Goal: Information Seeking & Learning: Learn about a topic

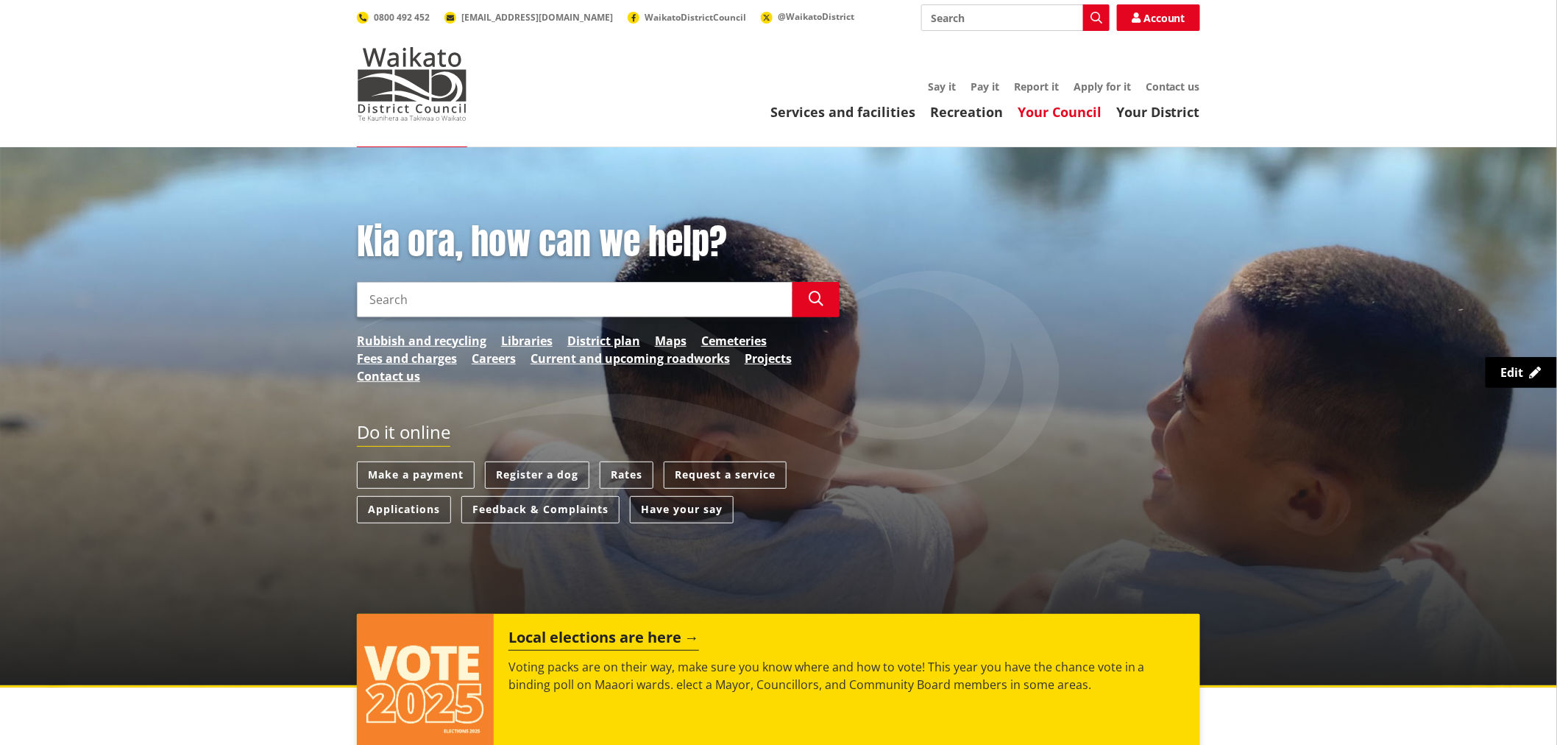
click at [1084, 110] on link "Your Council" at bounding box center [1060, 112] width 84 height 18
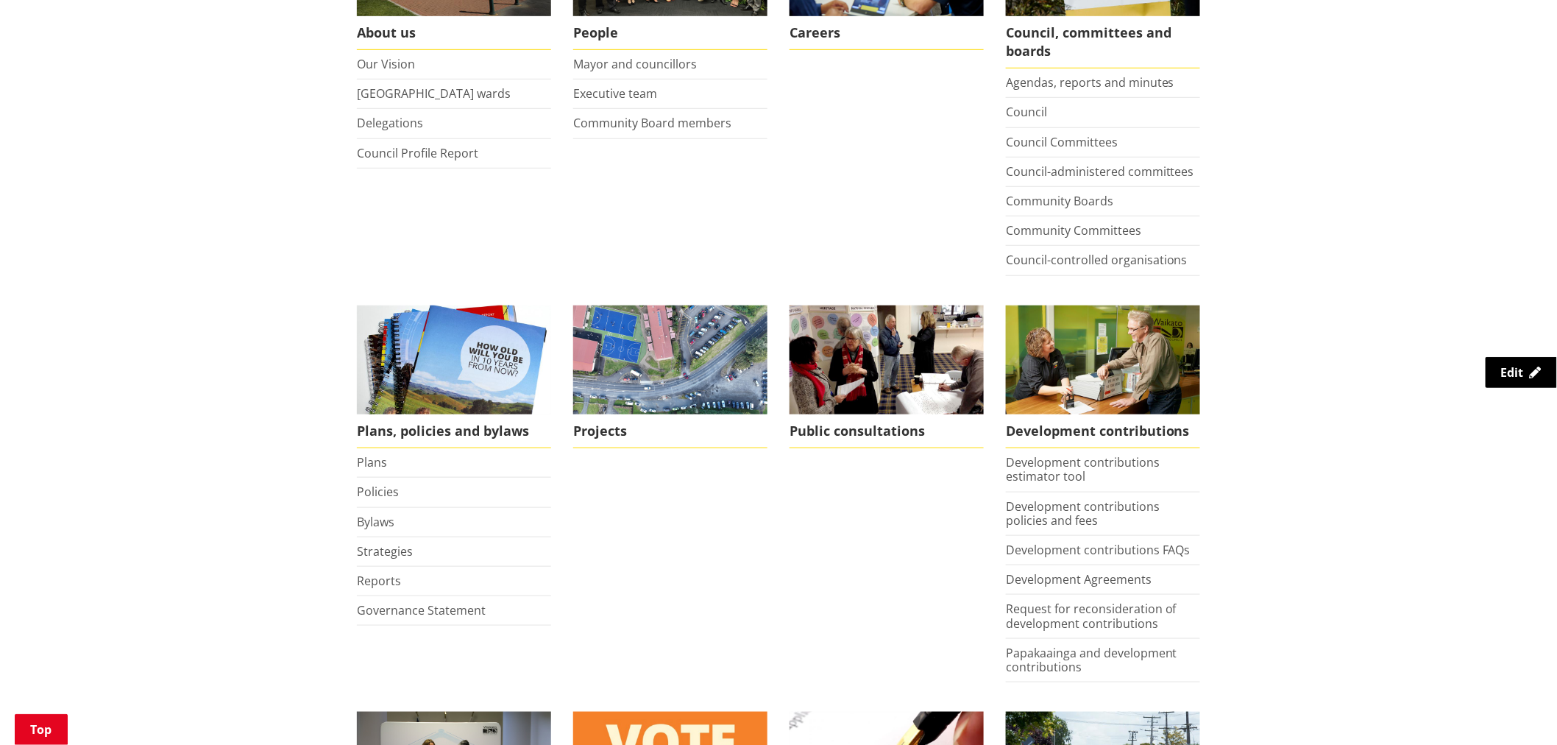
scroll to position [408, 0]
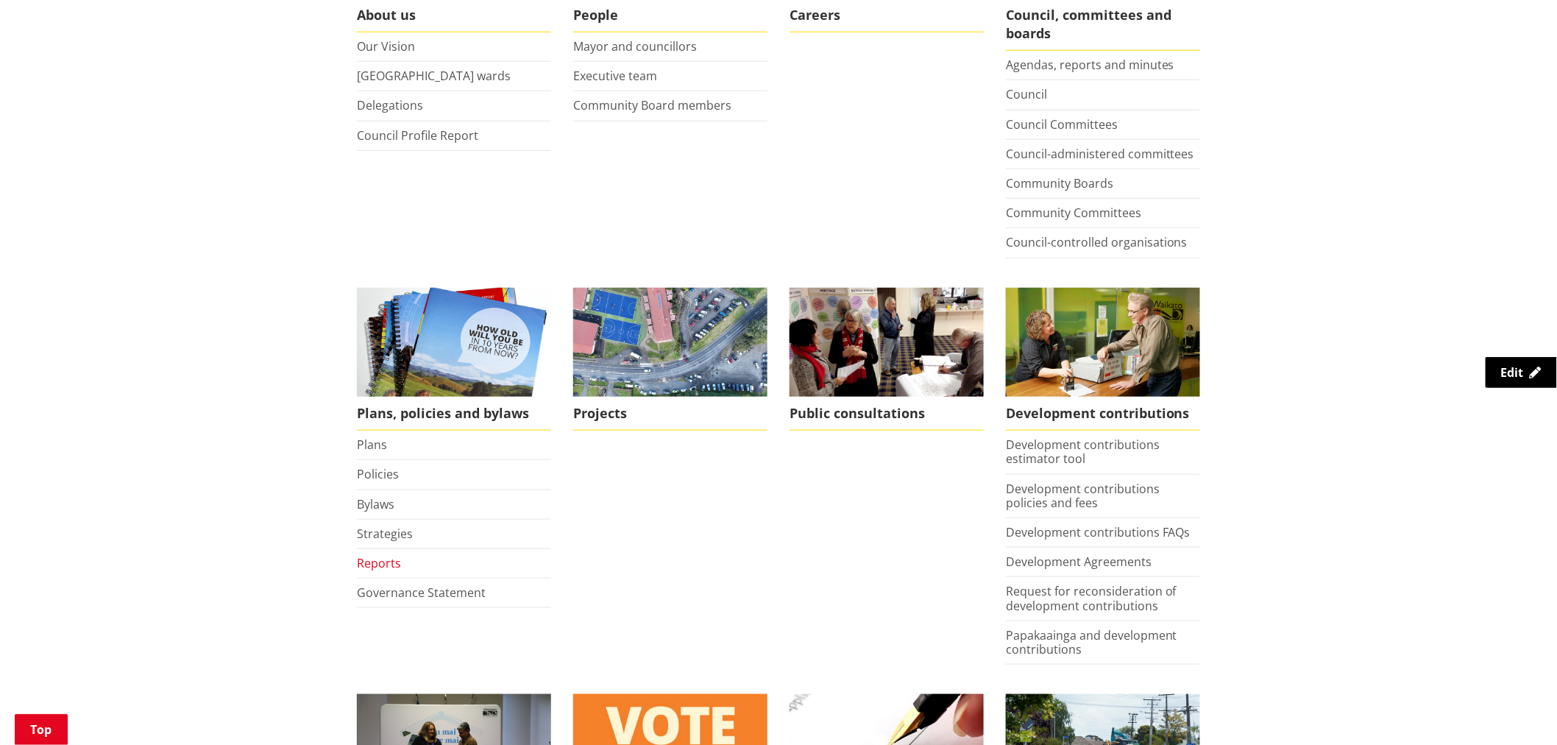
click at [372, 559] on link "Reports" at bounding box center [379, 563] width 44 height 16
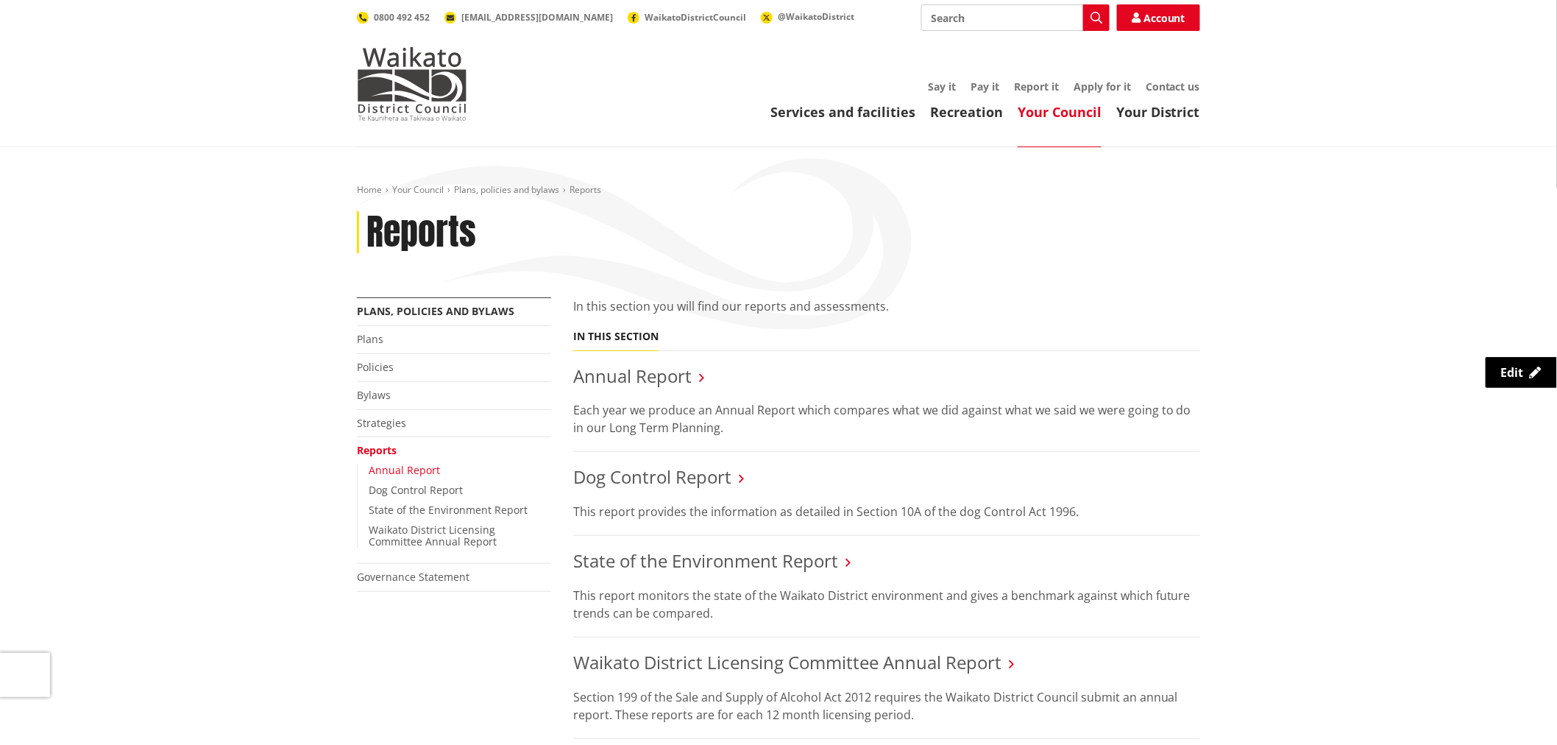
click at [402, 466] on link "Annual Report" at bounding box center [404, 470] width 71 height 14
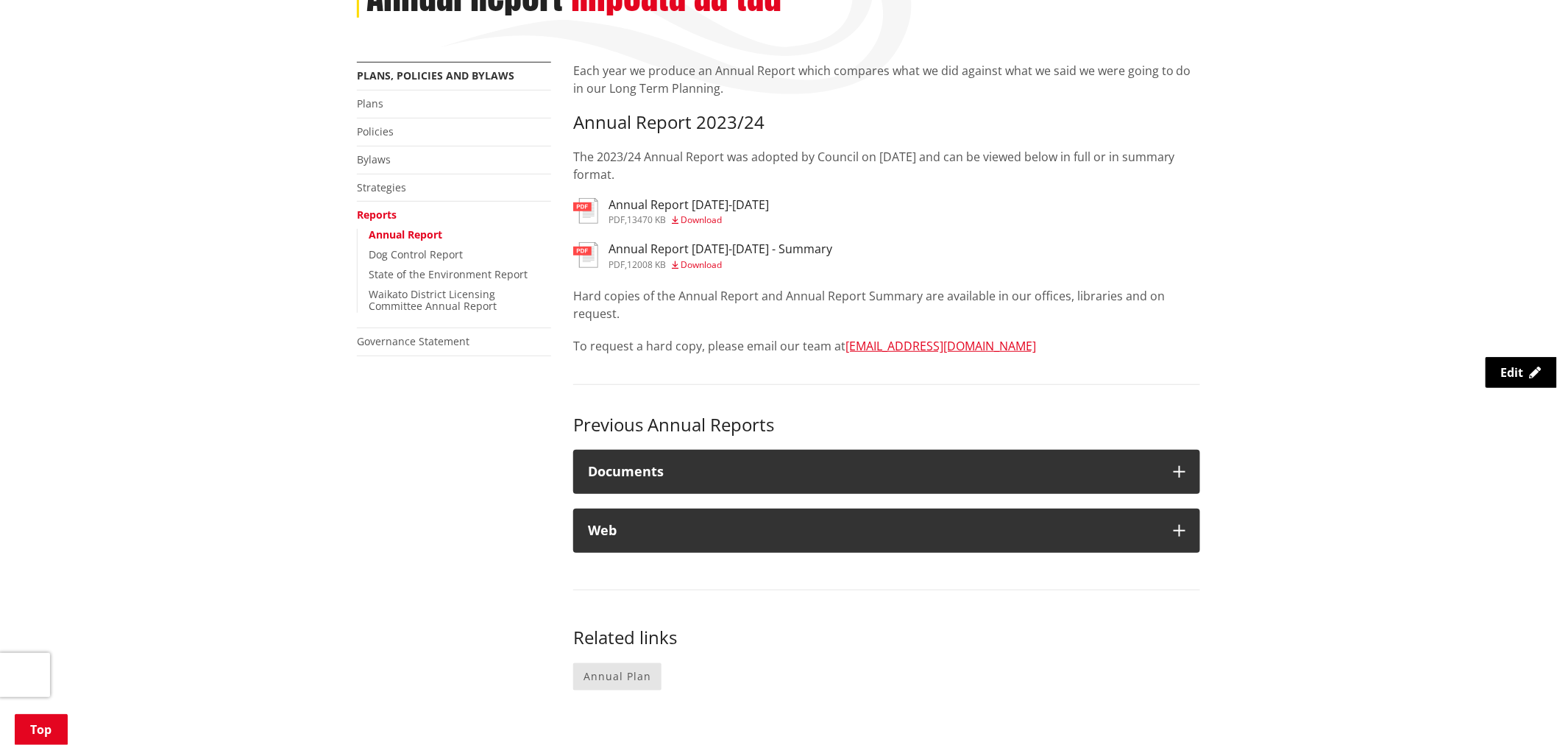
scroll to position [245, 0]
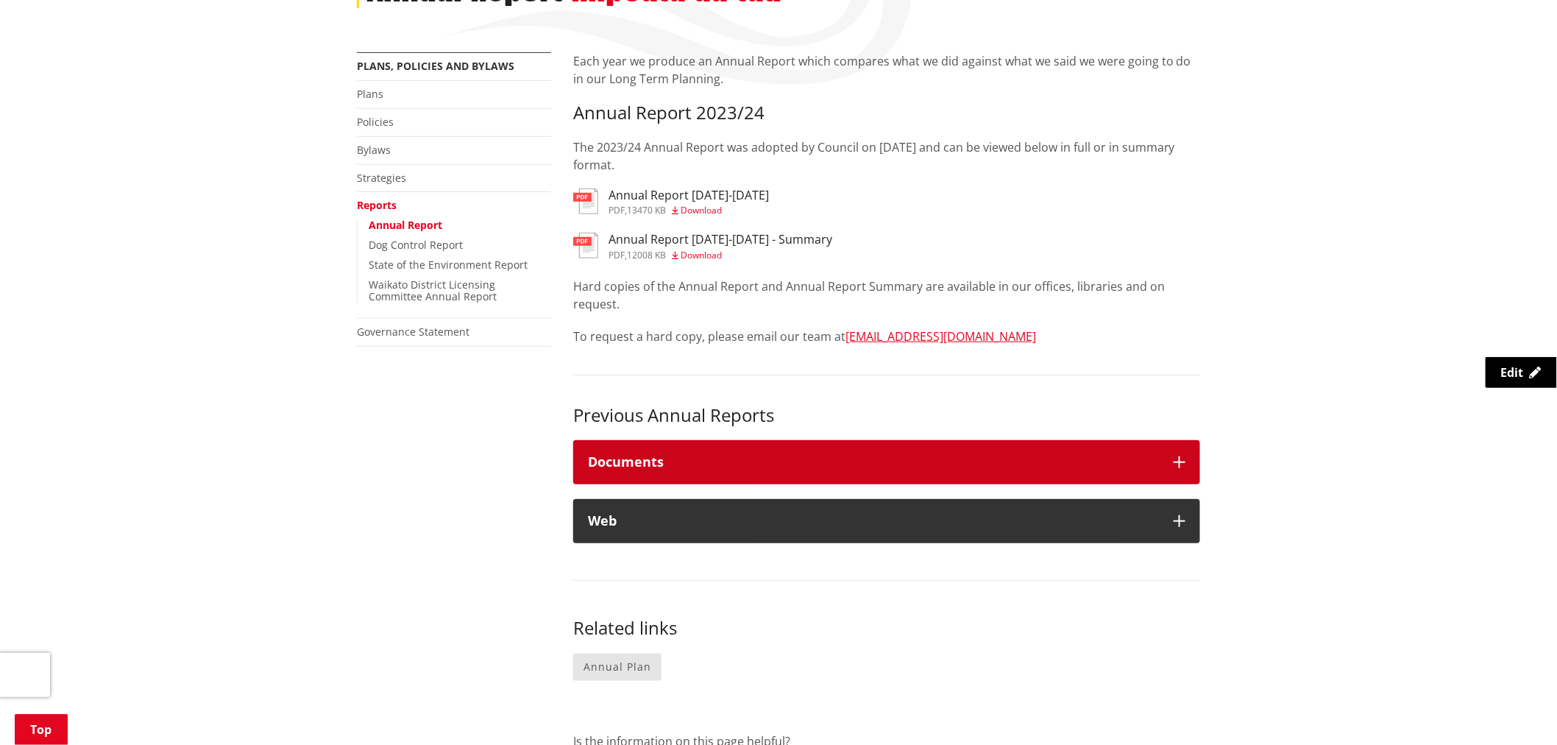
click at [882, 457] on h4 "Documents" at bounding box center [873, 462] width 571 height 15
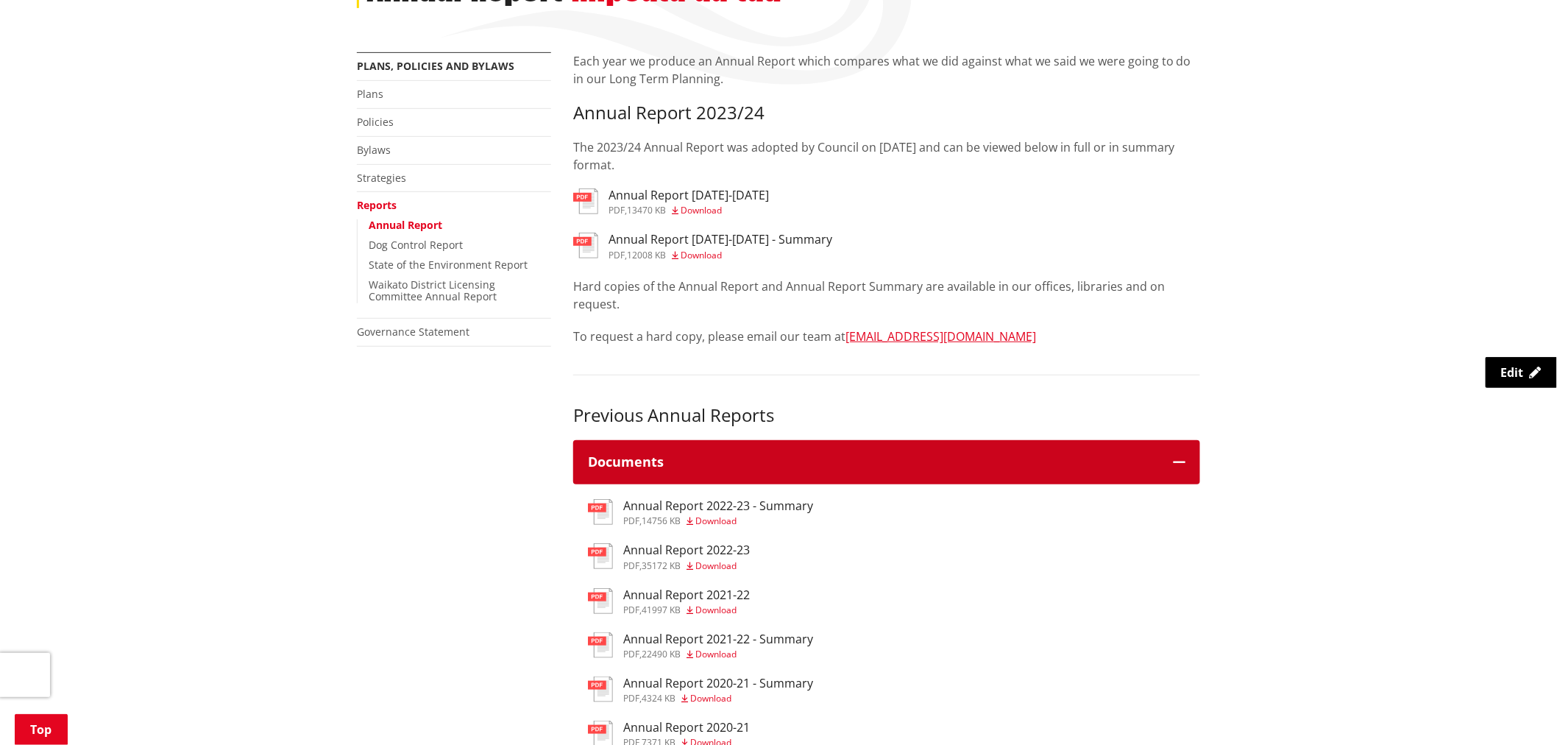
click at [882, 457] on h4 "Documents" at bounding box center [873, 462] width 571 height 15
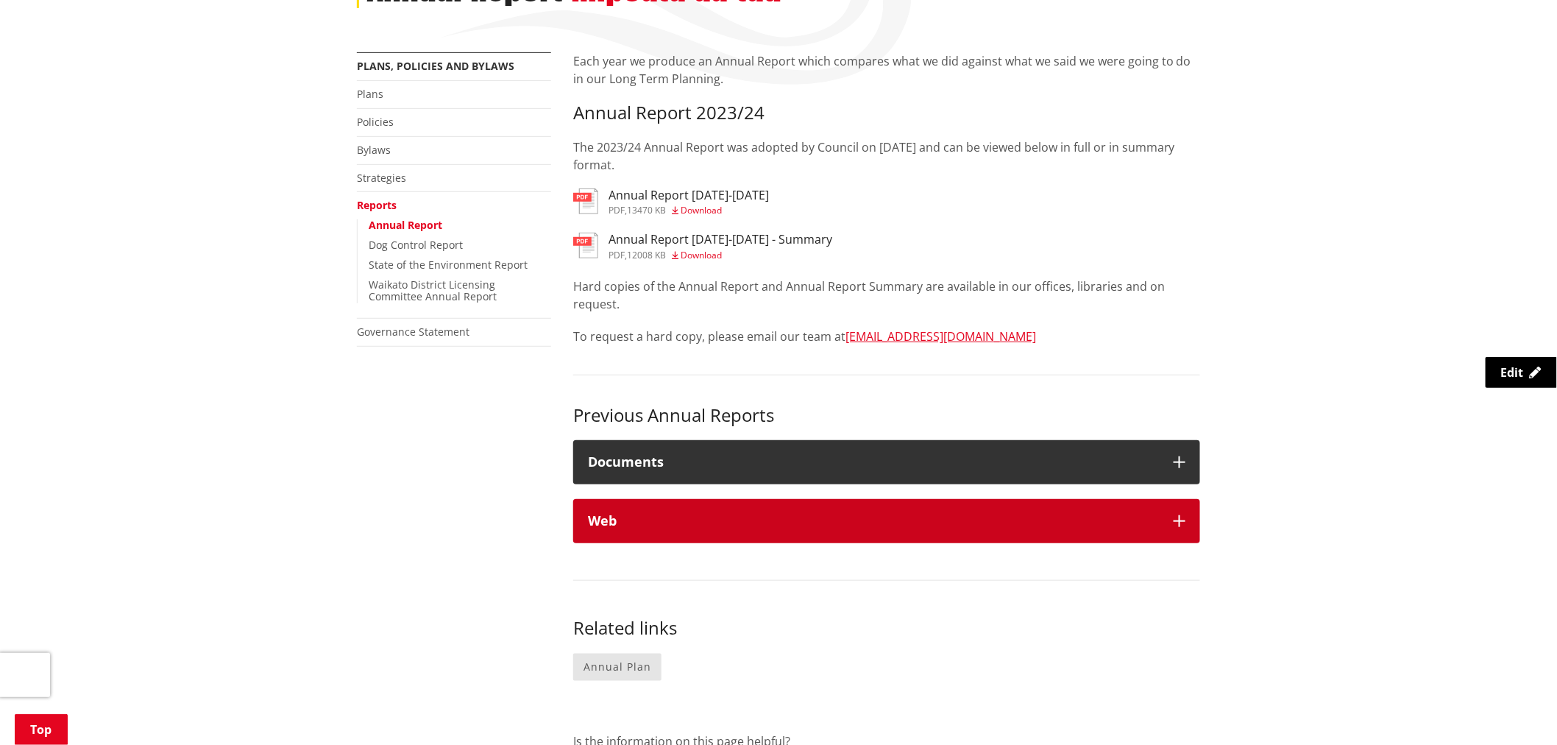
click at [877, 517] on h4 "Web" at bounding box center [873, 521] width 571 height 15
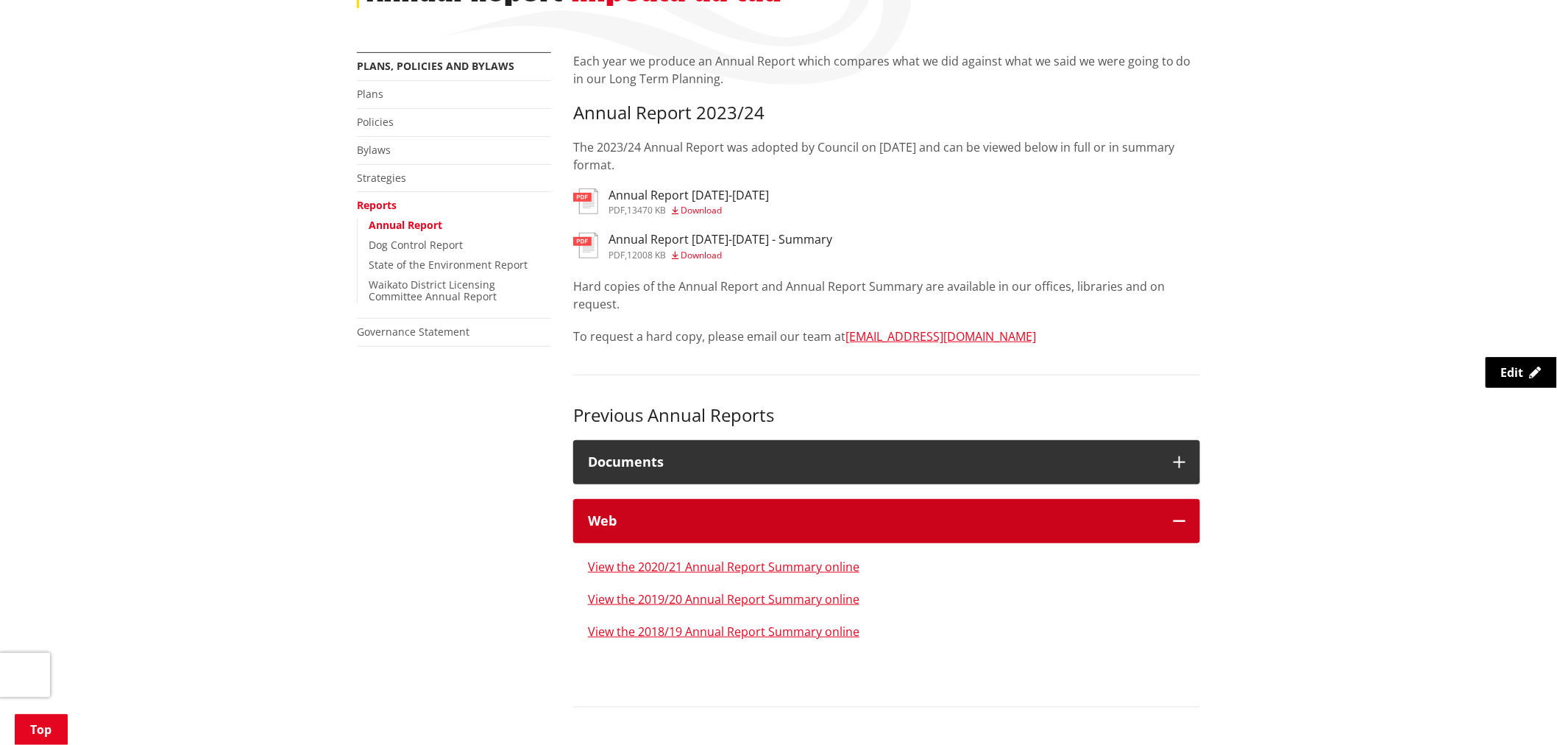
click at [877, 516] on h4 "Web" at bounding box center [873, 521] width 571 height 15
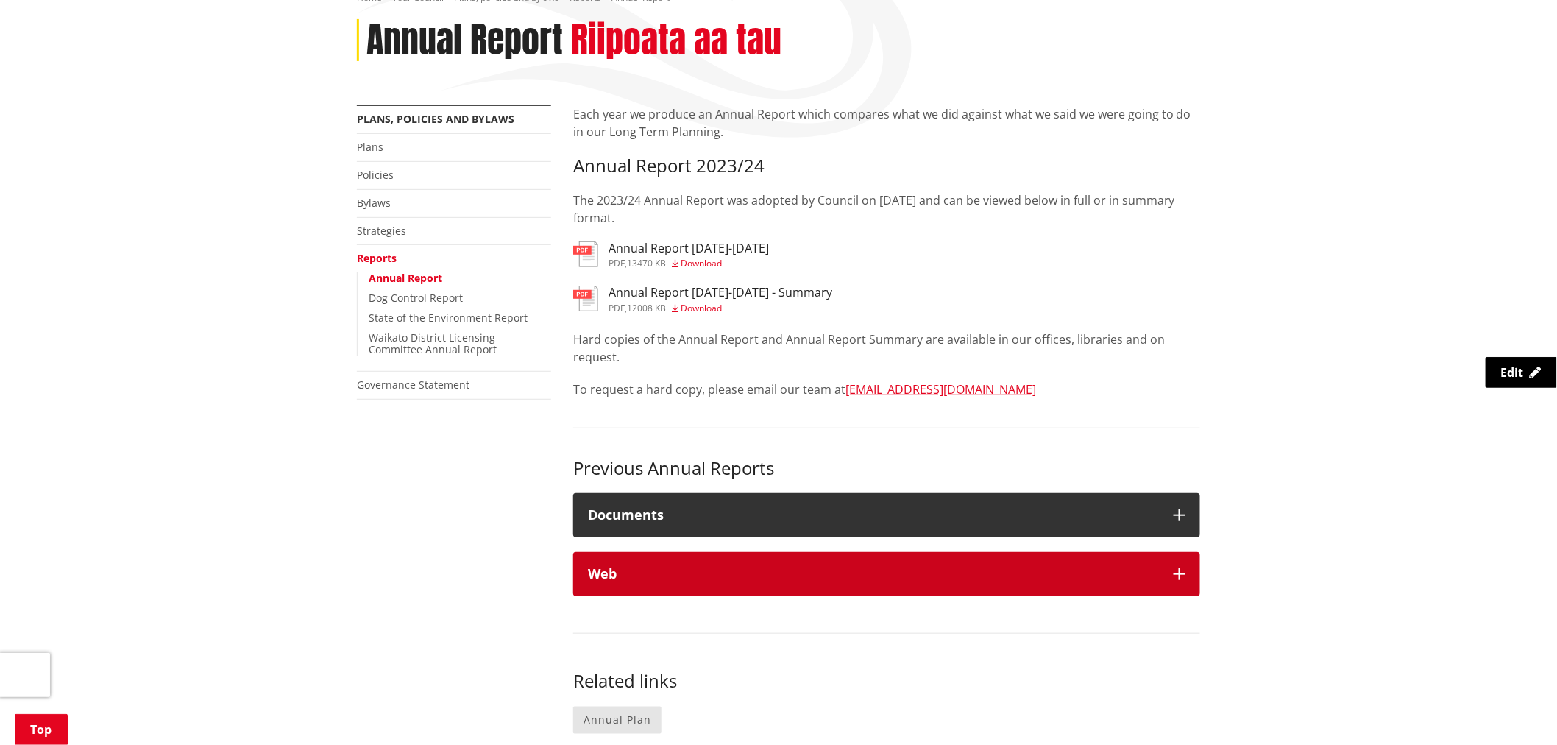
scroll to position [163, 0]
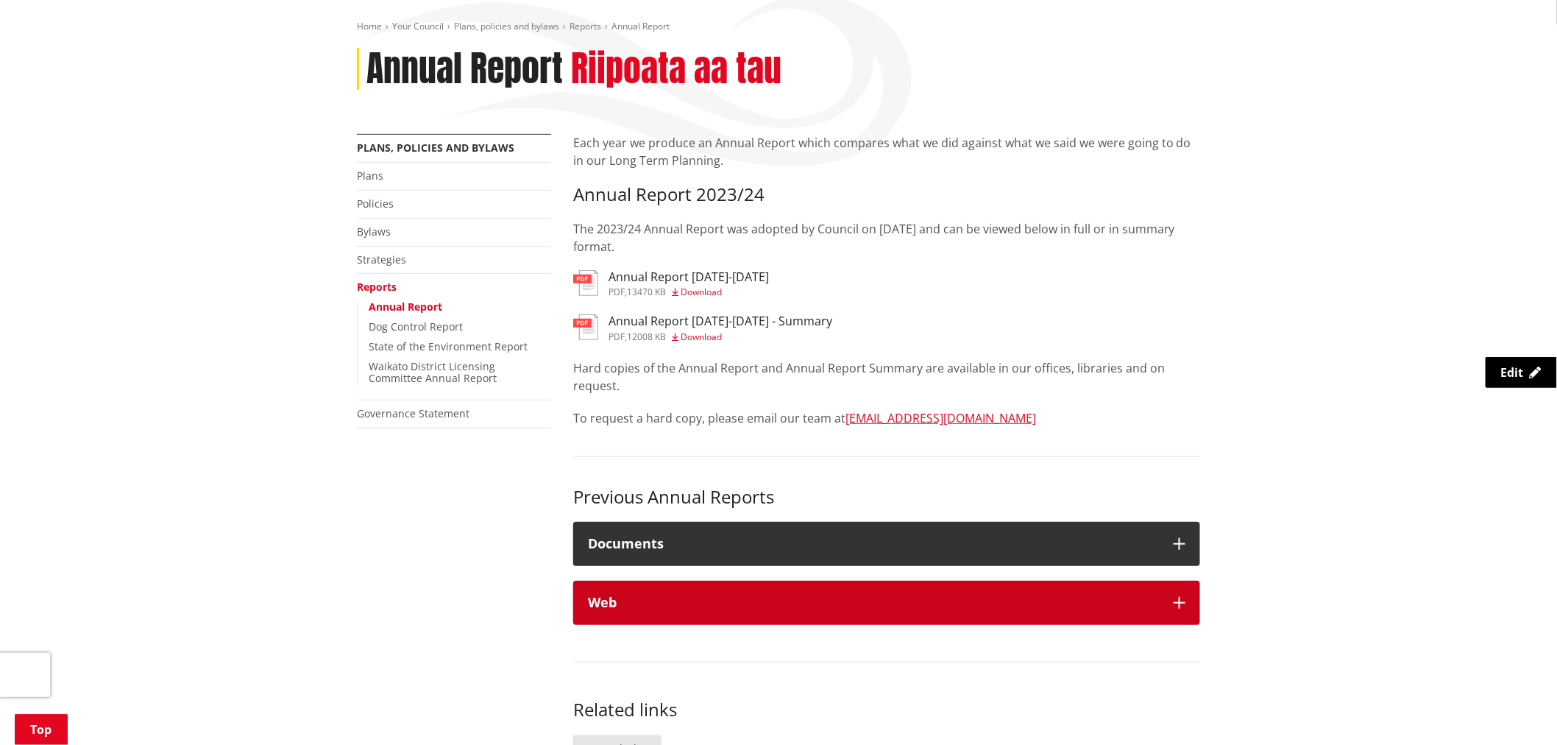
click at [854, 581] on button "Web" at bounding box center [886, 603] width 627 height 44
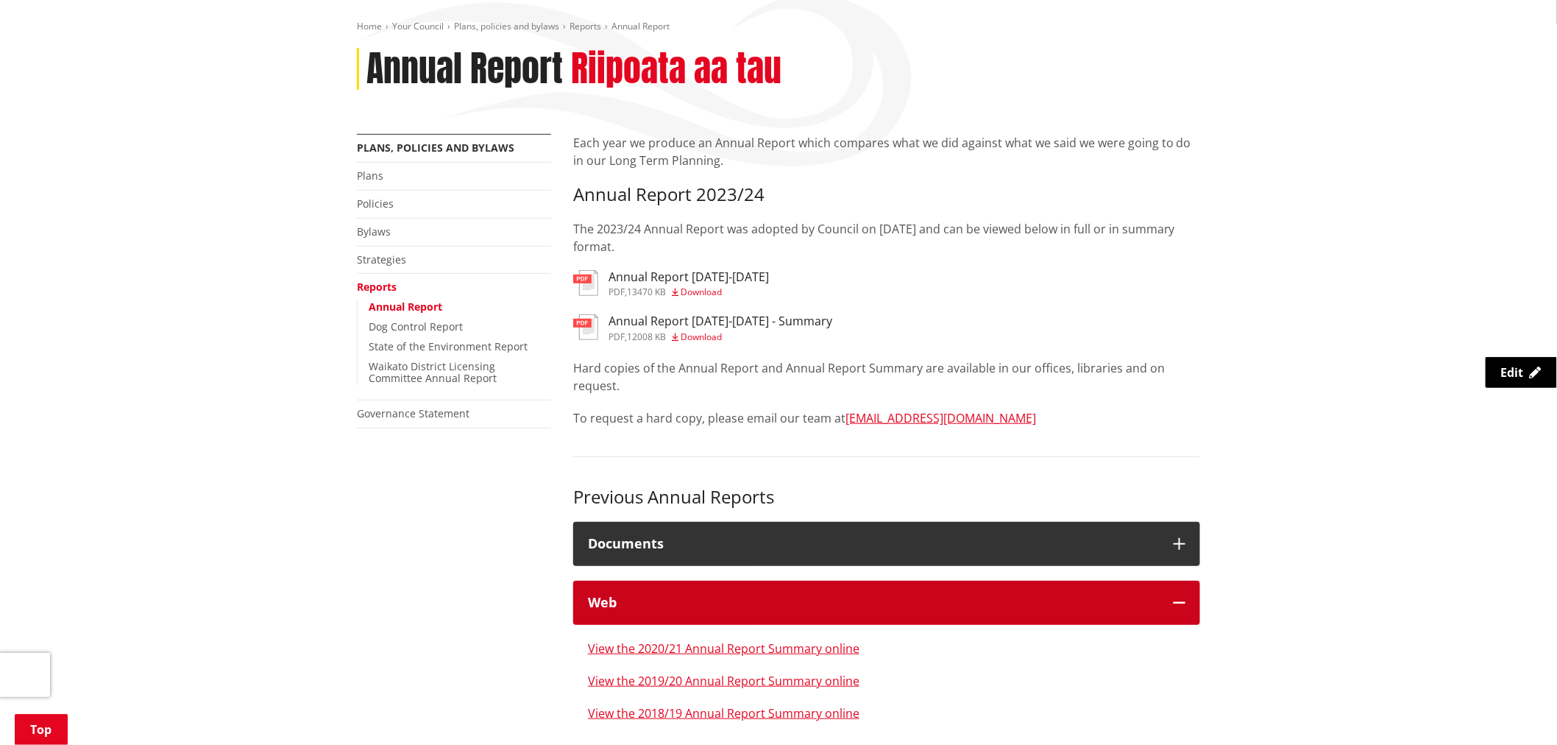
click at [854, 581] on button "Web" at bounding box center [886, 603] width 627 height 44
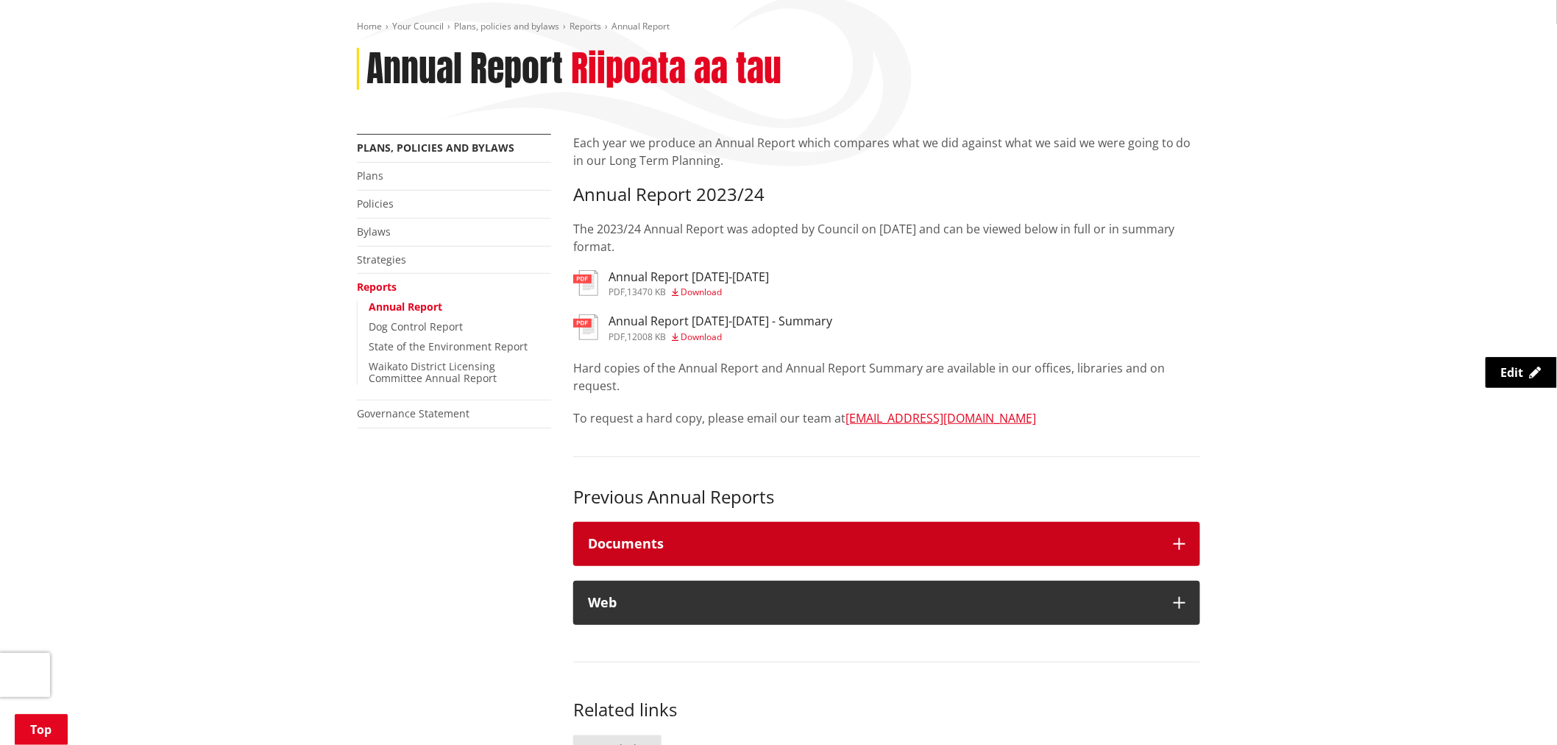
click at [839, 542] on h4 "Documents" at bounding box center [873, 543] width 571 height 15
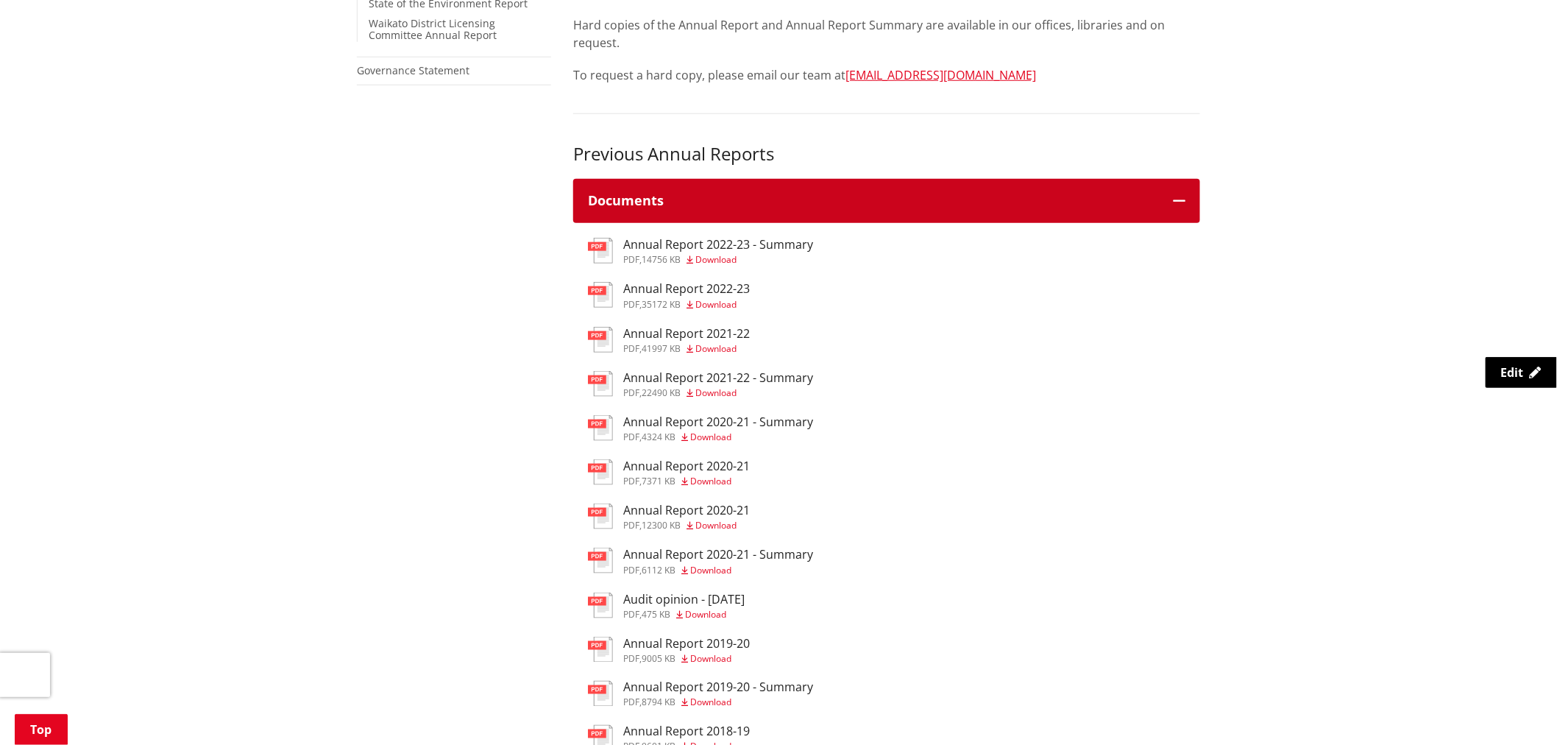
scroll to position [490, 0]
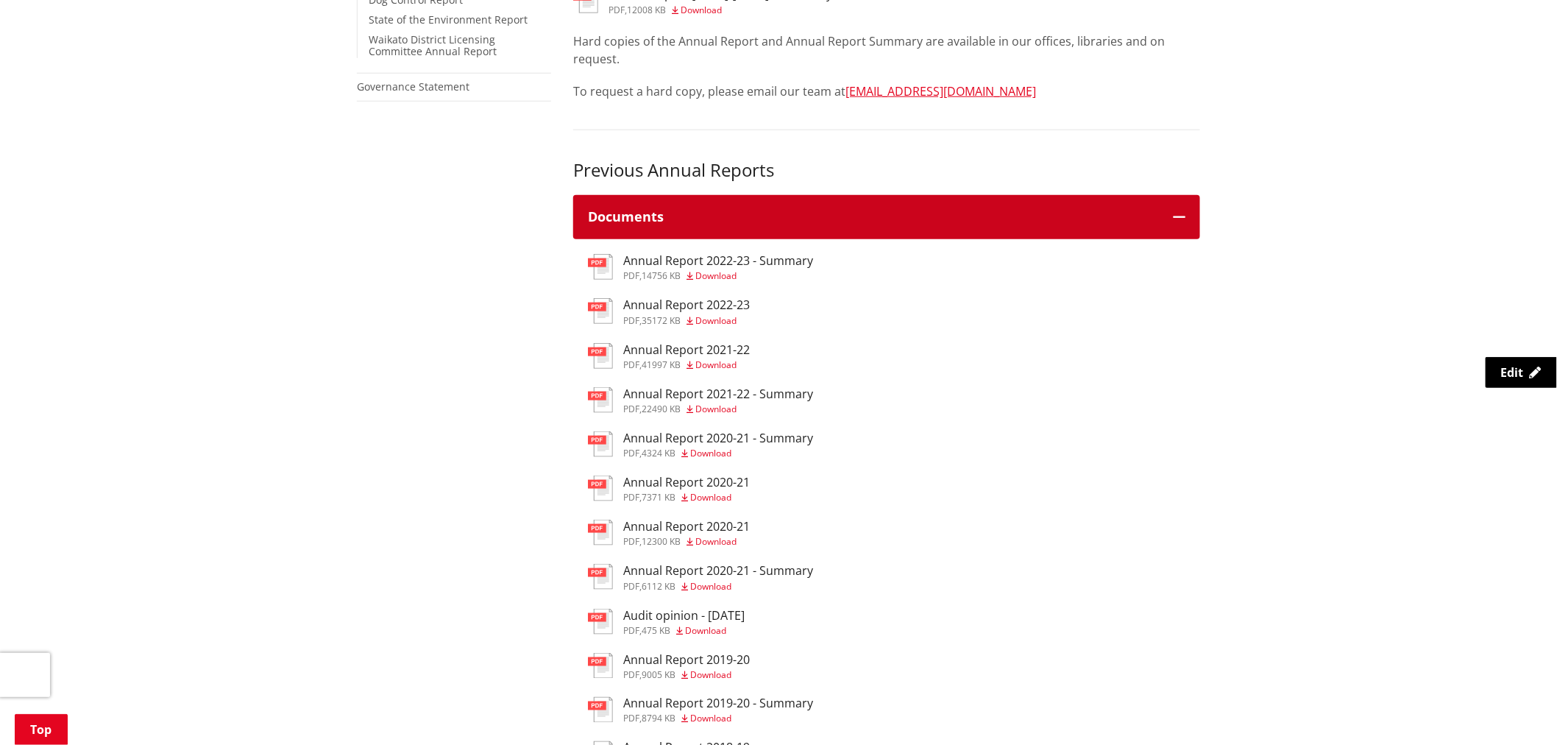
click at [847, 221] on h4 "Documents" at bounding box center [873, 217] width 571 height 15
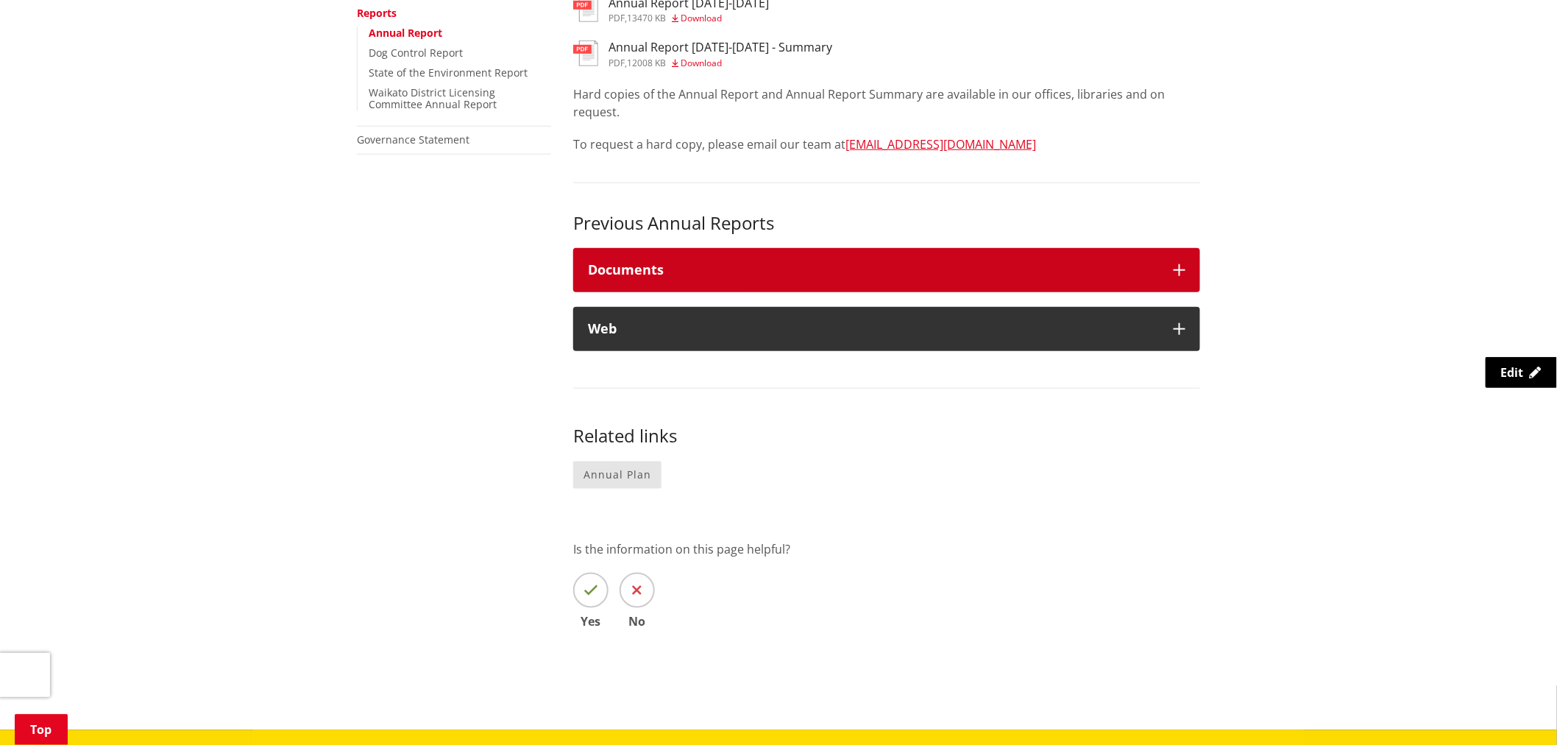
scroll to position [408, 0]
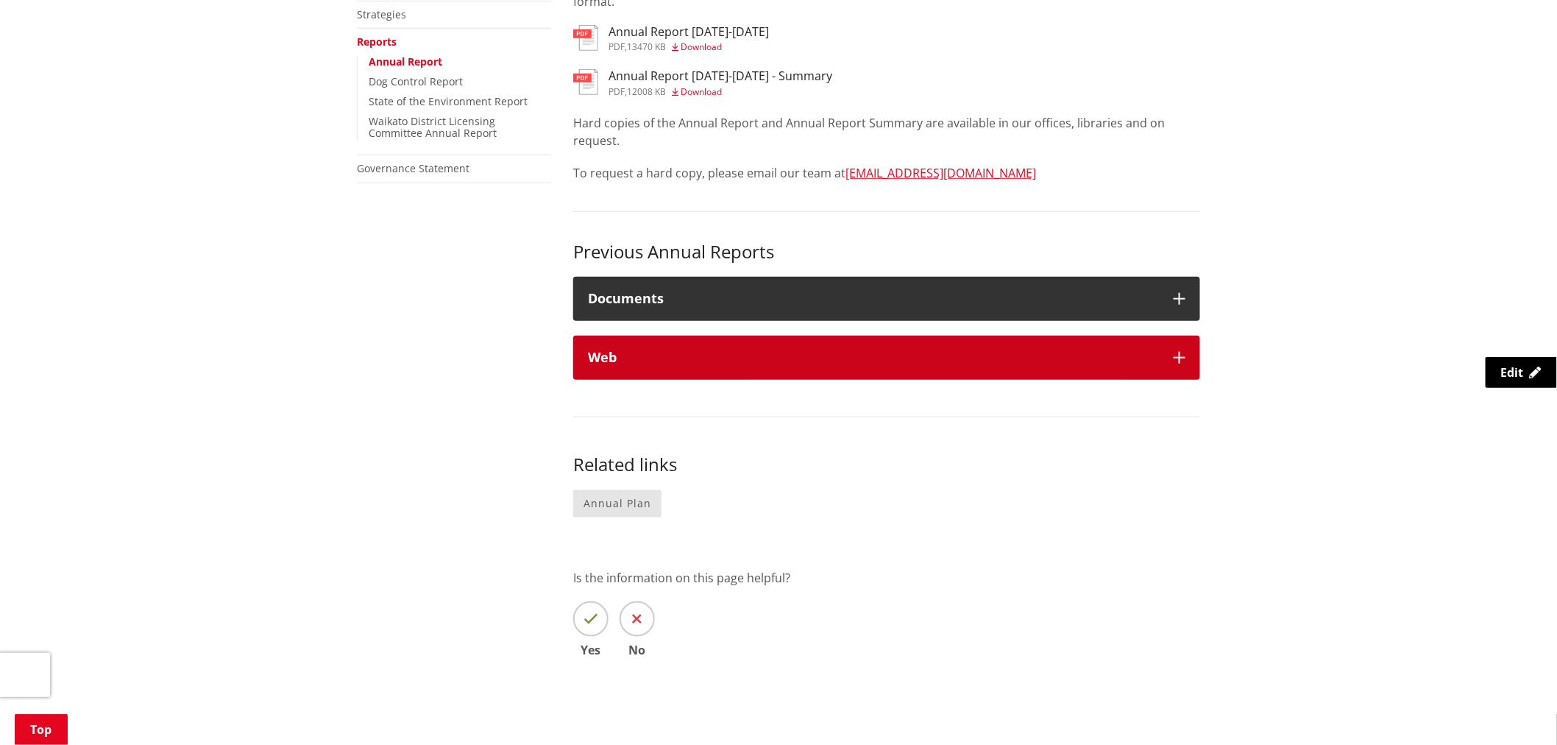
click at [820, 361] on h4 "Web" at bounding box center [873, 357] width 571 height 15
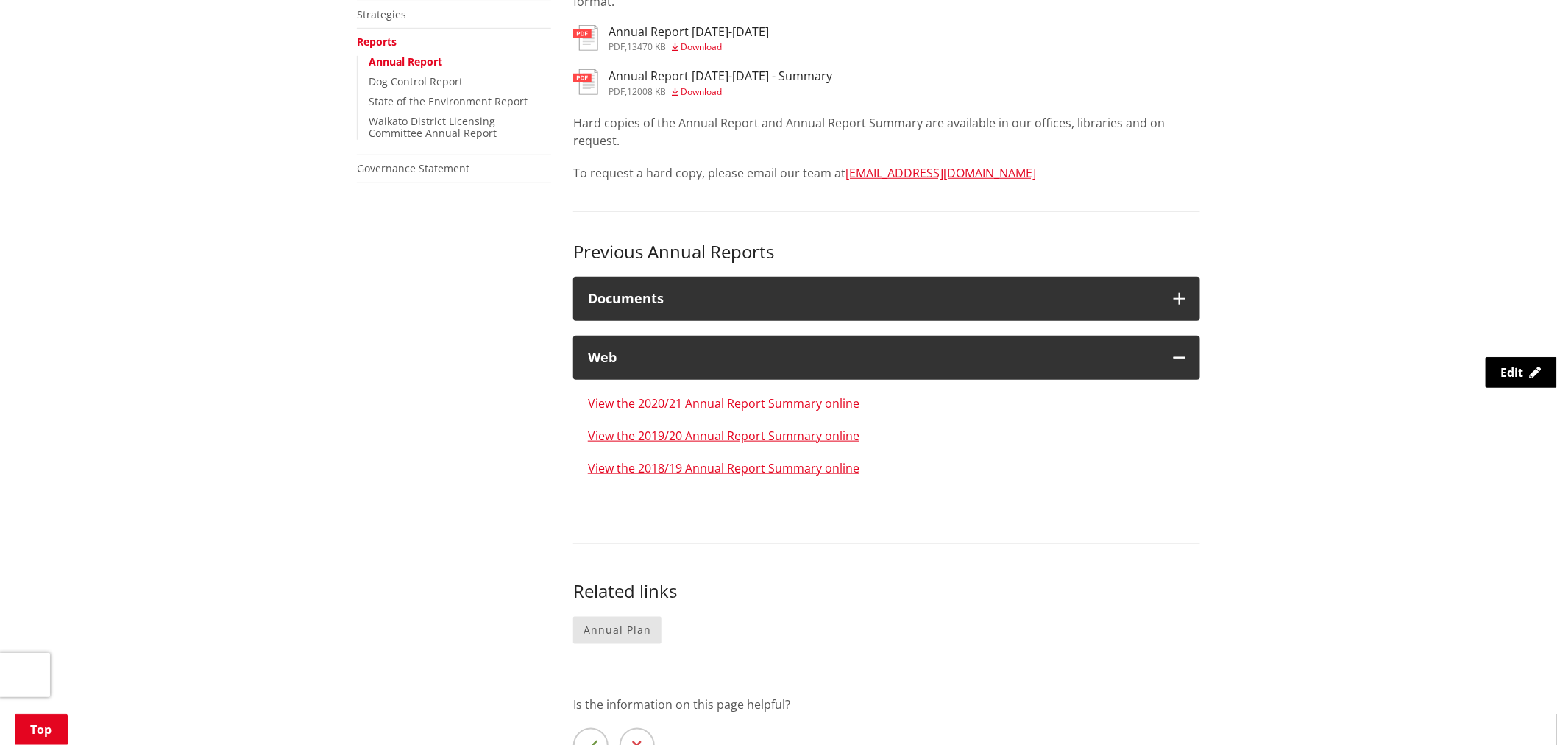
click at [645, 407] on link "View the 2020/21 Annual Report Summary online" at bounding box center [724, 403] width 272 height 16
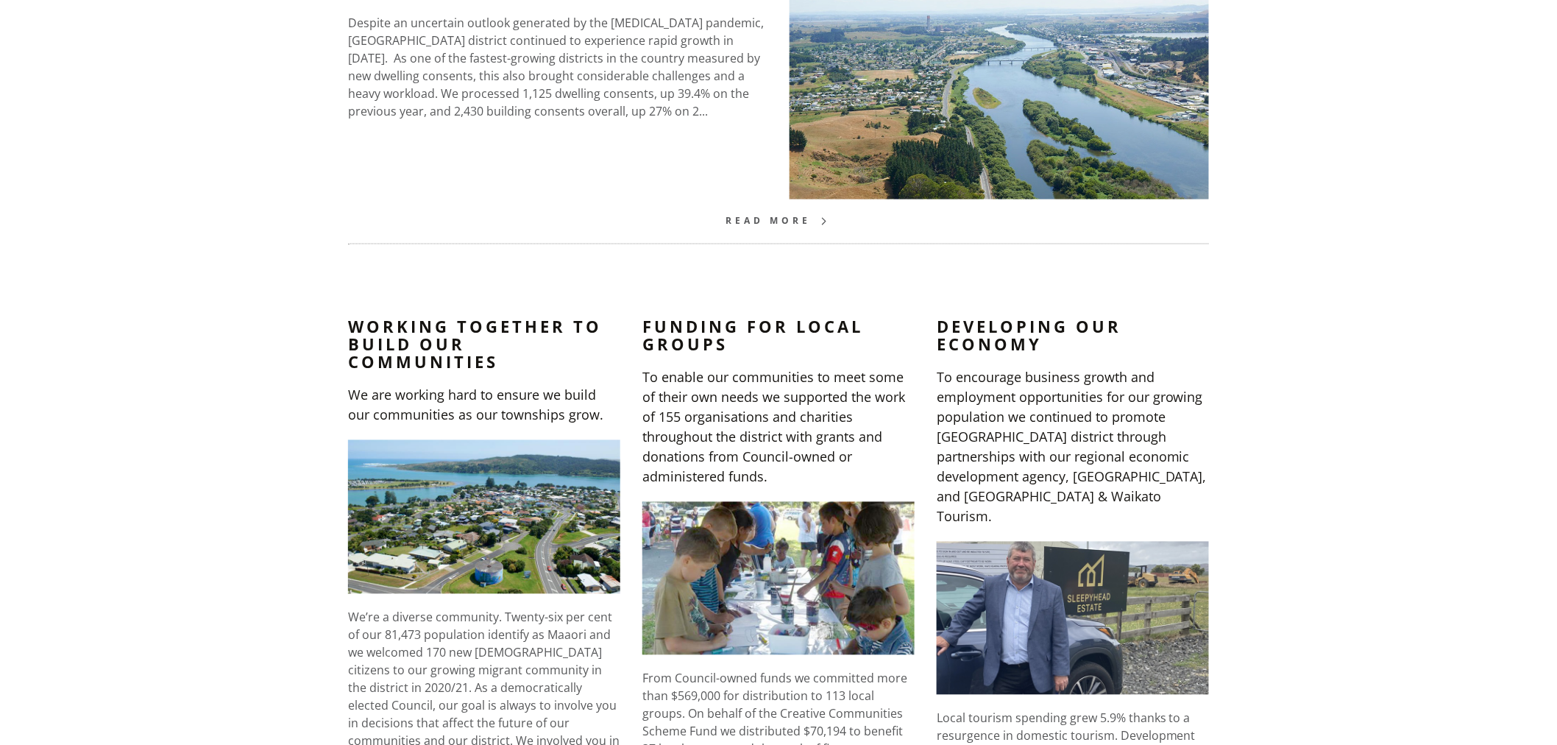
scroll to position [1063, 0]
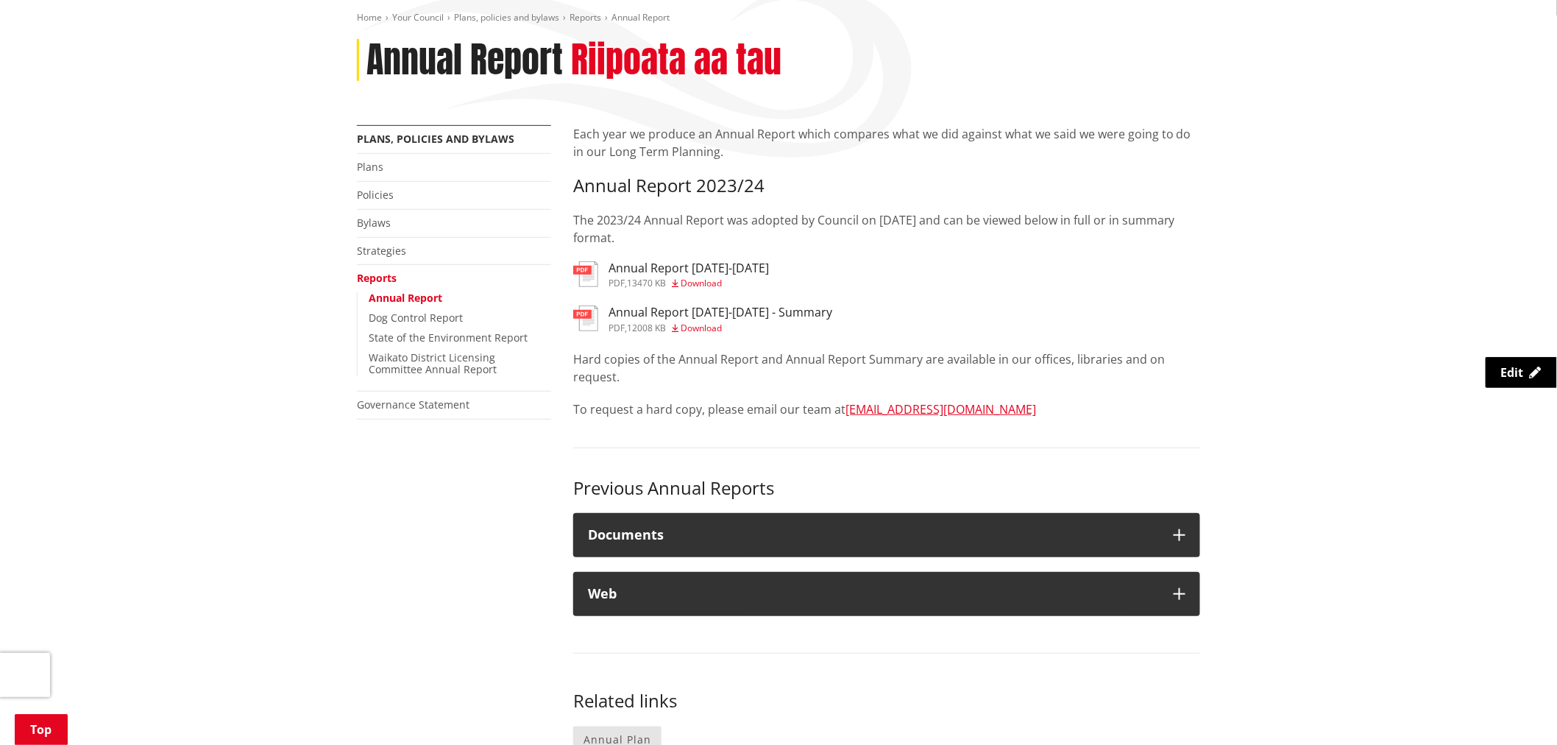
scroll to position [163, 0]
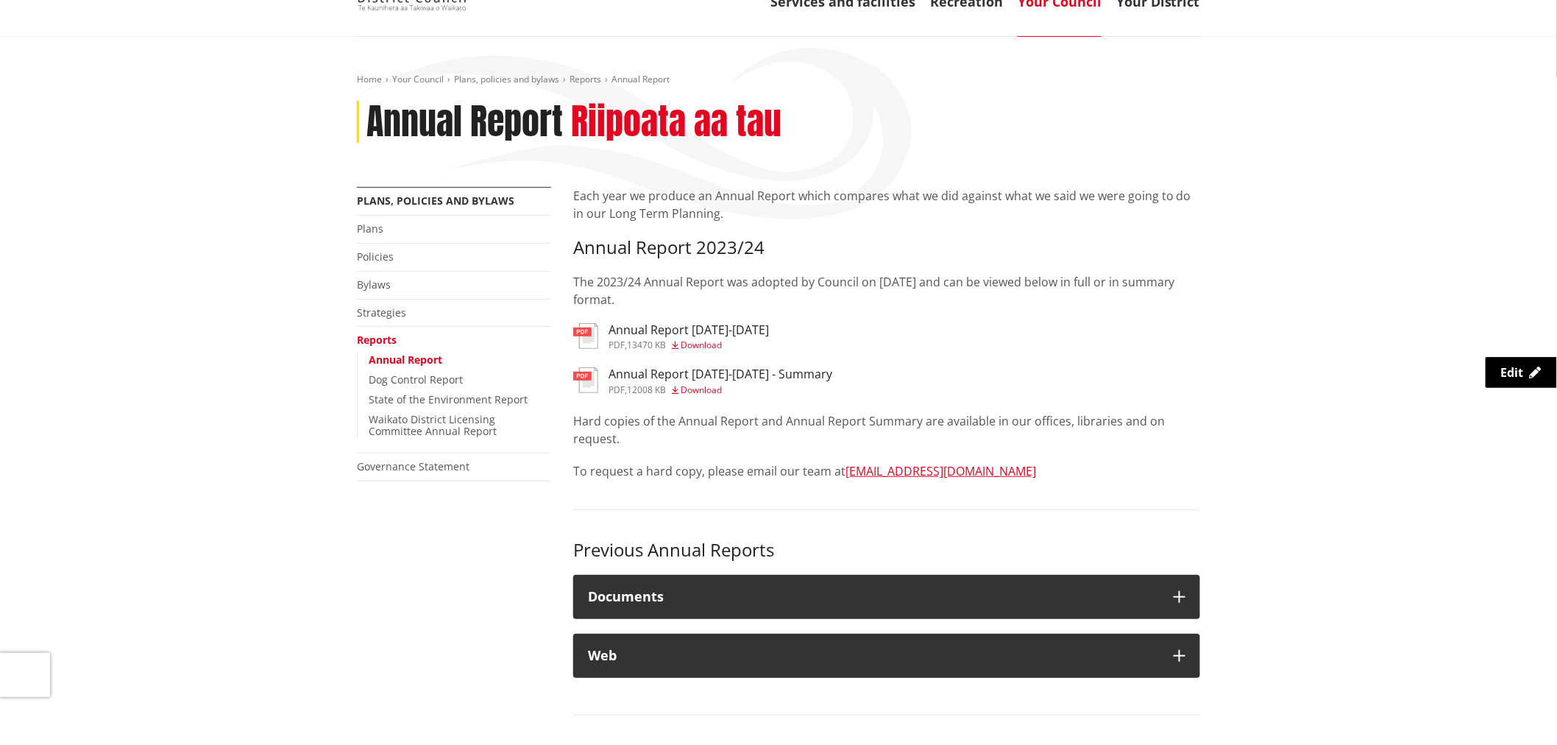
scroll to position [82, 0]
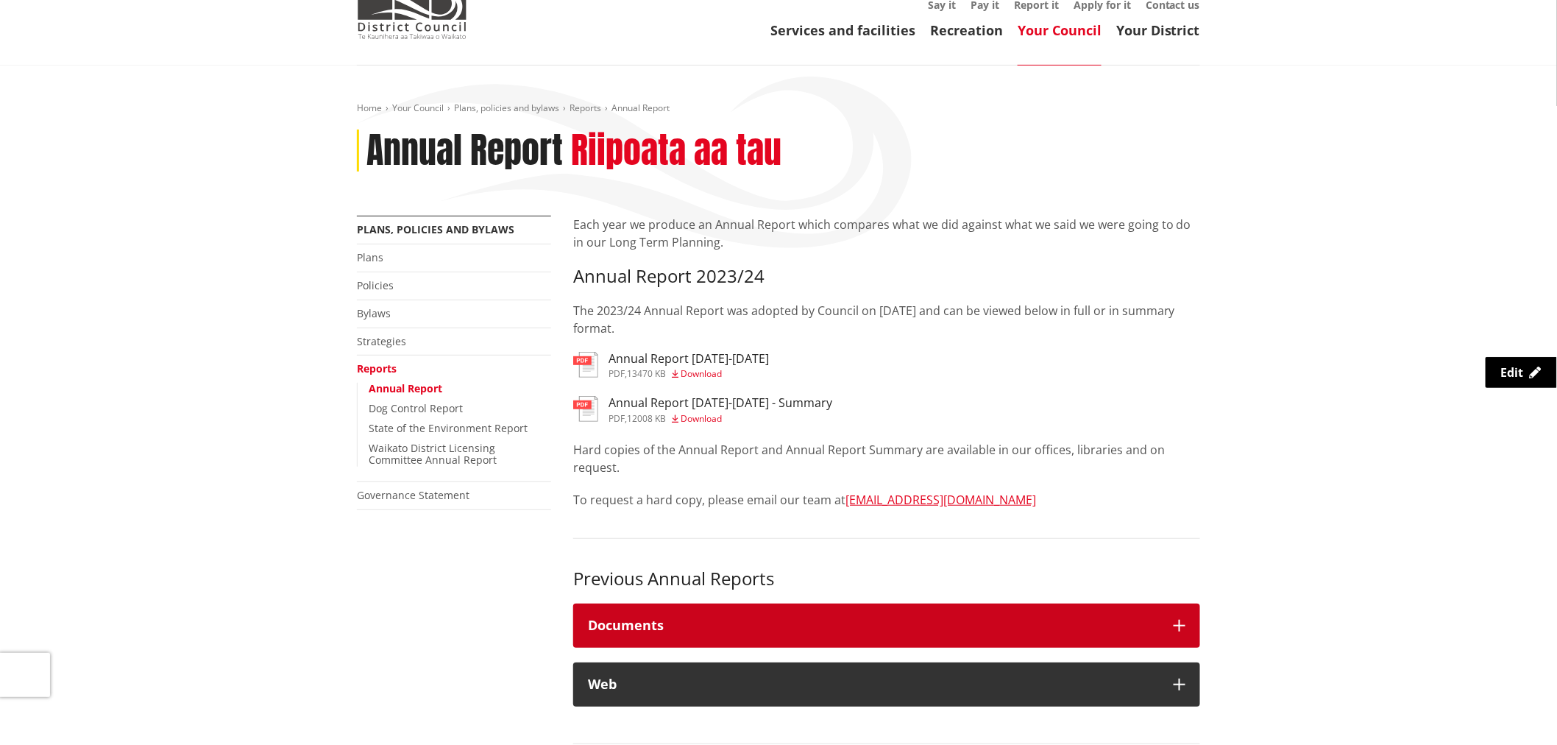
click at [898, 629] on h4 "Documents" at bounding box center [873, 625] width 571 height 15
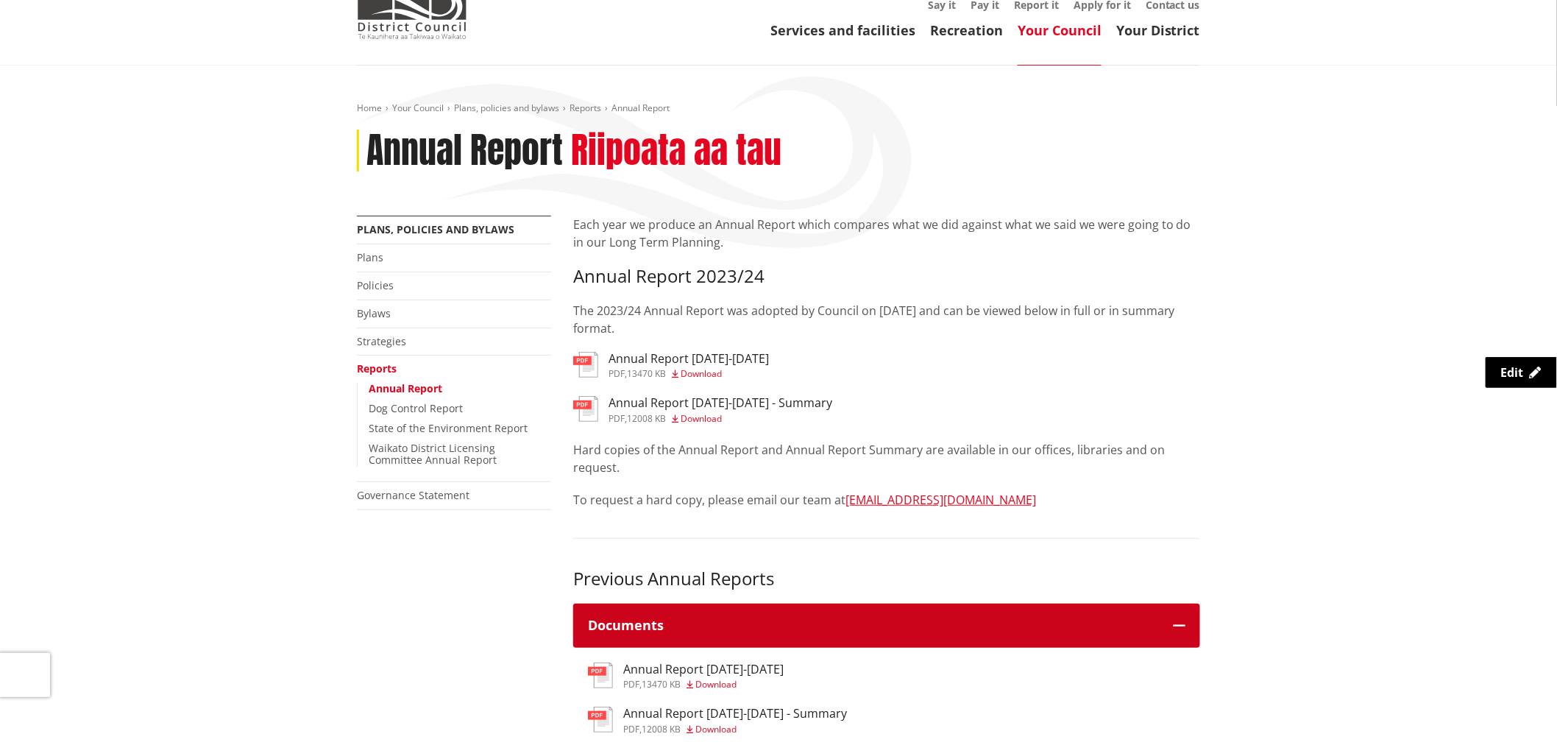
click at [898, 629] on h4 "Documents" at bounding box center [873, 625] width 571 height 15
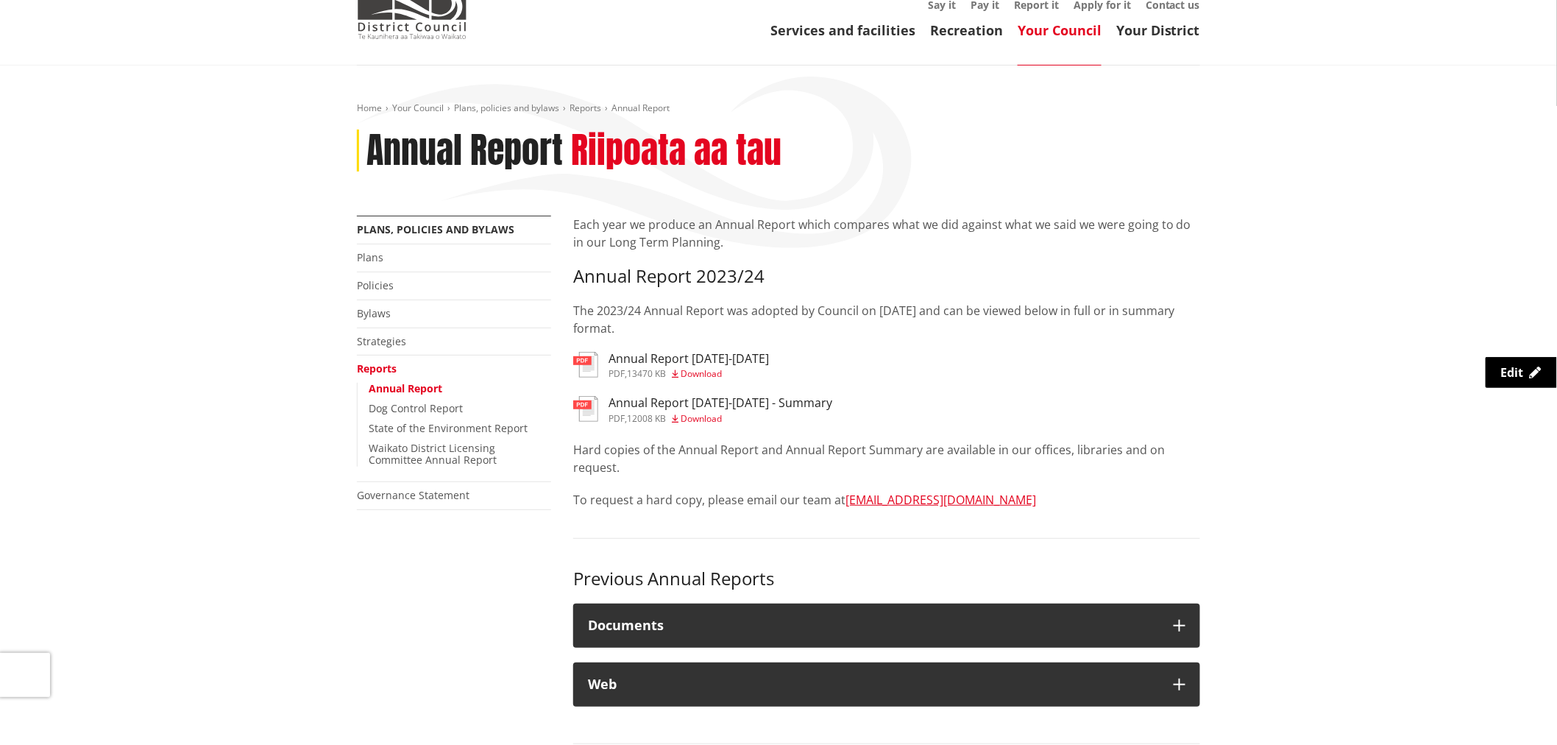
click at [962, 429] on div "Each year we produce an Annual Report which compares what we did against what w…" at bounding box center [886, 621] width 649 height 810
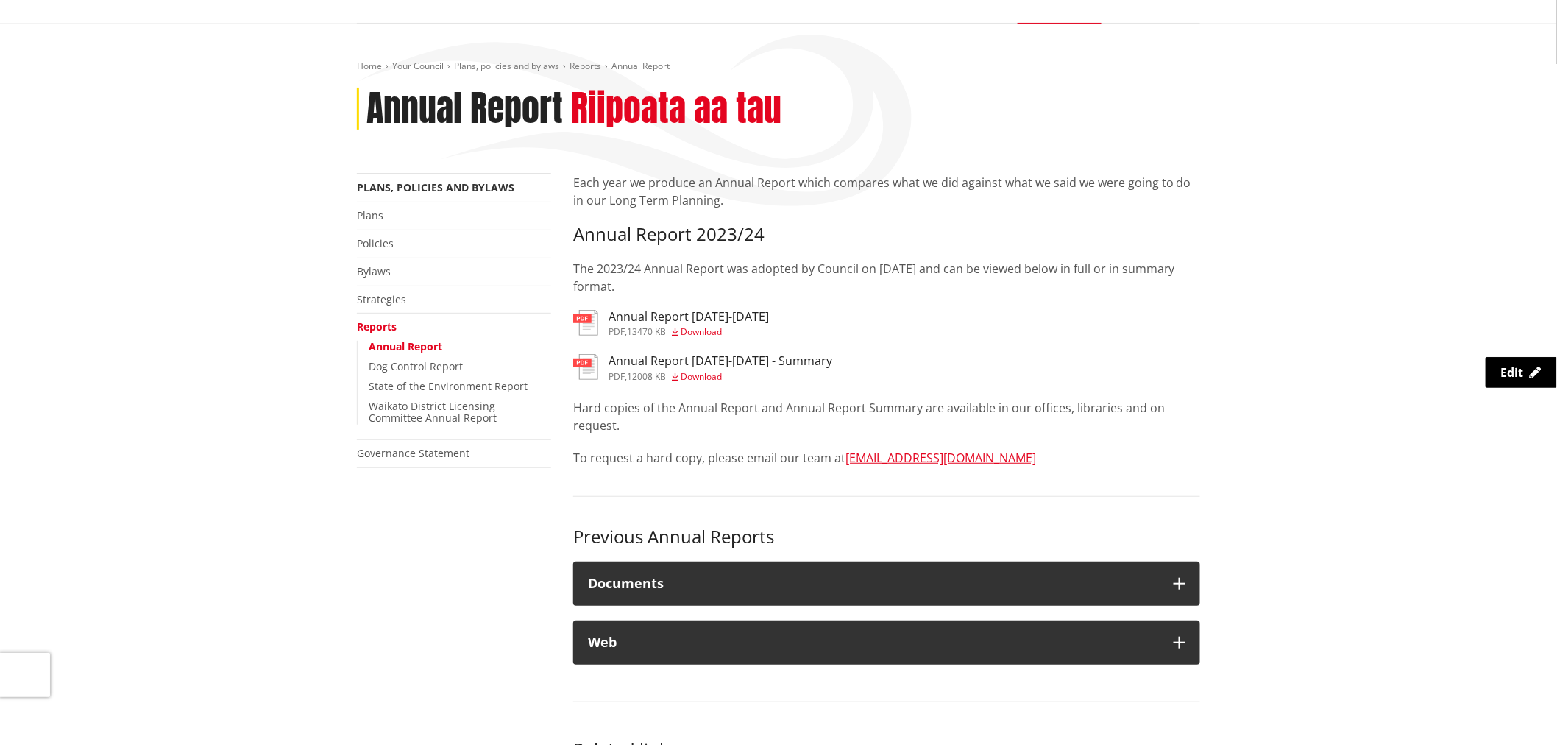
scroll to position [163, 0]
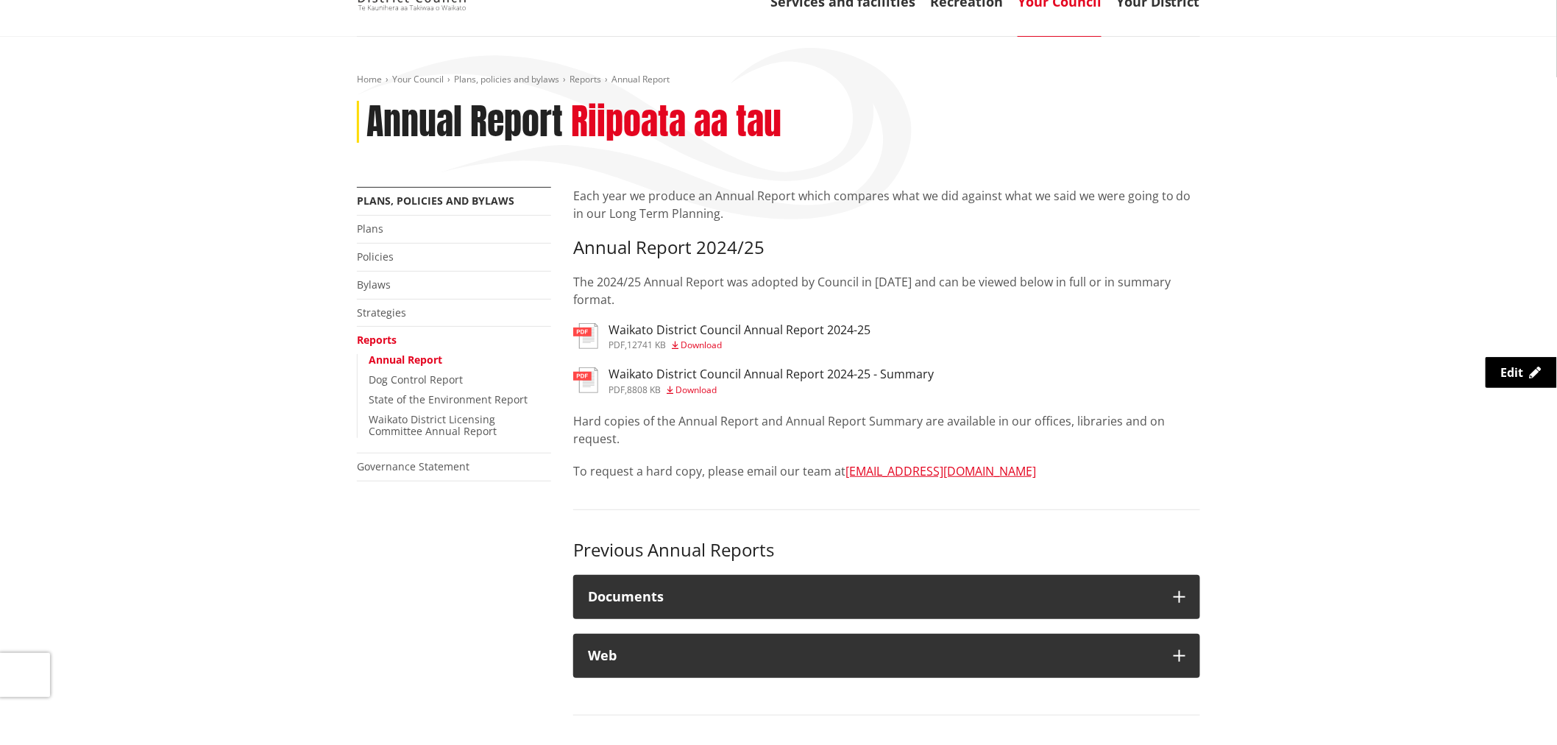
scroll to position [82, 0]
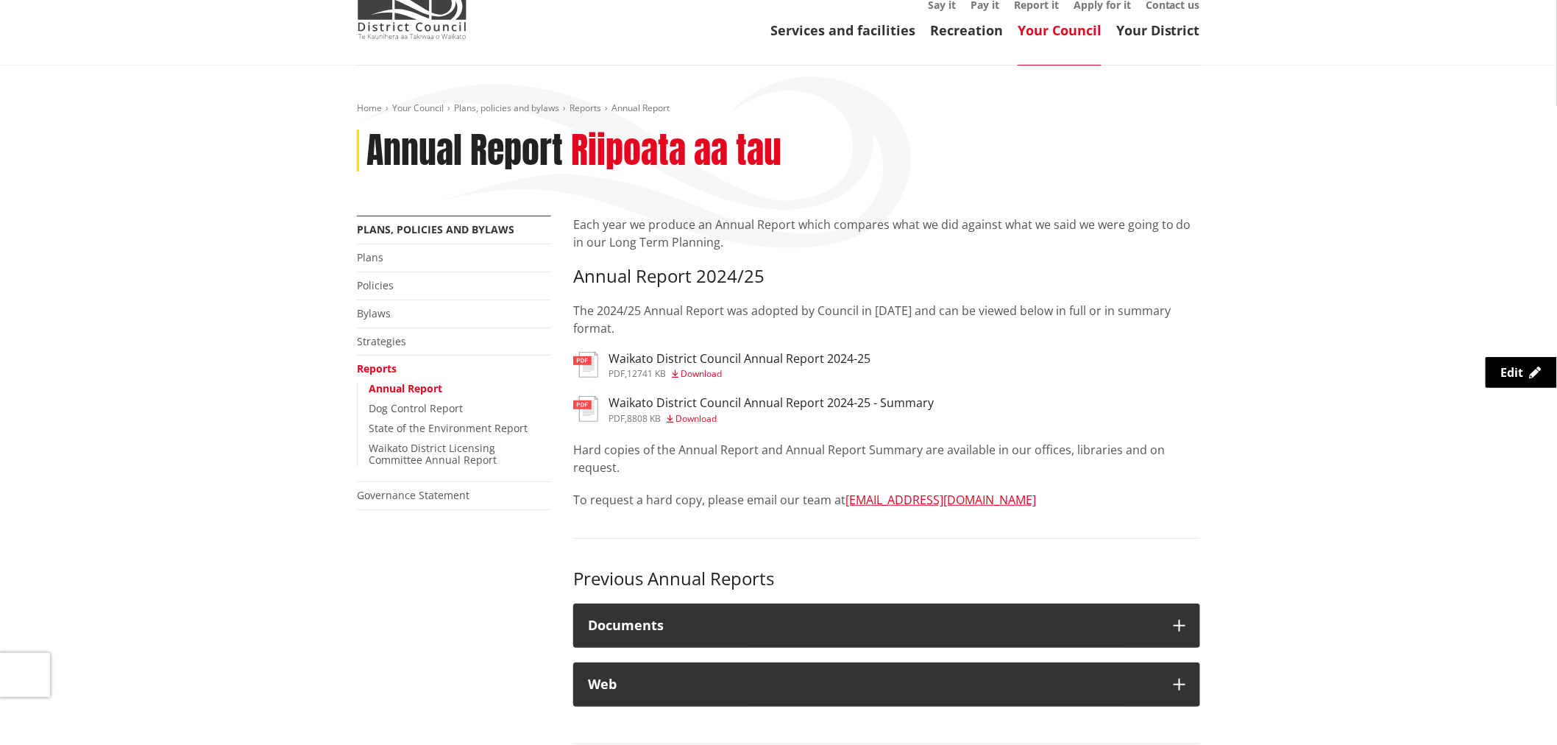
click at [664, 397] on h3 "Waikato District Council Annual Report 2024-25 - Summary" at bounding box center [771, 403] width 325 height 14
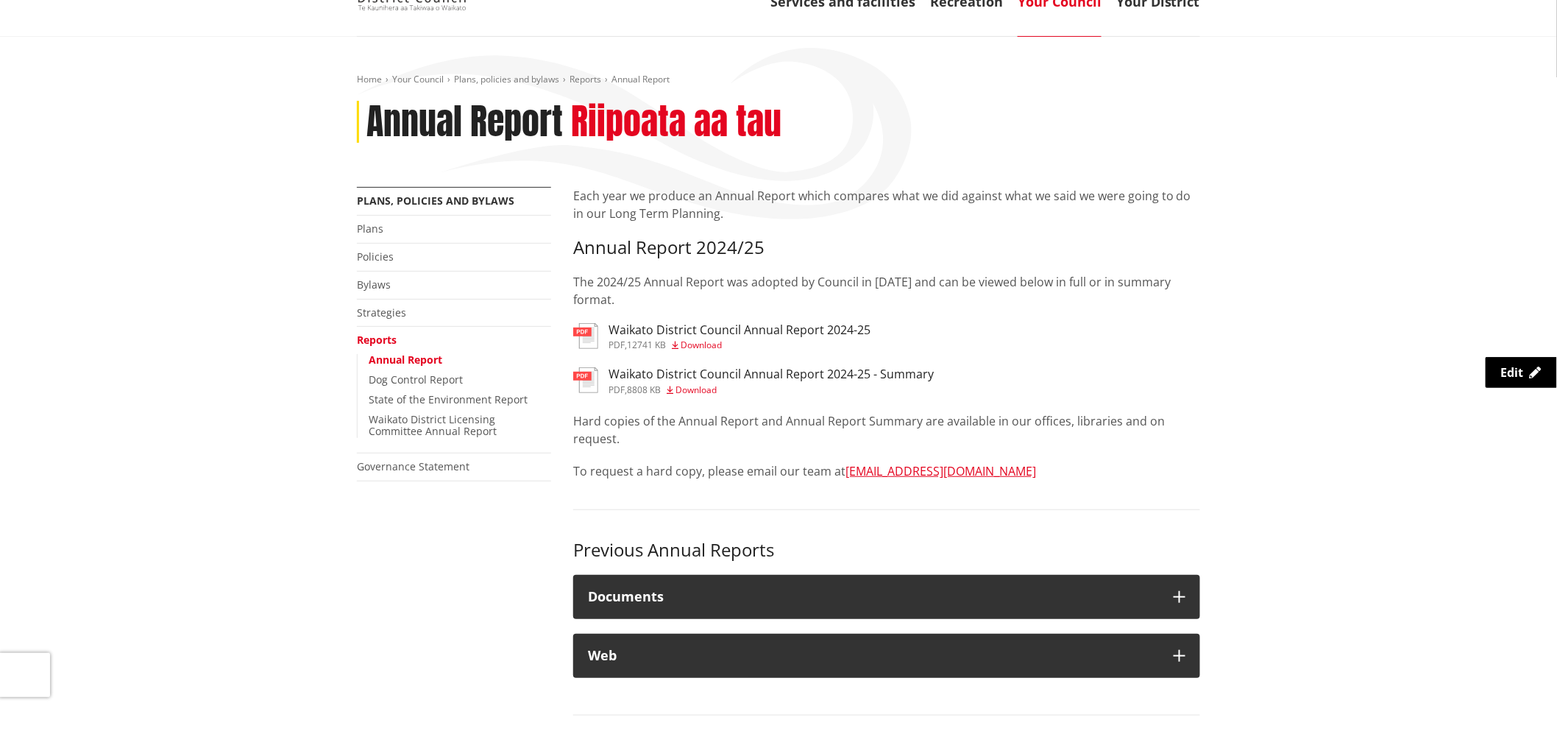
scroll to position [82, 0]
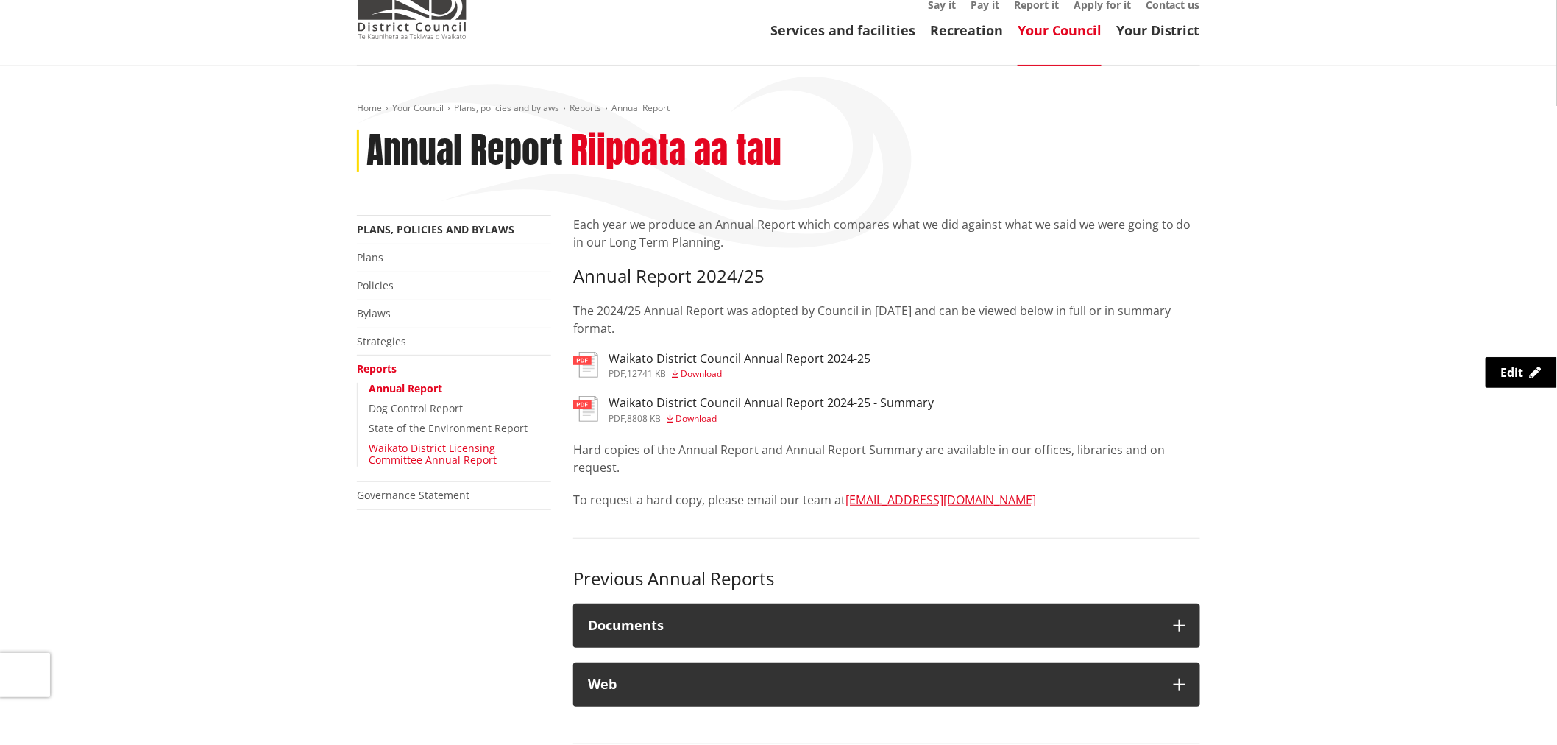
click at [421, 453] on link "Waikato District Licensing Committee Annual Report" at bounding box center [433, 454] width 128 height 26
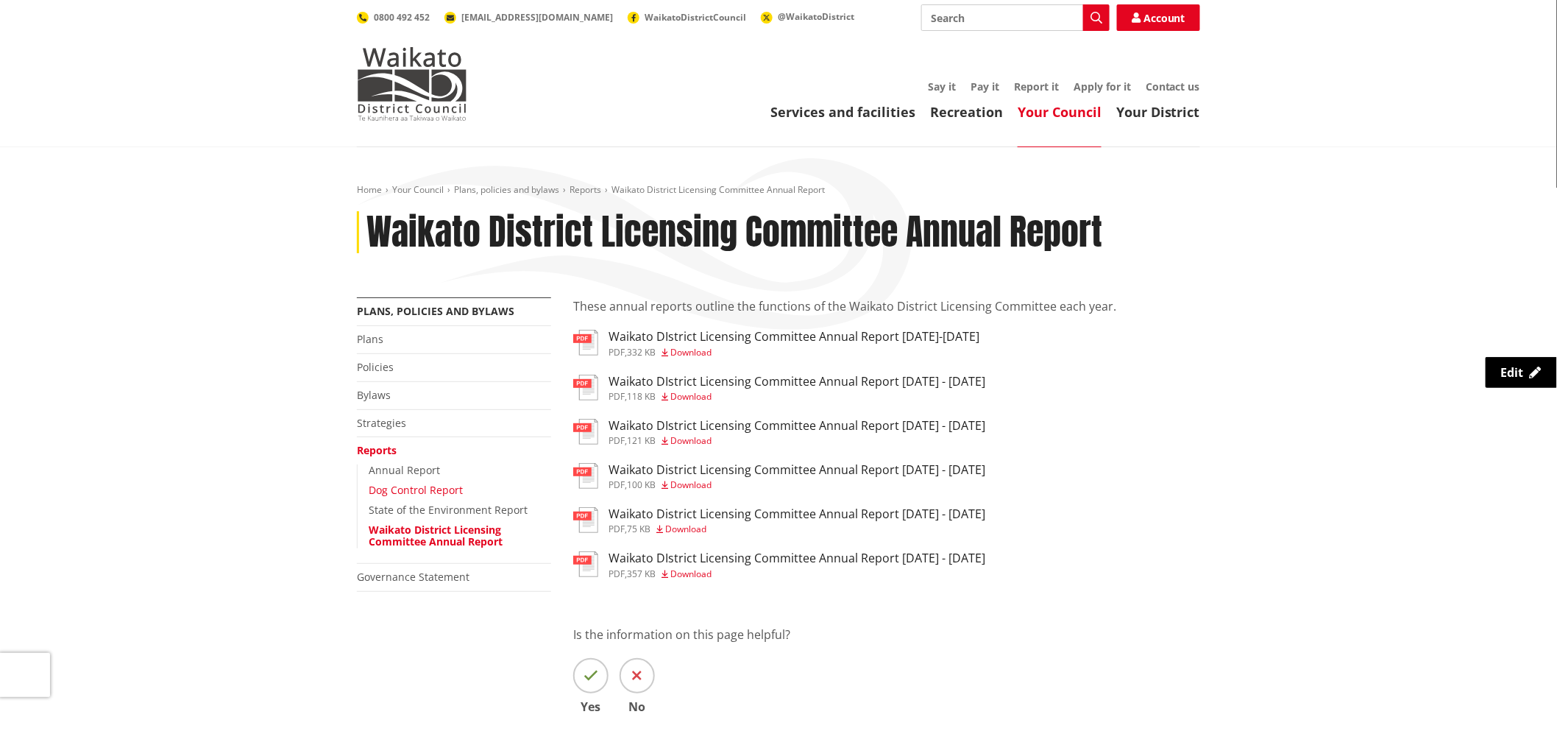
click at [424, 486] on link "Dog Control Report" at bounding box center [416, 490] width 94 height 14
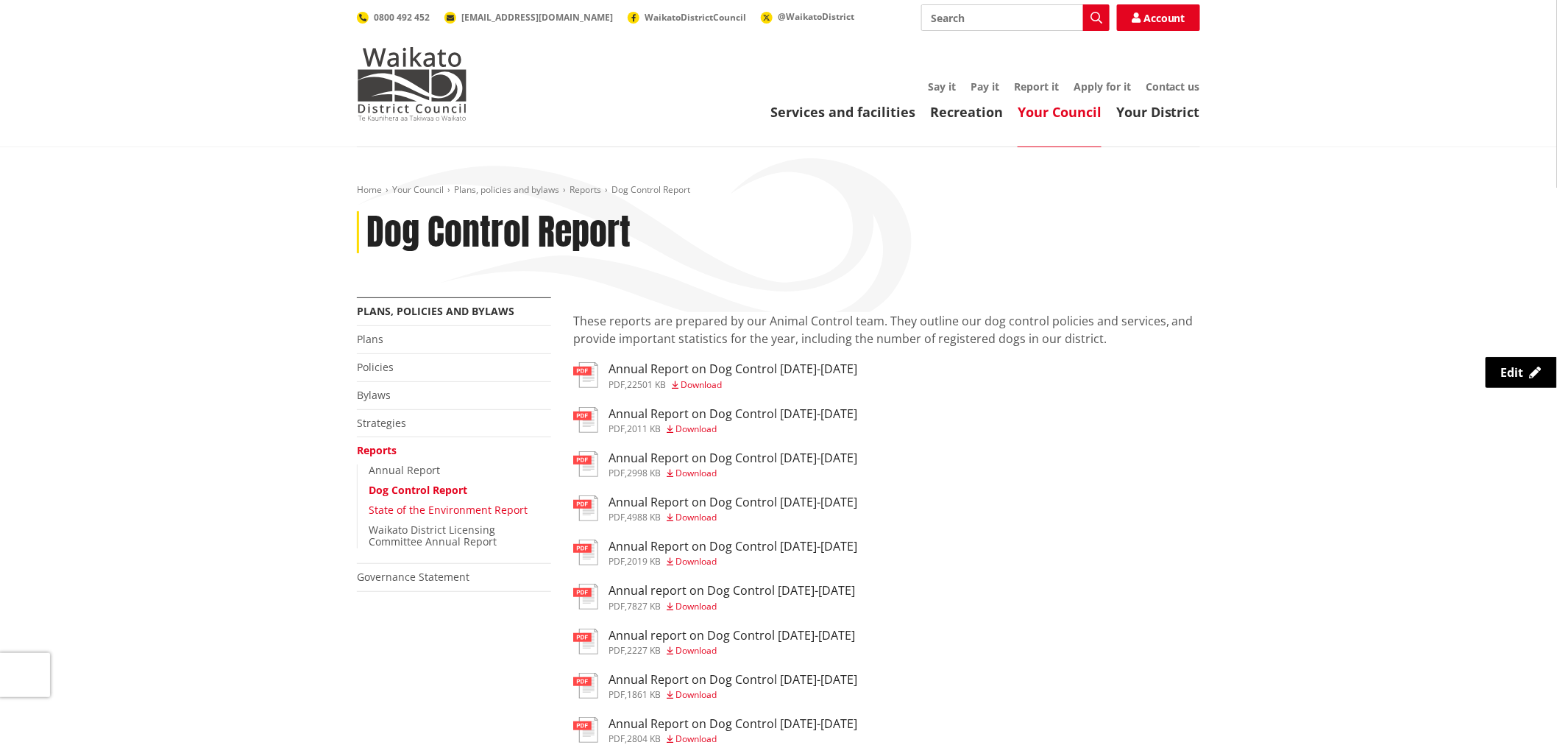
click at [405, 506] on link "State of the Environment Report" at bounding box center [448, 510] width 159 height 14
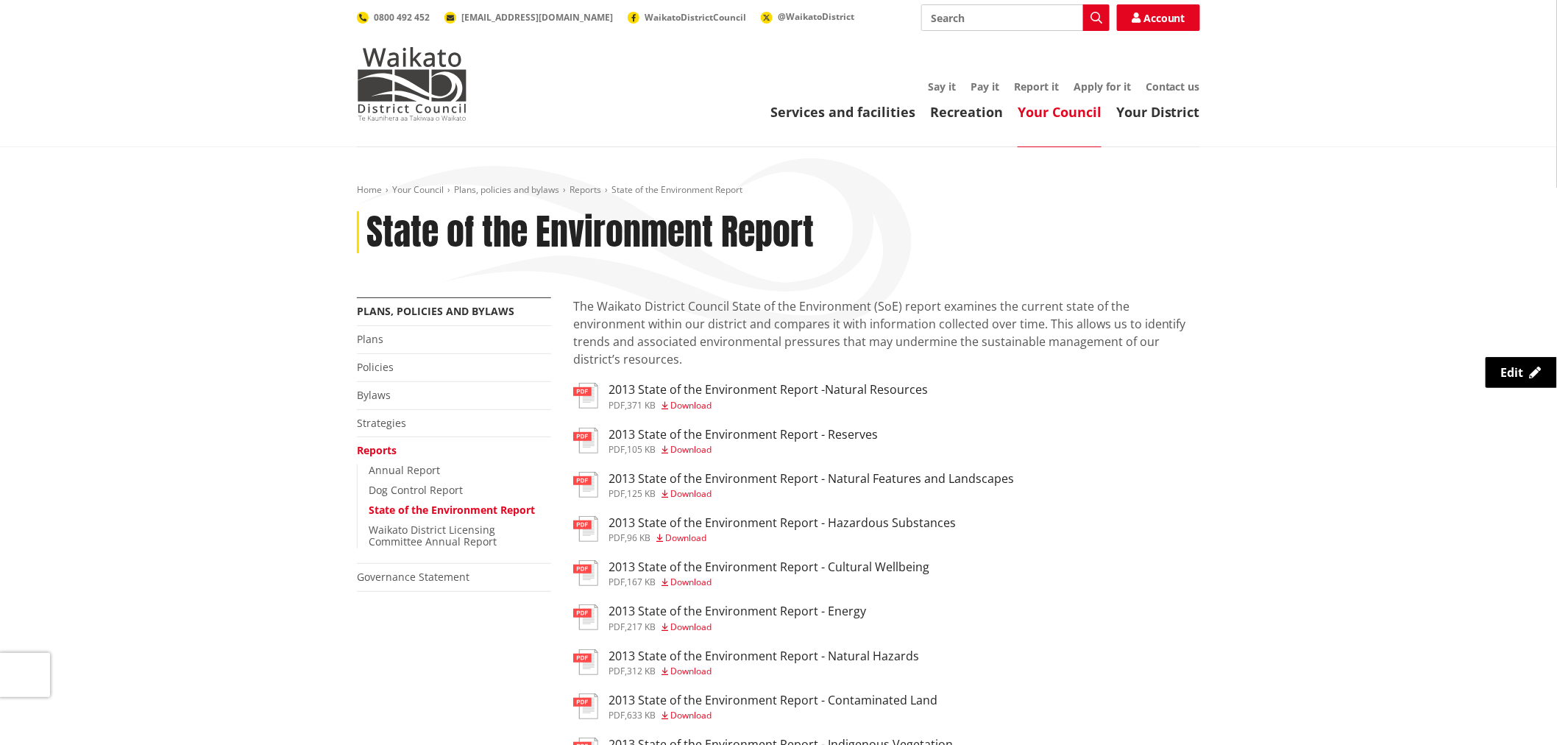
click at [377, 443] on li "Reports Annual Report Dog Control Report State of the Environment Report Waikat…" at bounding box center [454, 500] width 194 height 127
click at [377, 451] on link "Reports" at bounding box center [377, 450] width 40 height 14
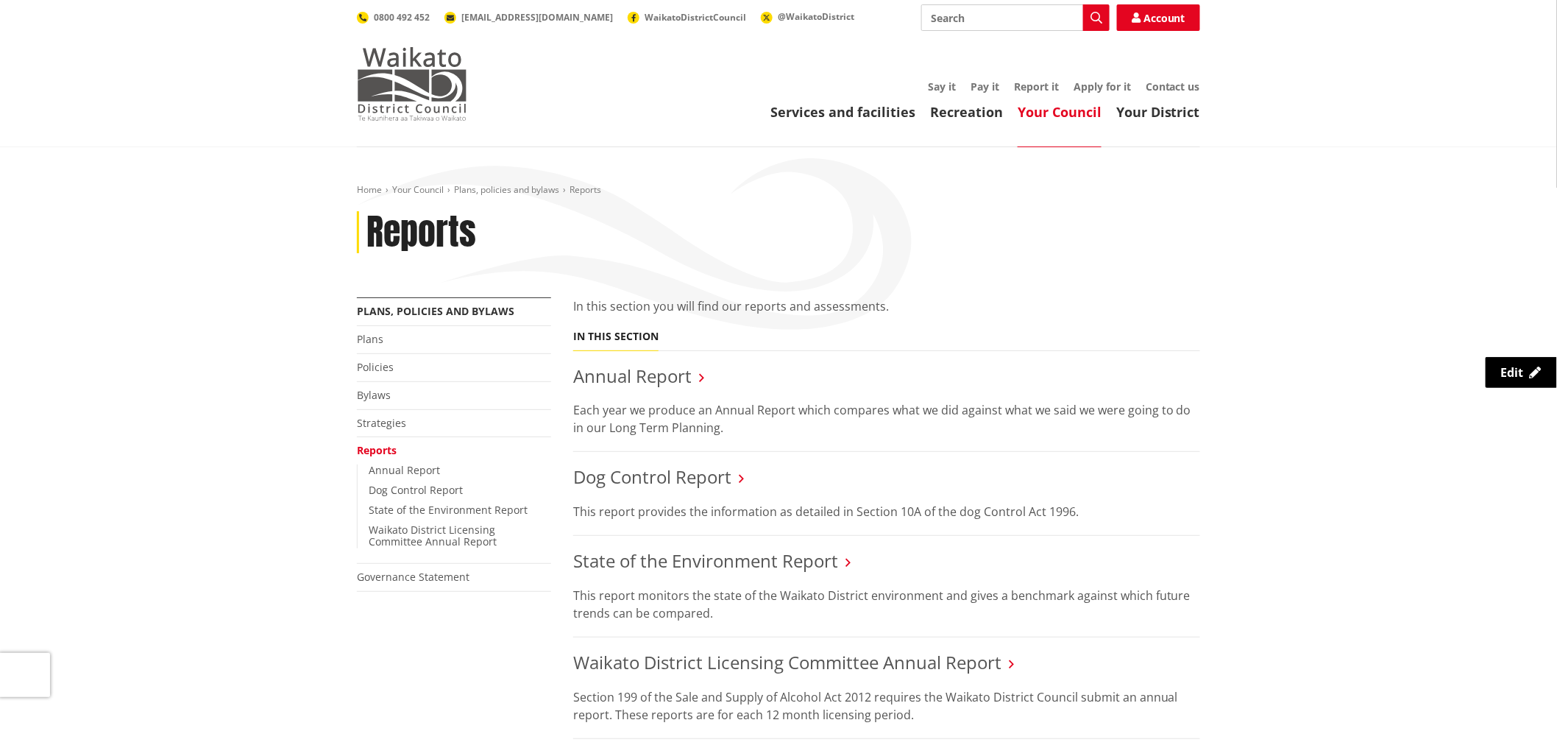
click at [416, 79] on img at bounding box center [412, 84] width 110 height 74
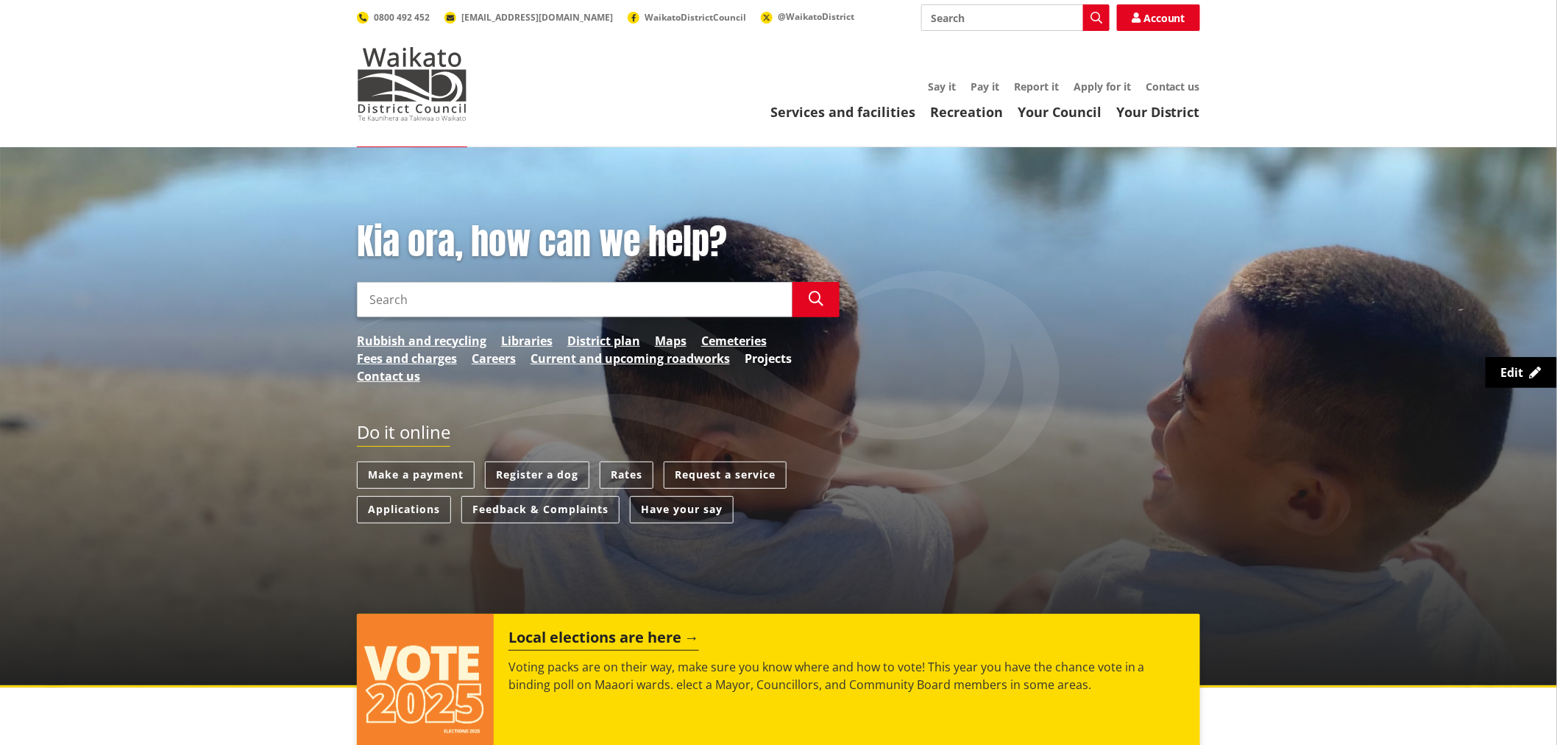
click at [774, 356] on link "Projects" at bounding box center [768, 359] width 47 height 18
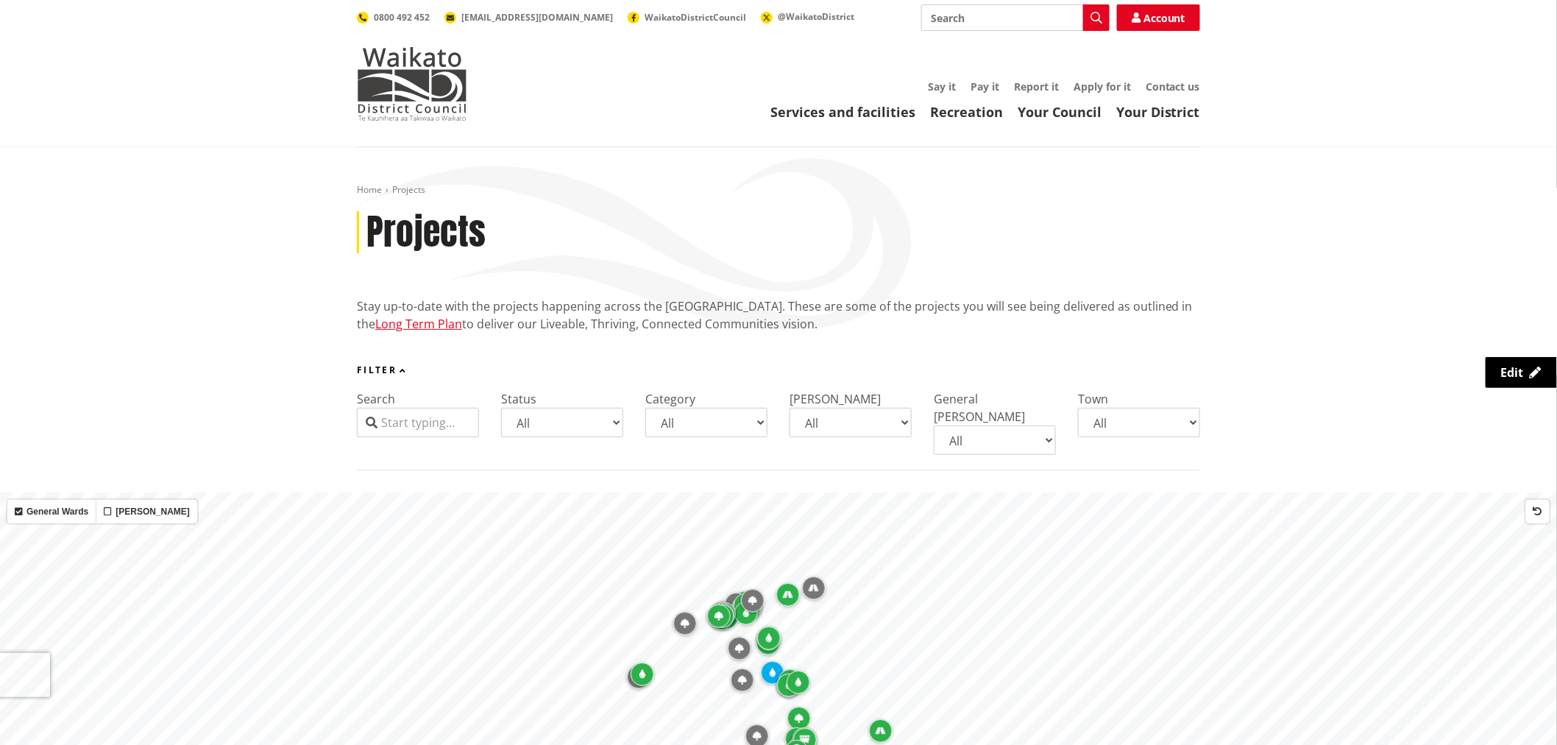
click at [1104, 425] on select "All Aka Aka Bombay Eureka Glen Afton Glen Massey Glen Murray Gordonton Horotiu …" at bounding box center [1139, 422] width 122 height 29
select select "Taupiri"
click at [1078, 408] on select "All Aka Aka Bombay Eureka Glen Afton Glen Massey Glen Murray Gordonton Horotiu …" at bounding box center [1139, 422] width 122 height 29
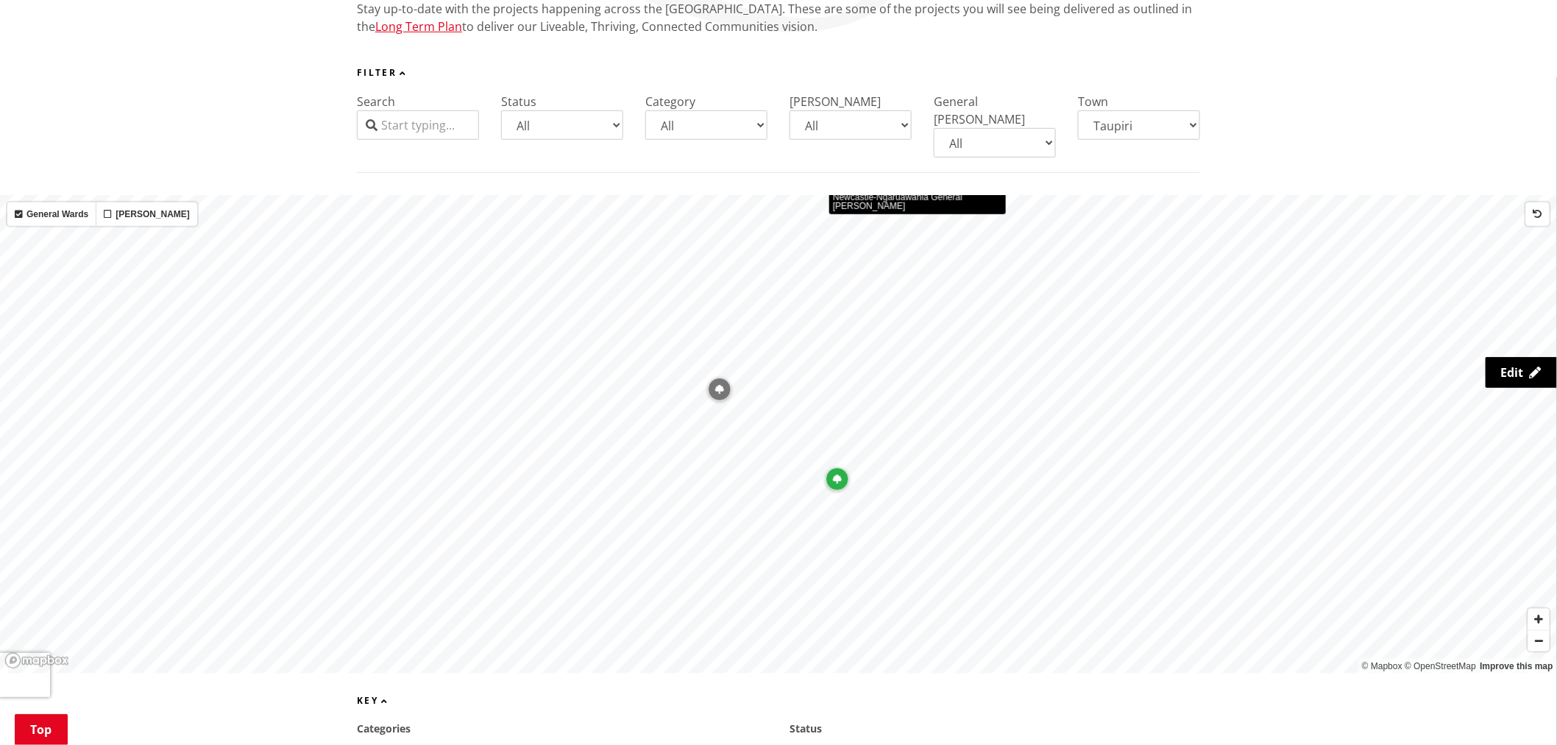
scroll to position [327, 0]
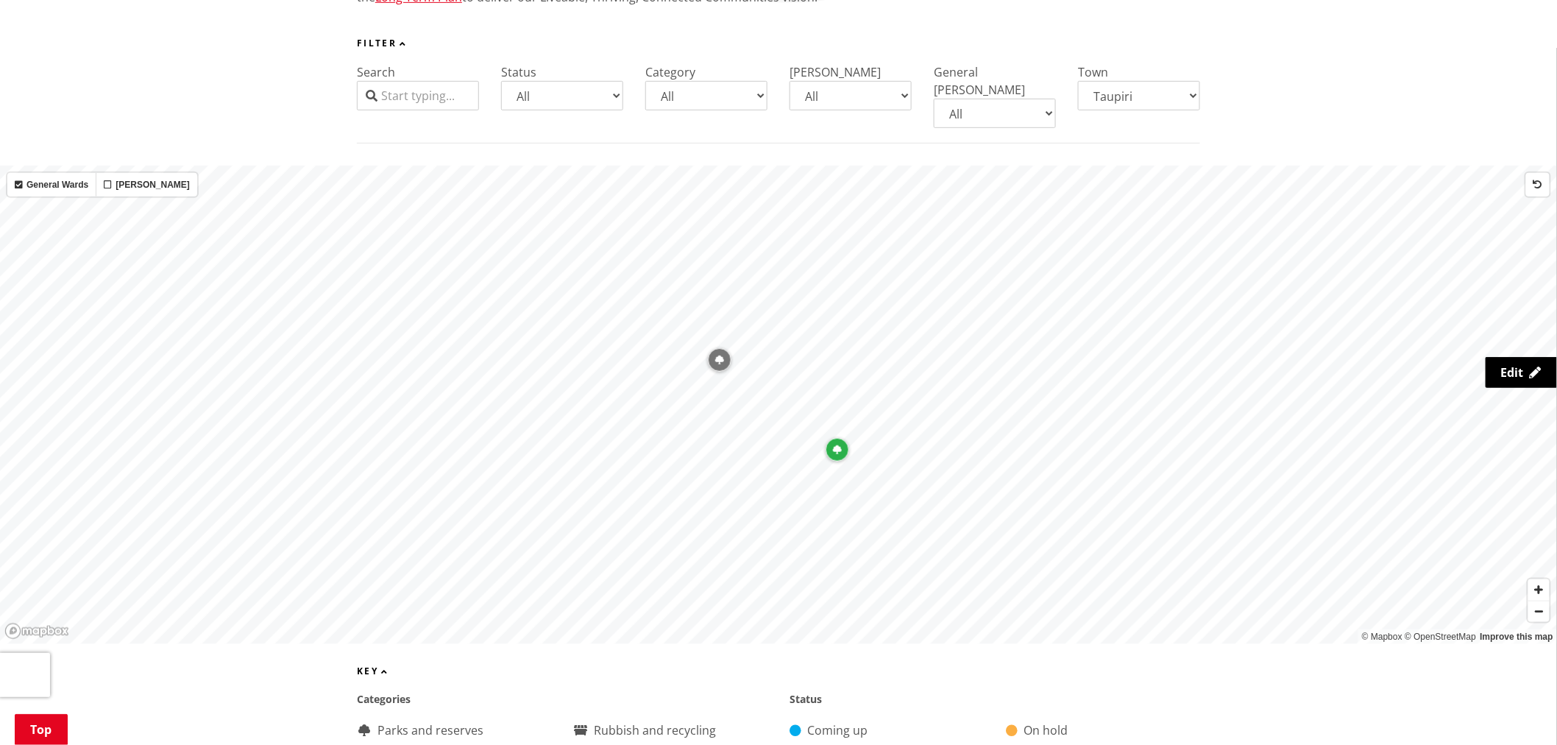
click at [719, 349] on div "Map marker" at bounding box center [720, 360] width 24 height 24
click at [904, 486] on div "Map marker" at bounding box center [897, 494] width 24 height 24
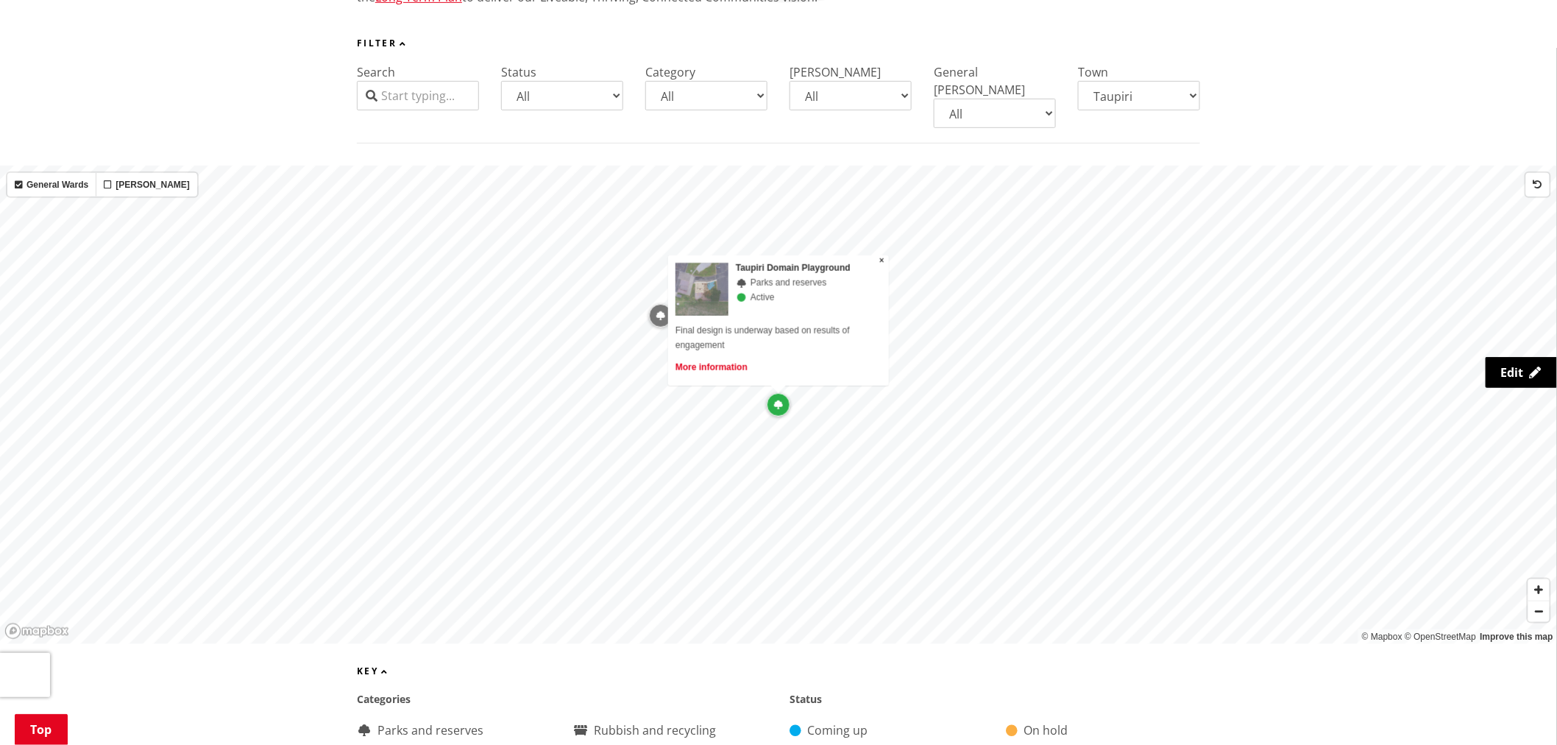
click at [731, 362] on link "More information" at bounding box center [712, 367] width 72 height 10
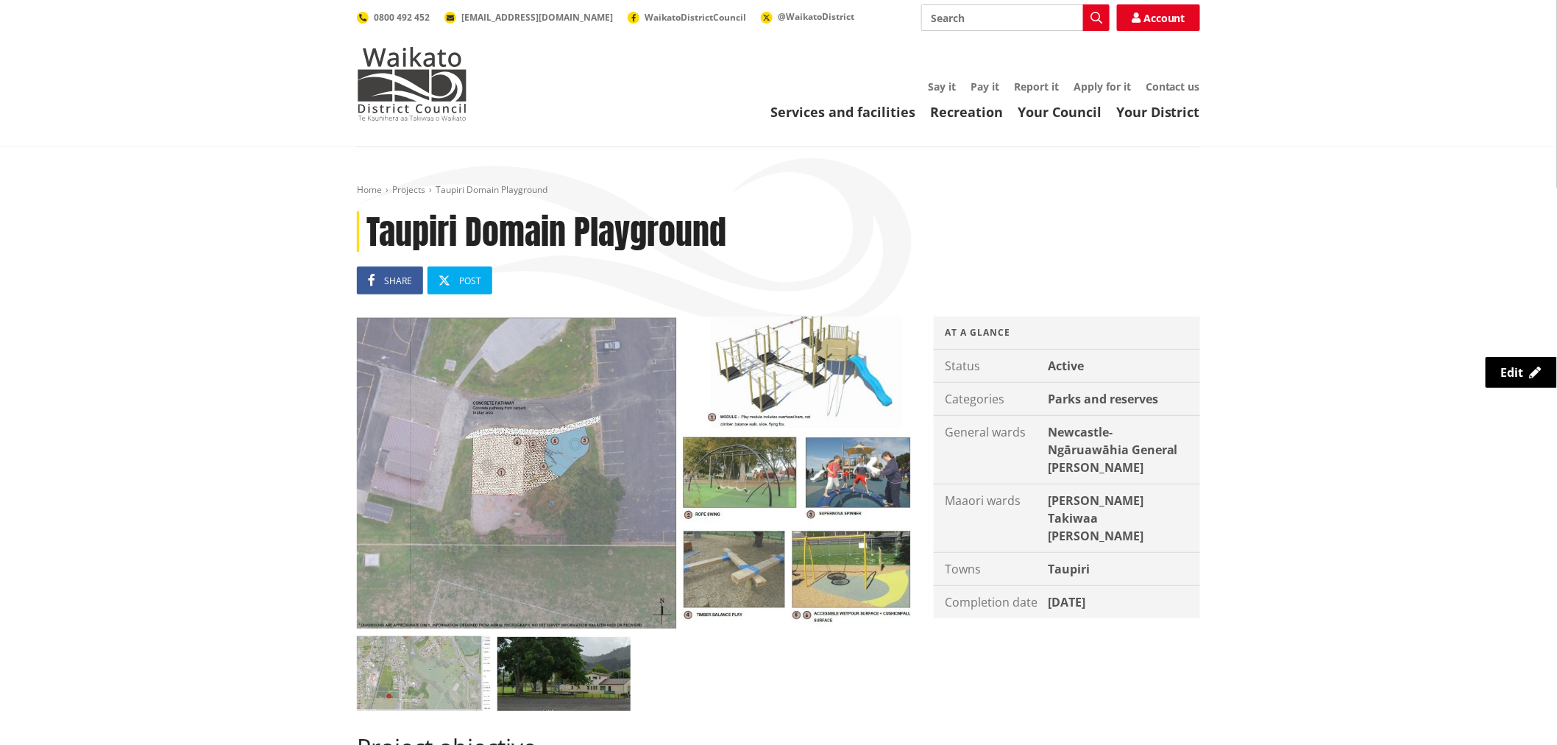
click at [730, 350] on img at bounding box center [634, 472] width 555 height 312
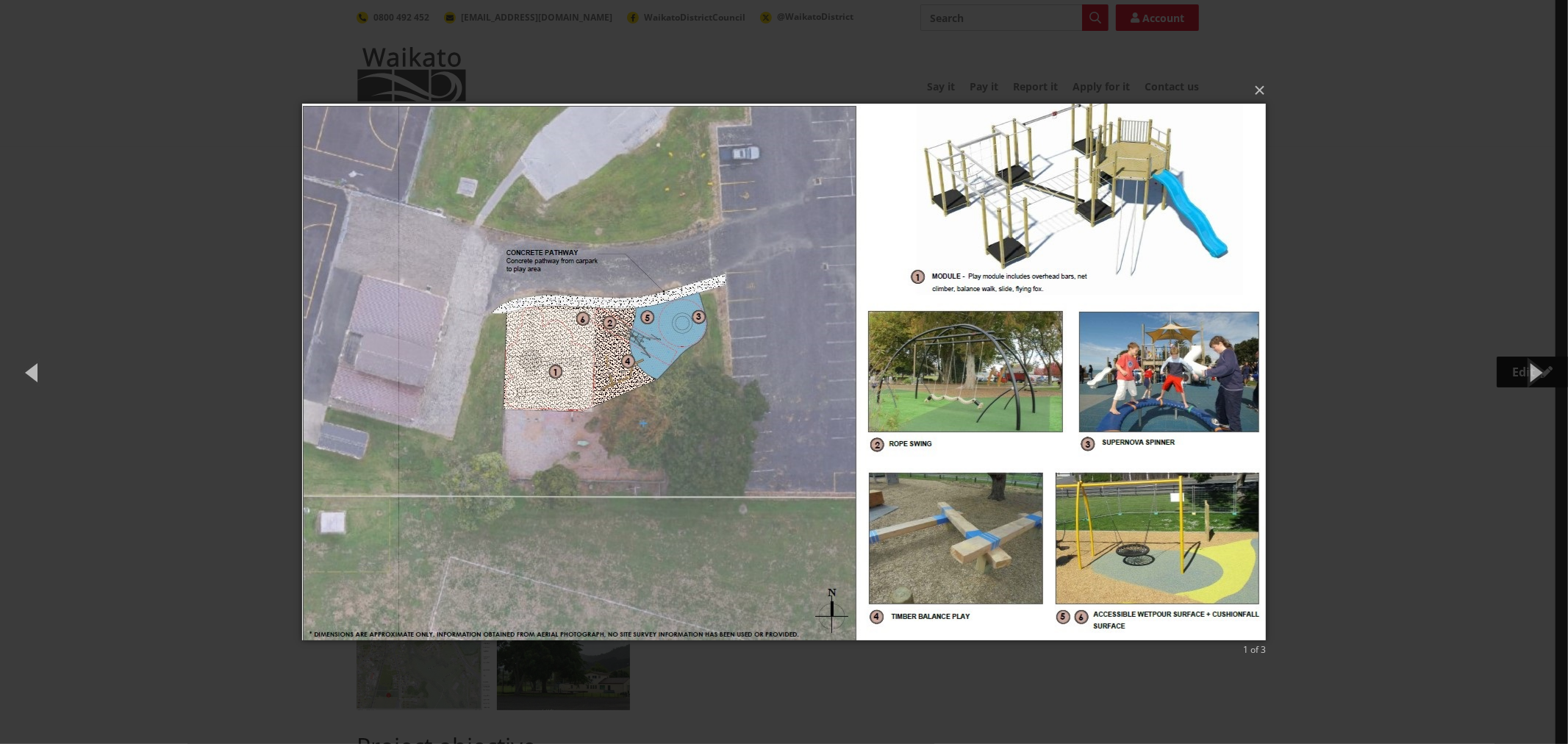
click at [245, 423] on div "× 1 of 3 Loading..." at bounding box center [784, 372] width 1568 height 744
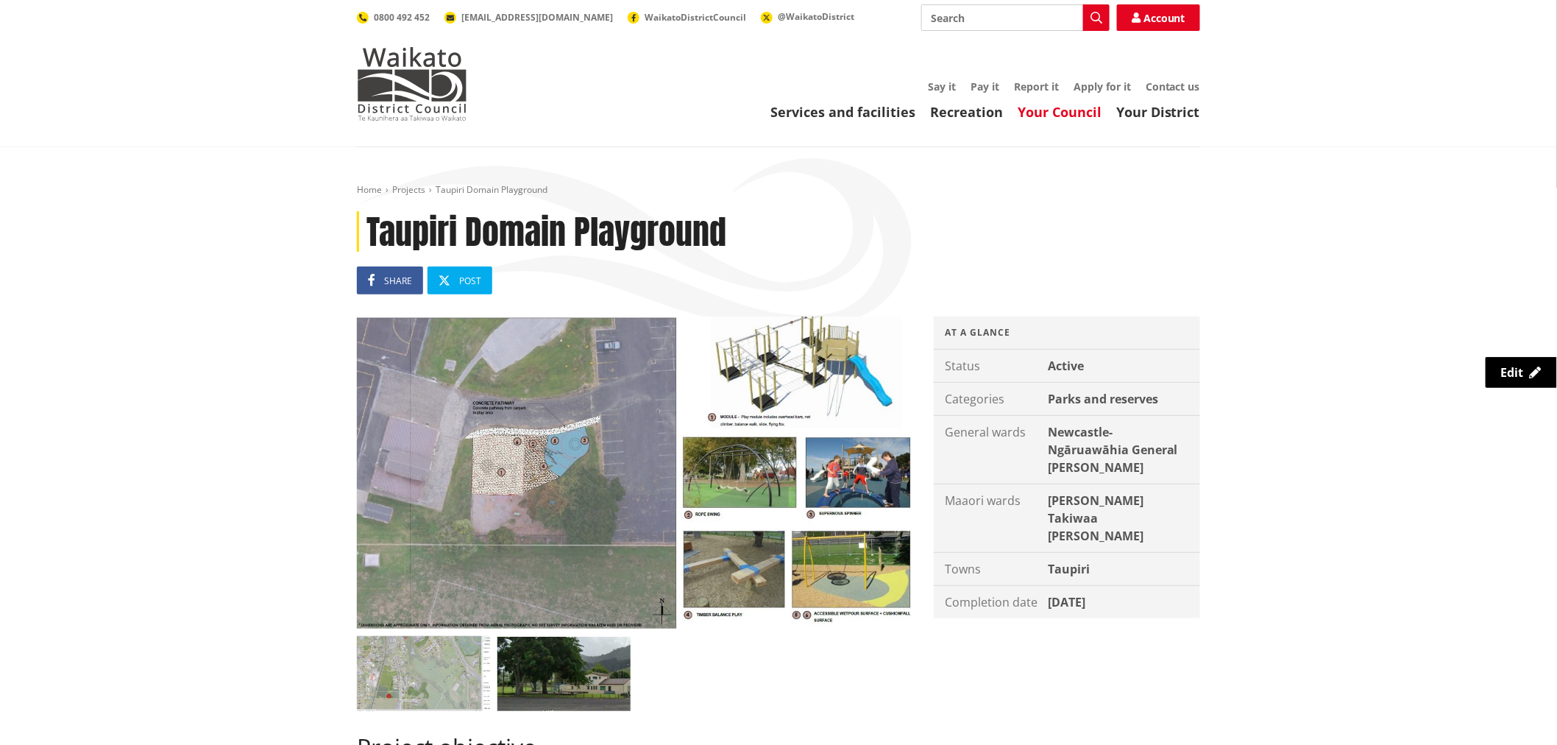
click at [1080, 105] on link "Your Council" at bounding box center [1060, 112] width 84 height 18
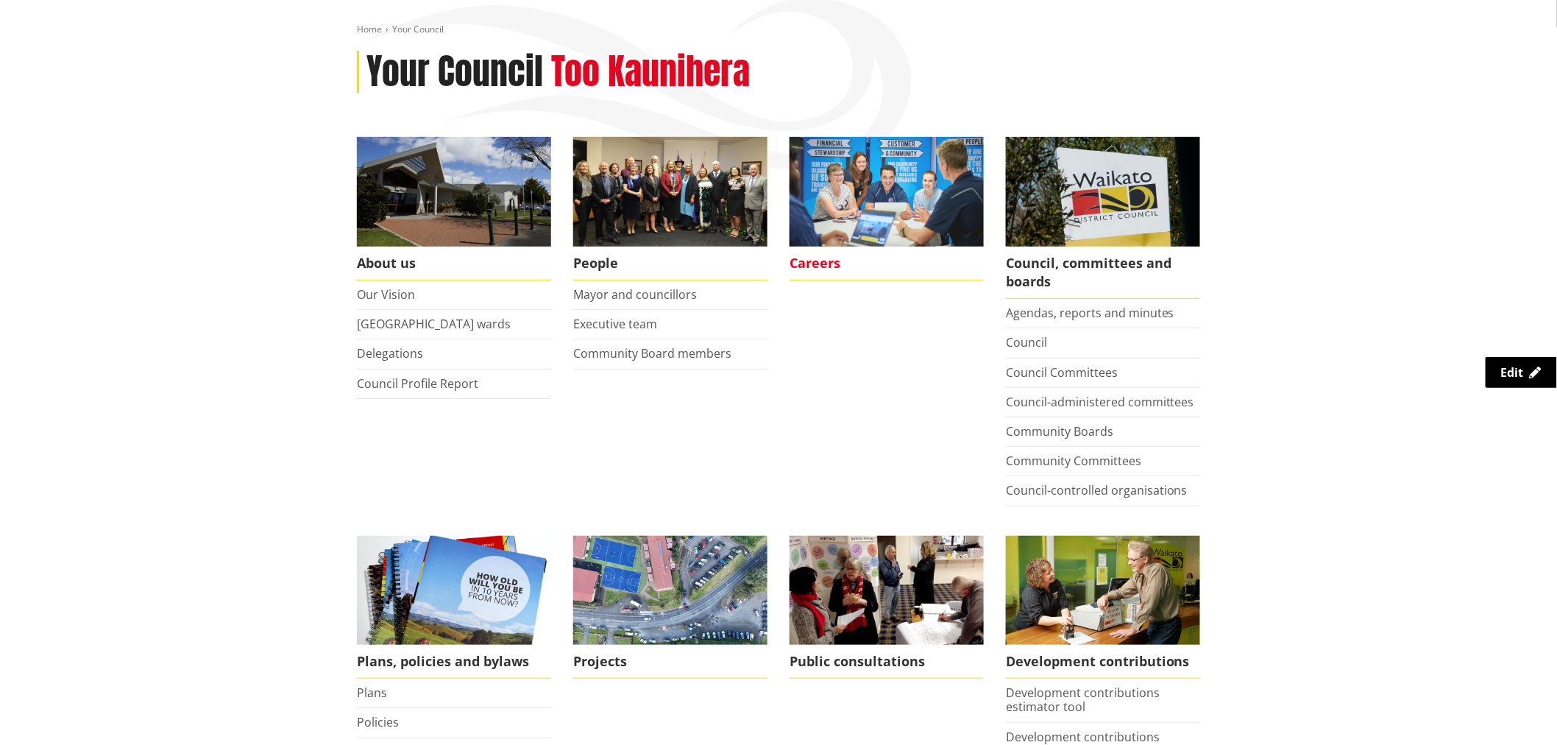
scroll to position [163, 0]
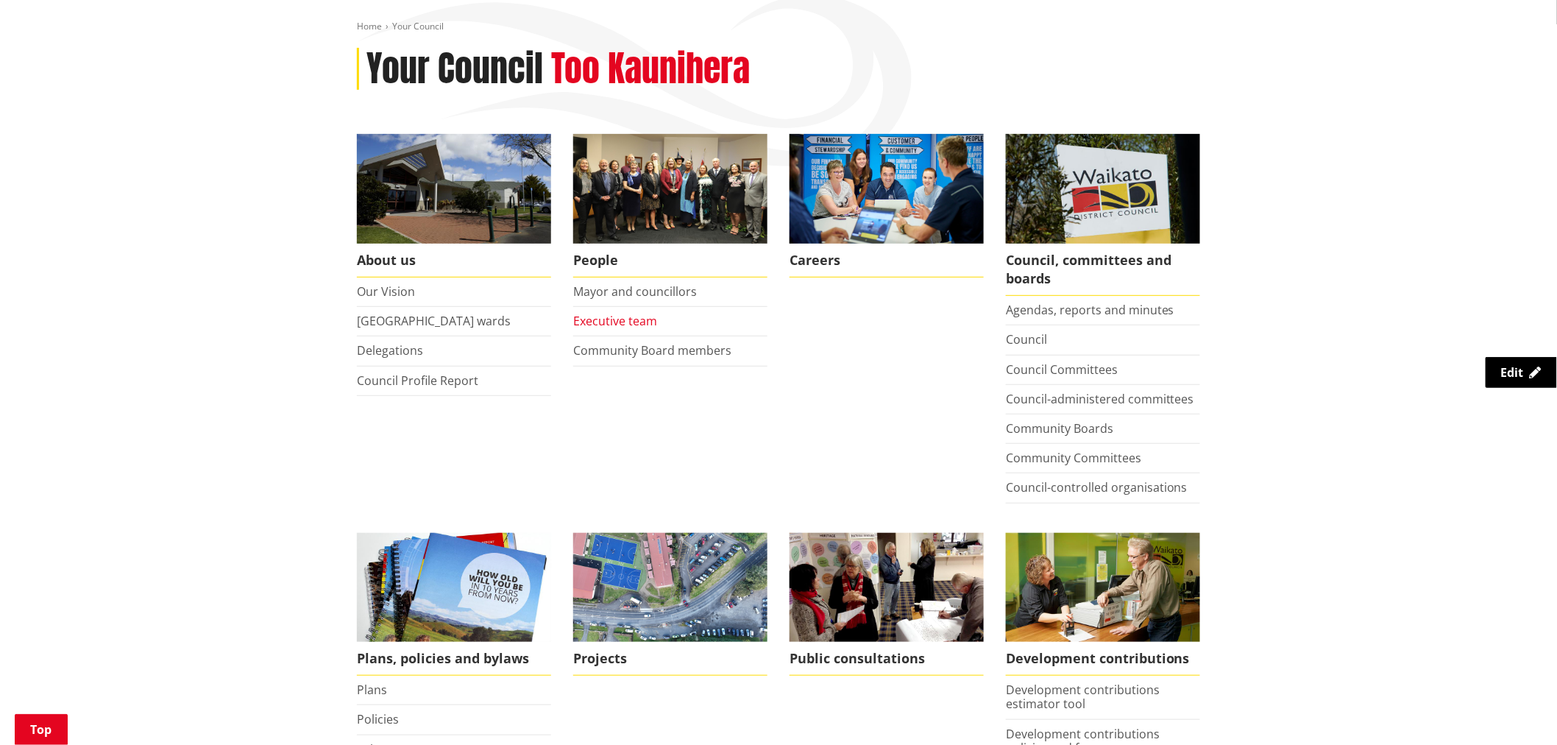
click at [623, 318] on link "Executive team" at bounding box center [615, 321] width 84 height 16
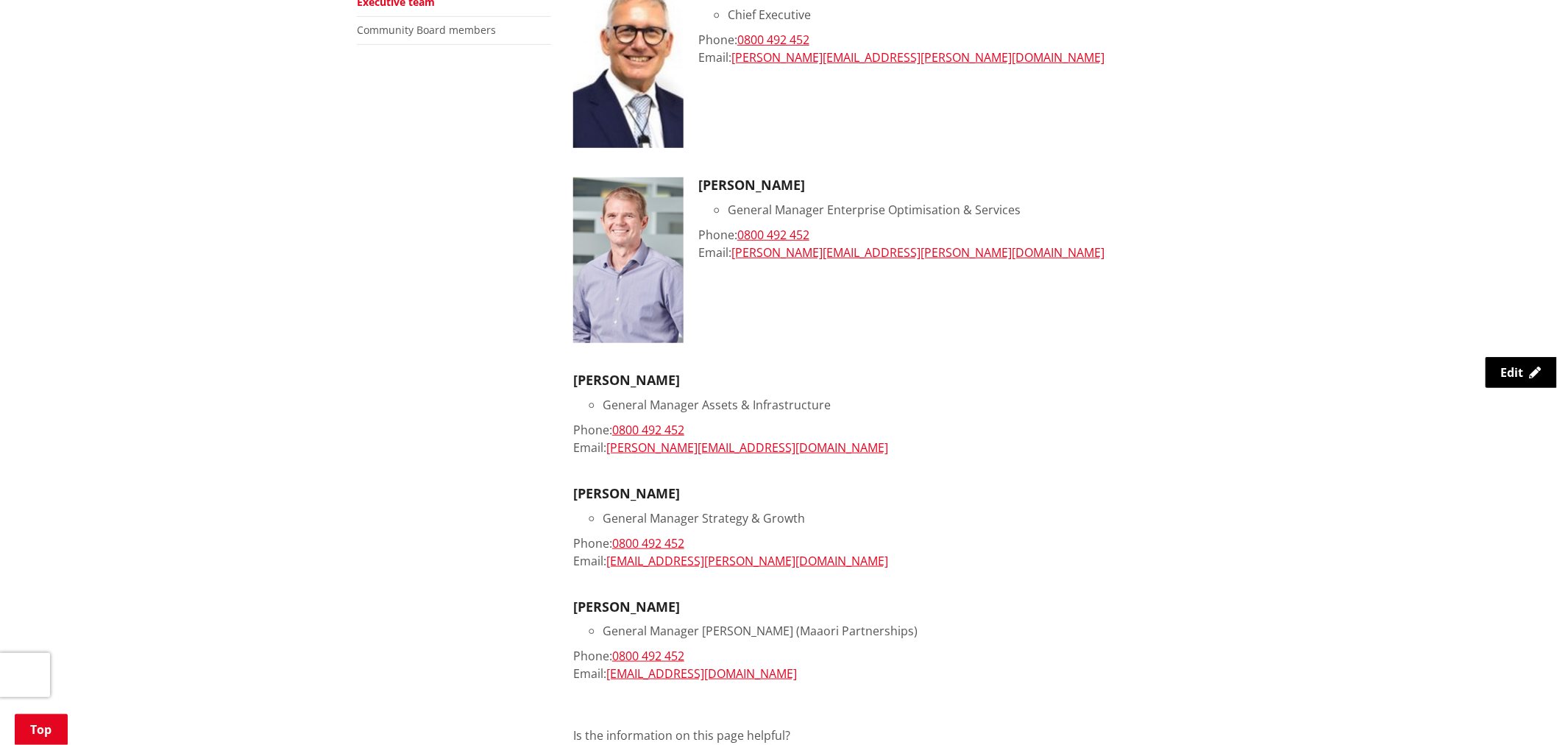
scroll to position [408, 0]
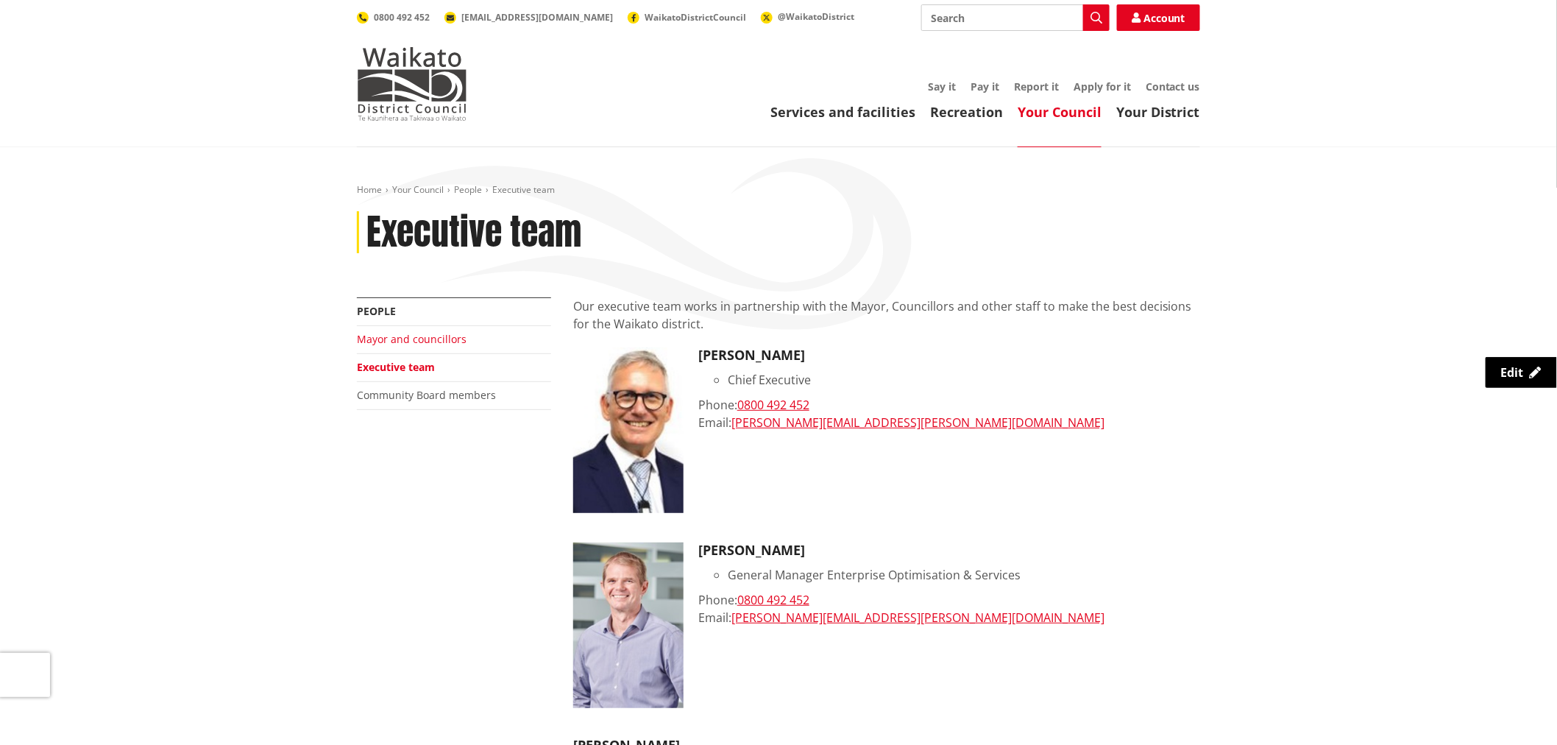
click at [401, 339] on link "Mayor and councillors" at bounding box center [412, 339] width 110 height 14
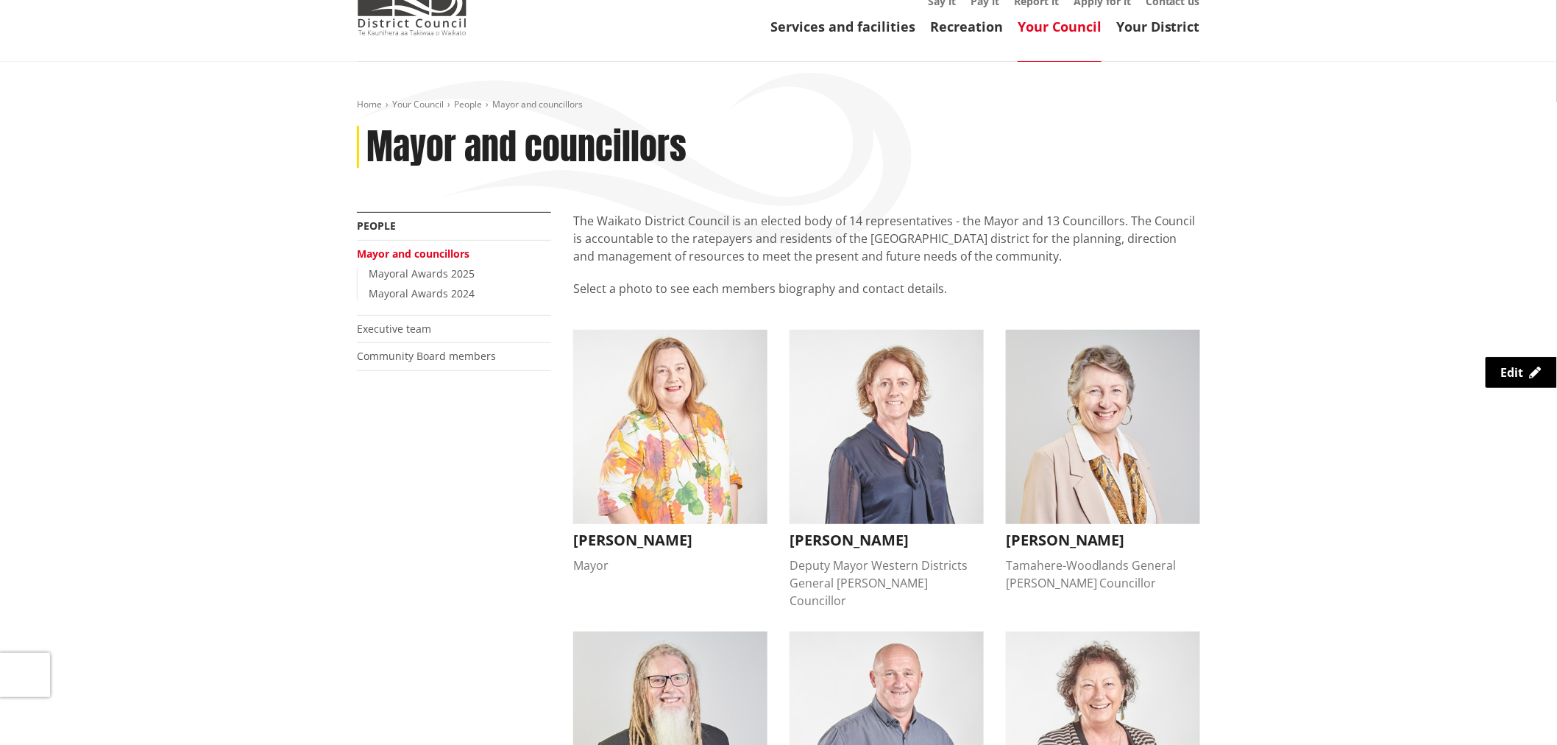
scroll to position [163, 0]
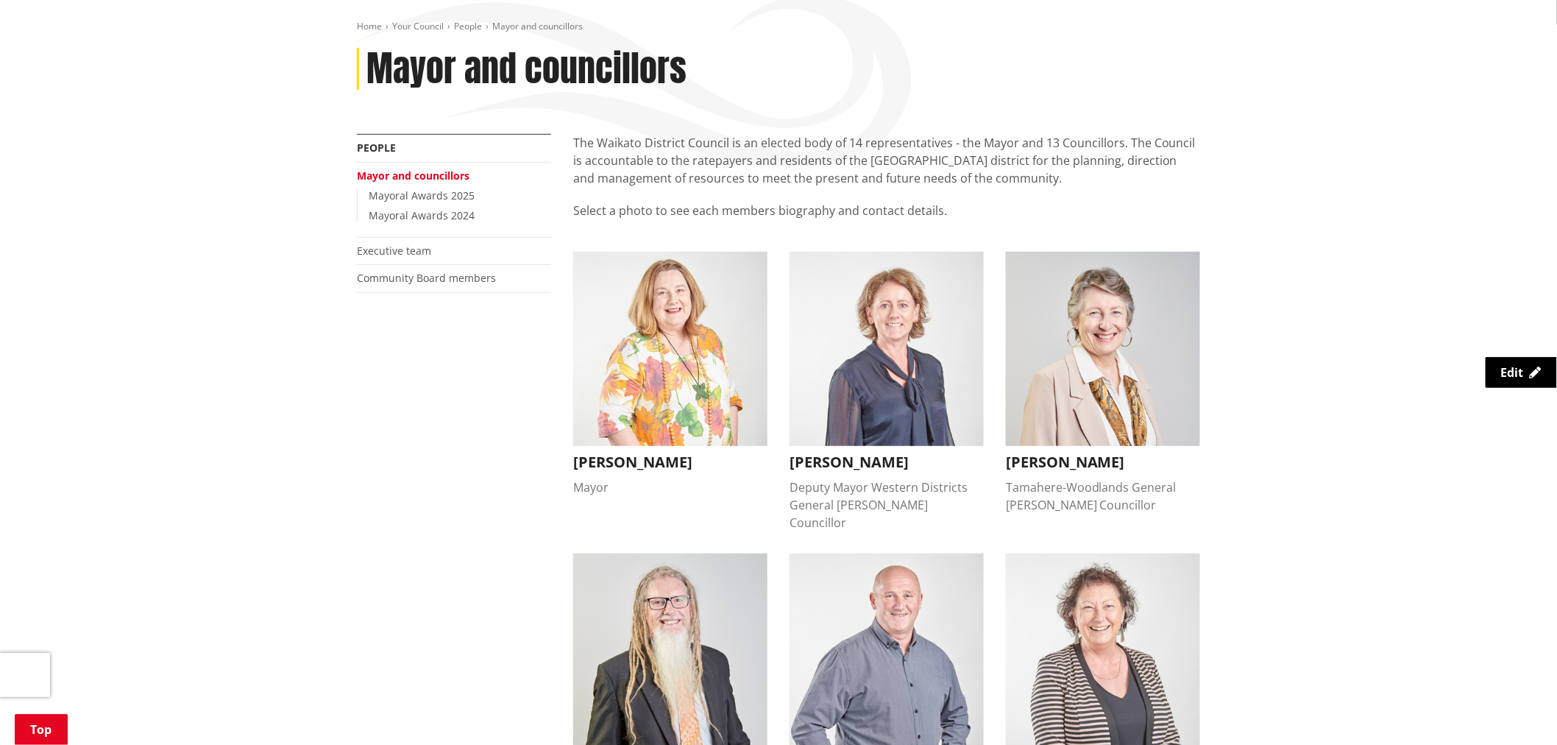
click at [692, 416] on img "button" at bounding box center [670, 349] width 194 height 194
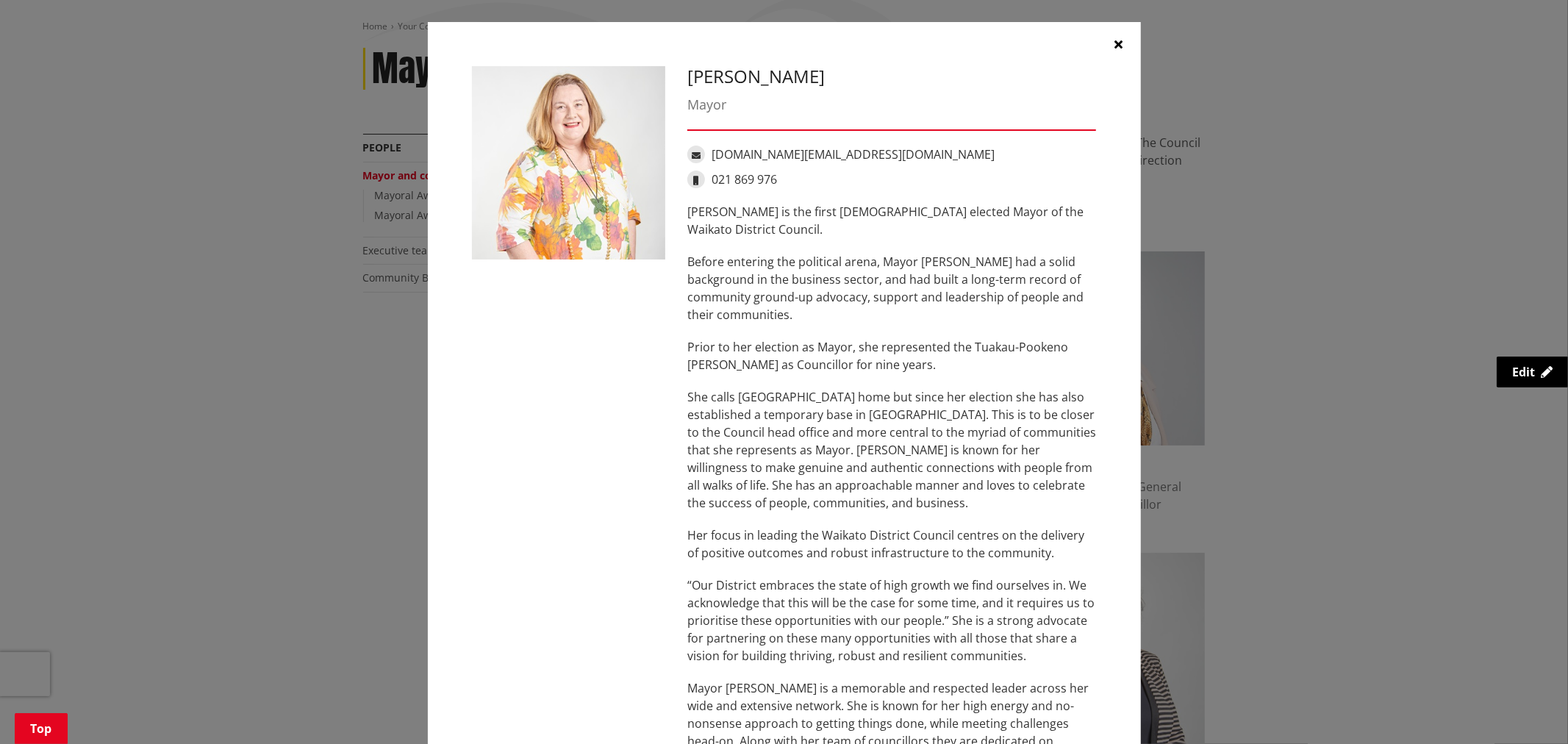
click at [1122, 42] on button "button" at bounding box center [1119, 44] width 44 height 44
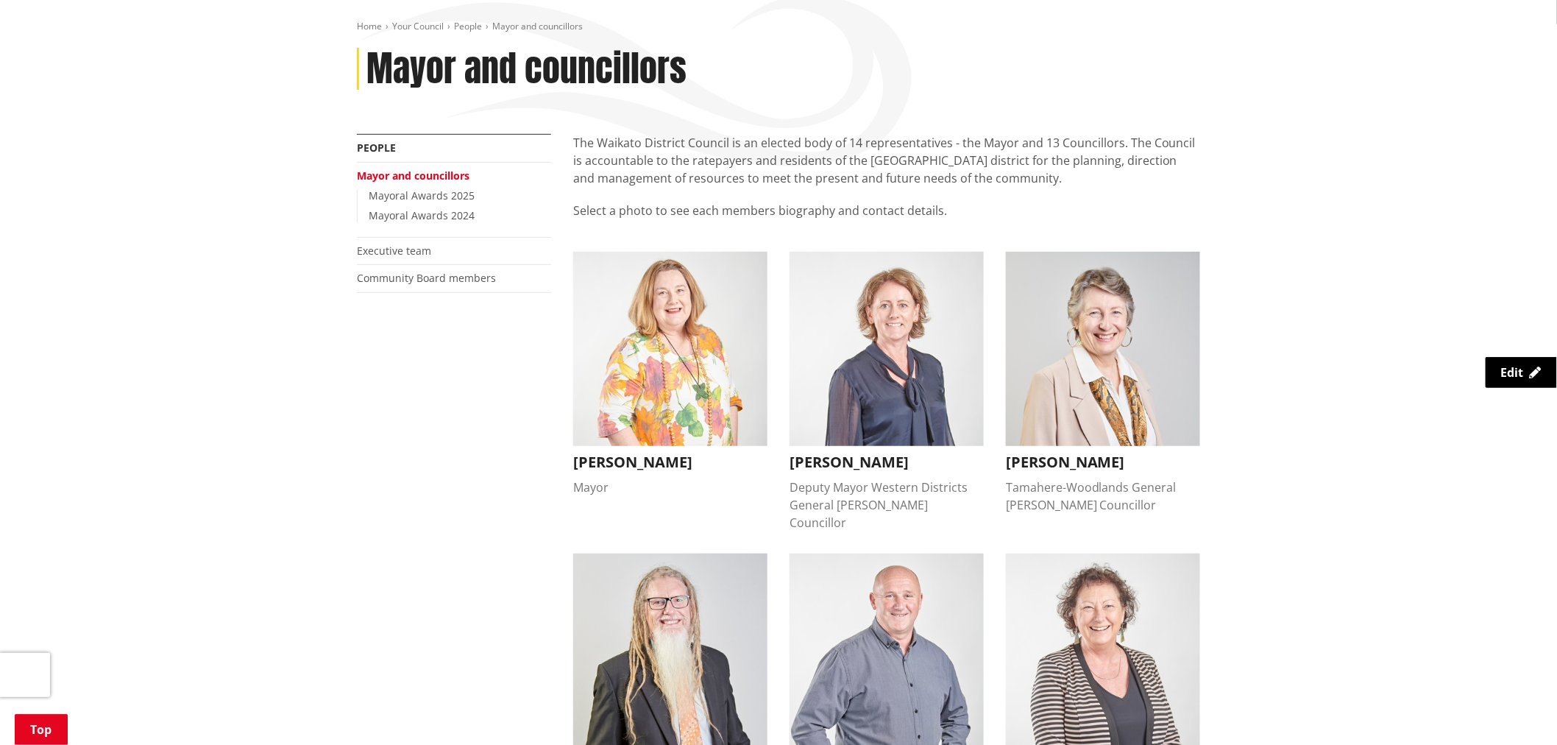
click at [894, 372] on img "button" at bounding box center [887, 349] width 194 height 194
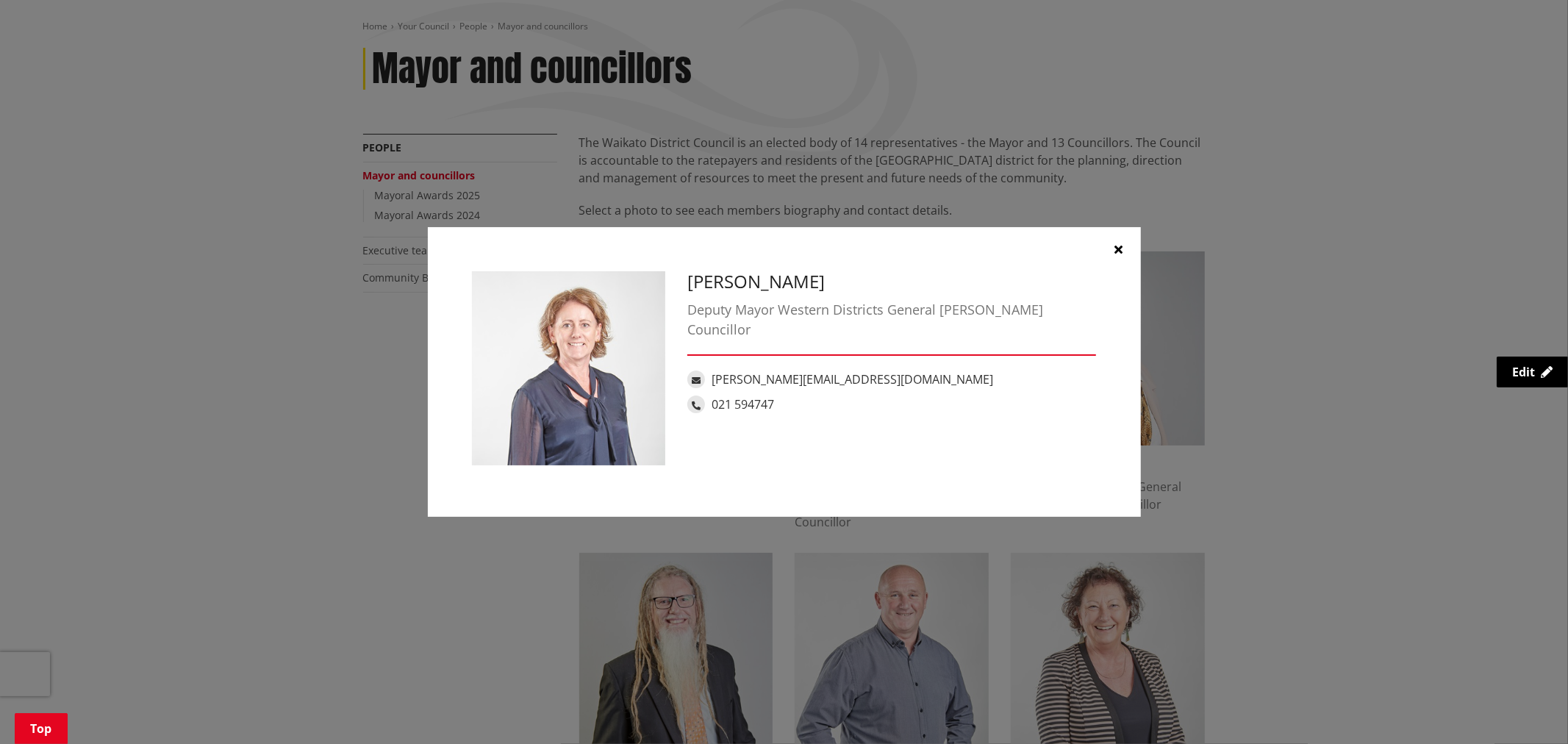
click at [1121, 244] on icon "button" at bounding box center [1119, 250] width 8 height 12
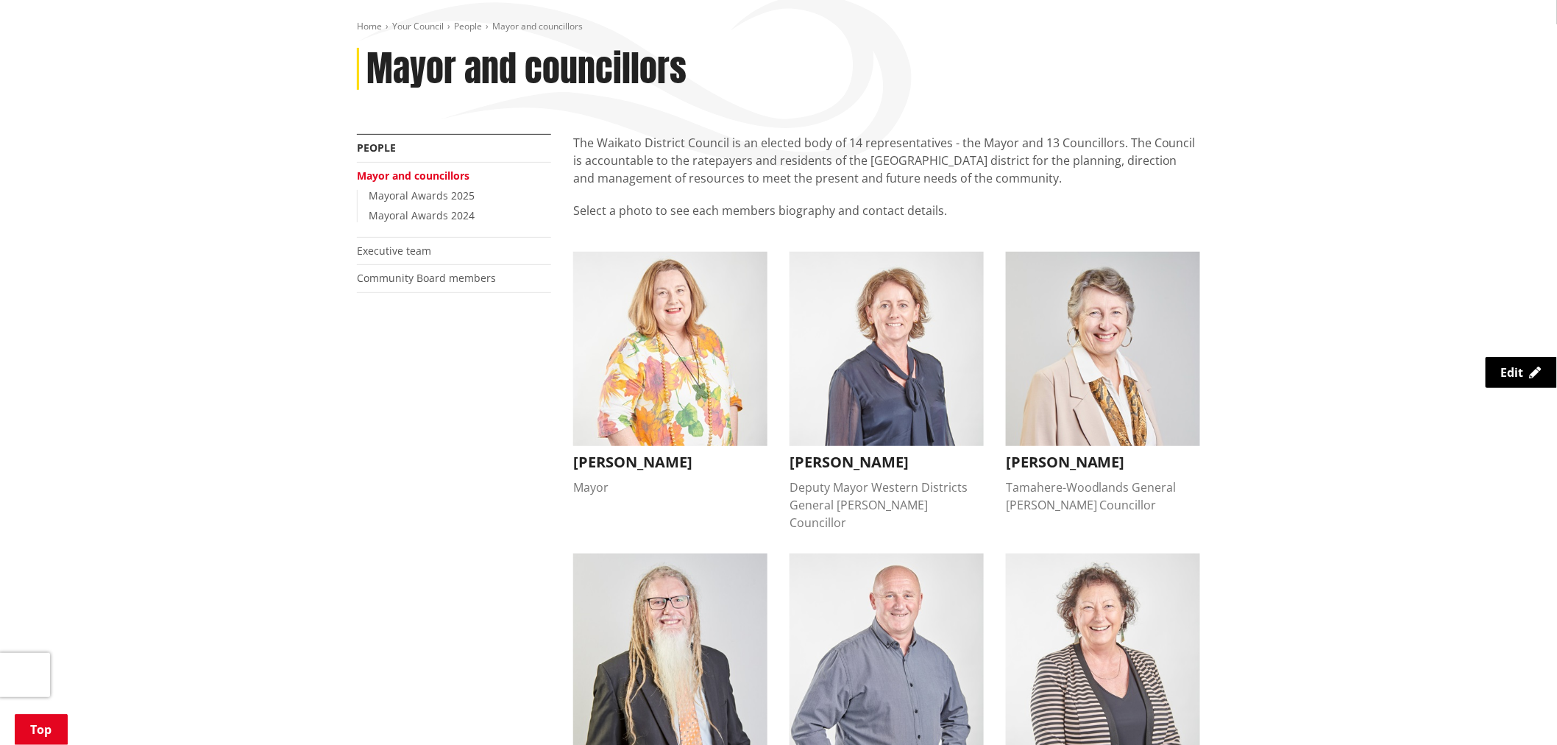
click at [1136, 383] on img "button" at bounding box center [1103, 349] width 194 height 194
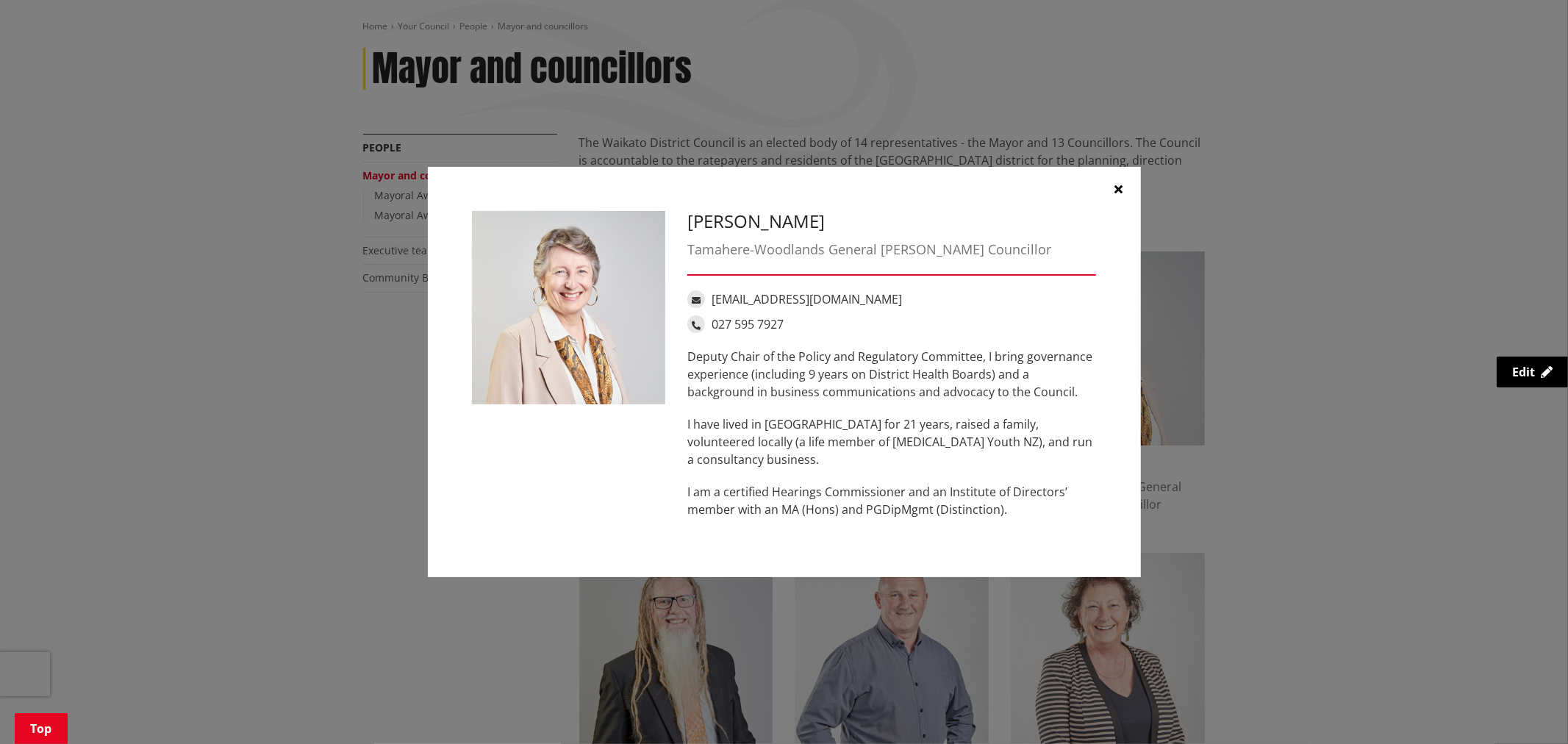
click at [1113, 182] on button "button" at bounding box center [1119, 189] width 44 height 44
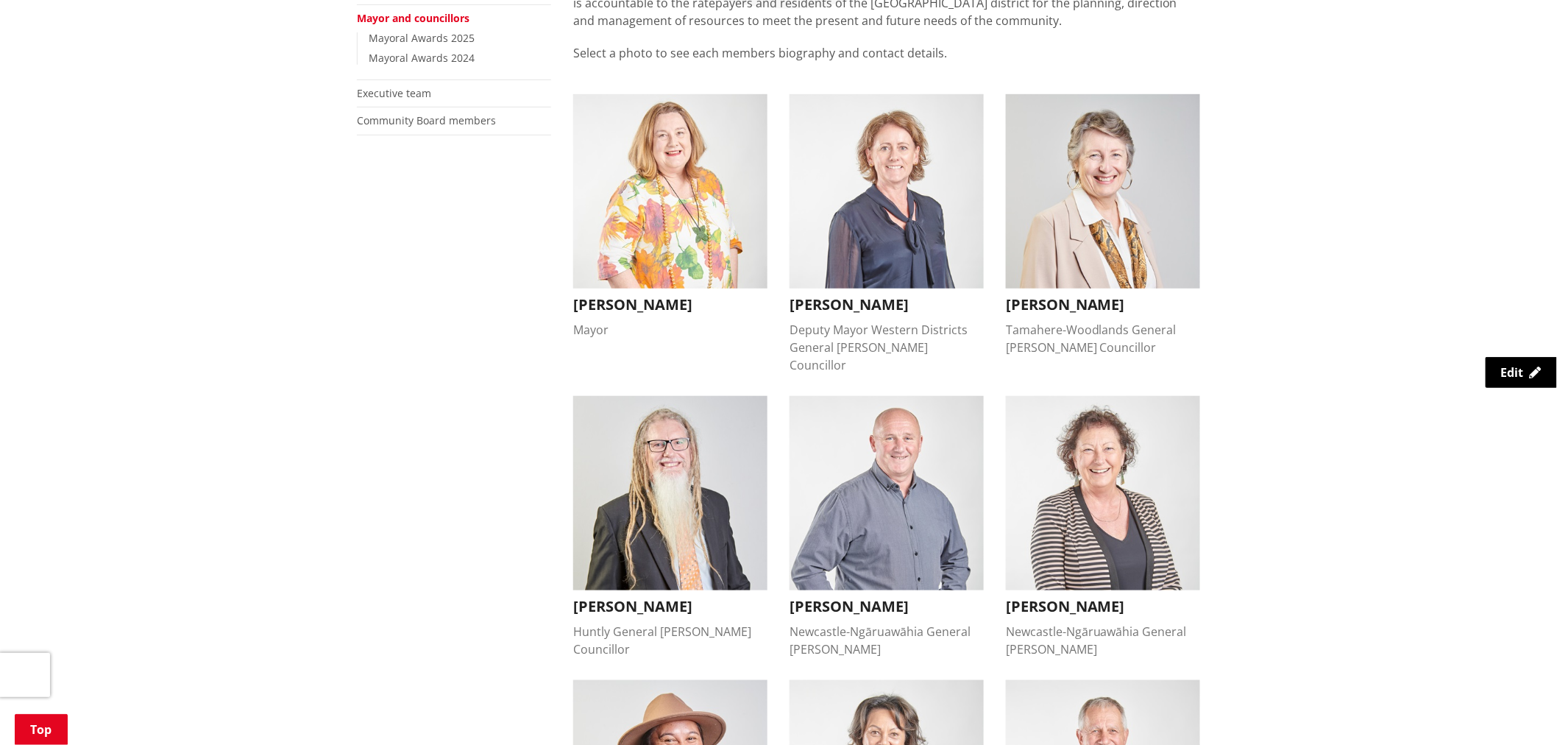
scroll to position [327, 0]
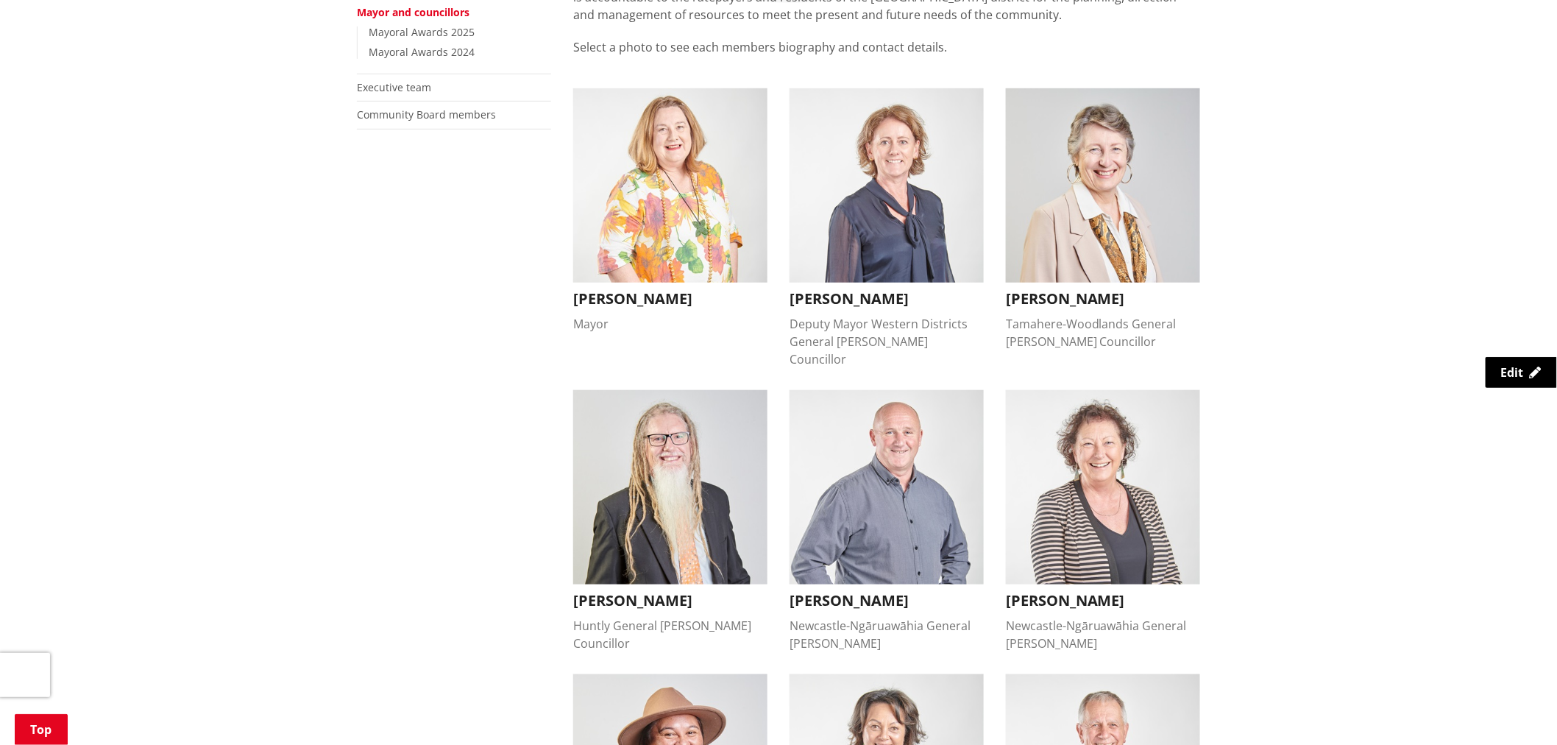
click at [883, 417] on img "button" at bounding box center [887, 487] width 194 height 194
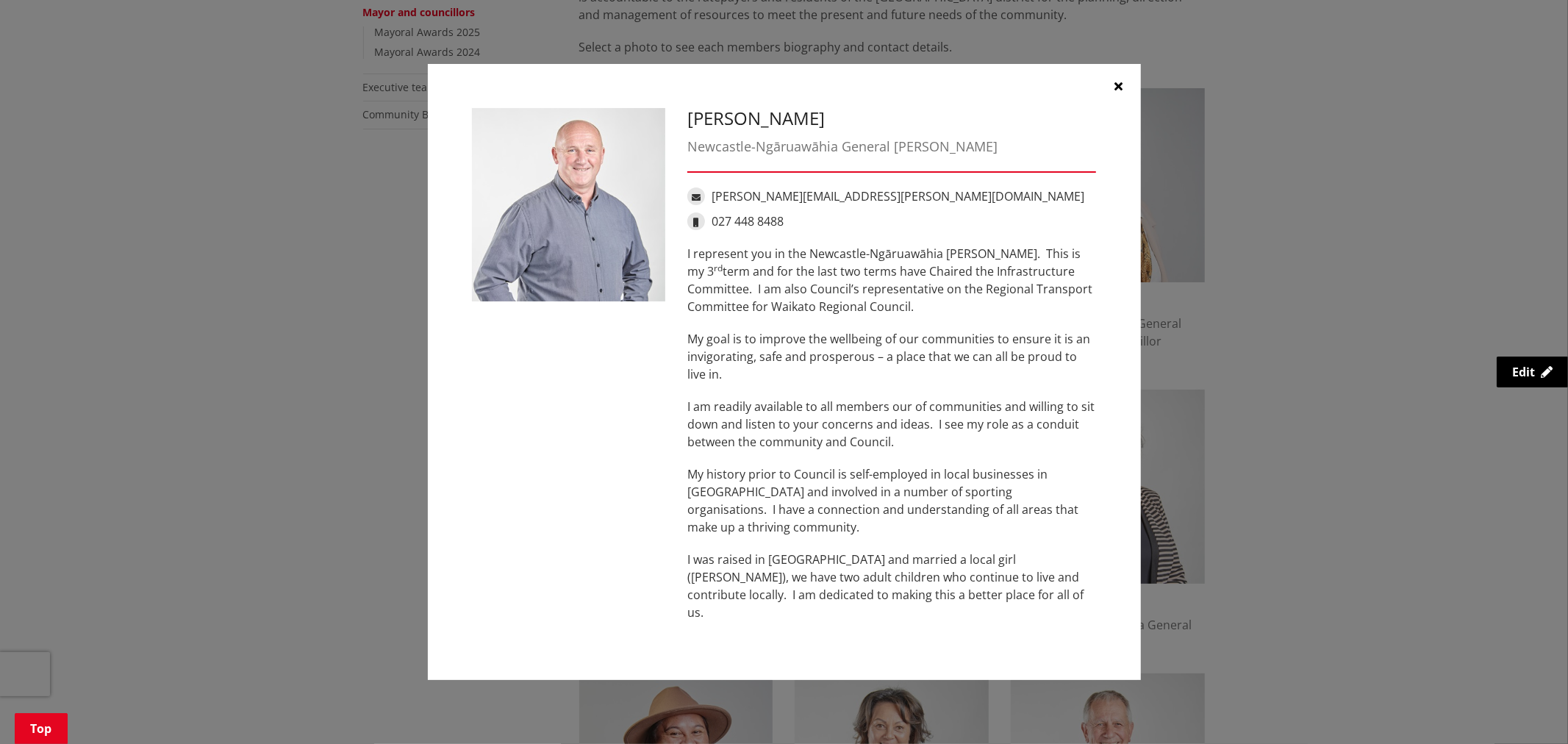
click at [1123, 99] on button "button" at bounding box center [1119, 86] width 44 height 44
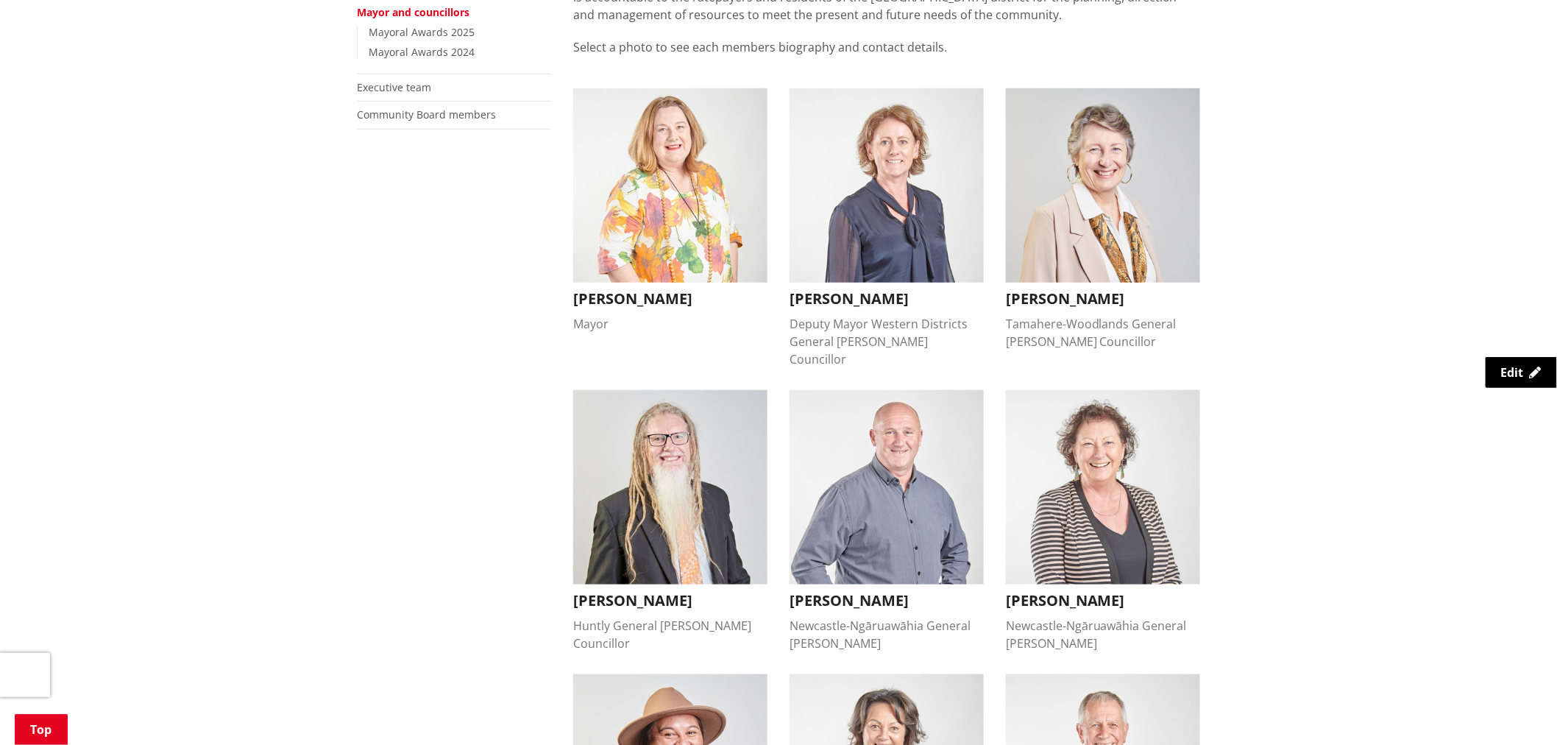
click at [749, 412] on img "button" at bounding box center [670, 487] width 194 height 194
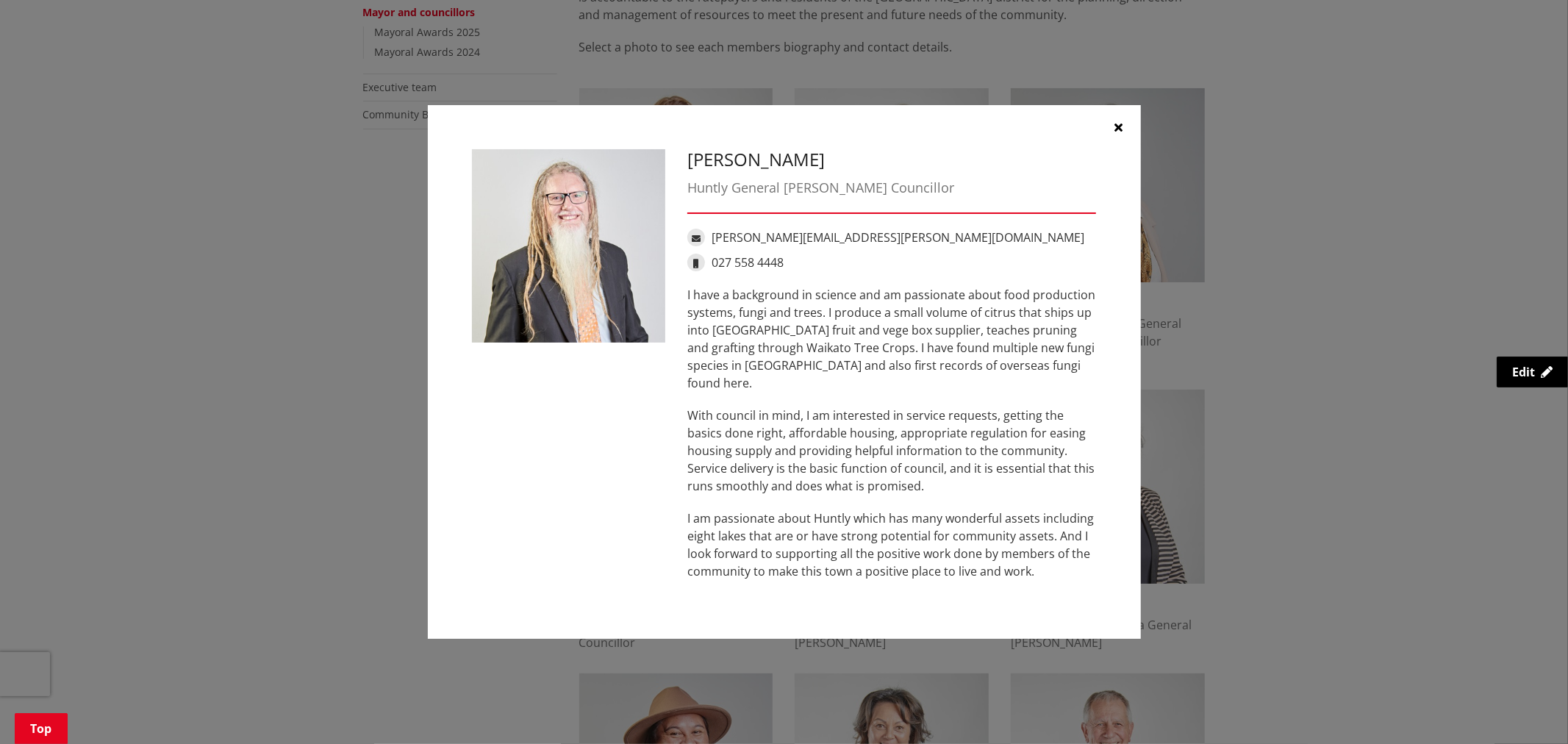
click at [1123, 125] on button "button" at bounding box center [1119, 127] width 44 height 44
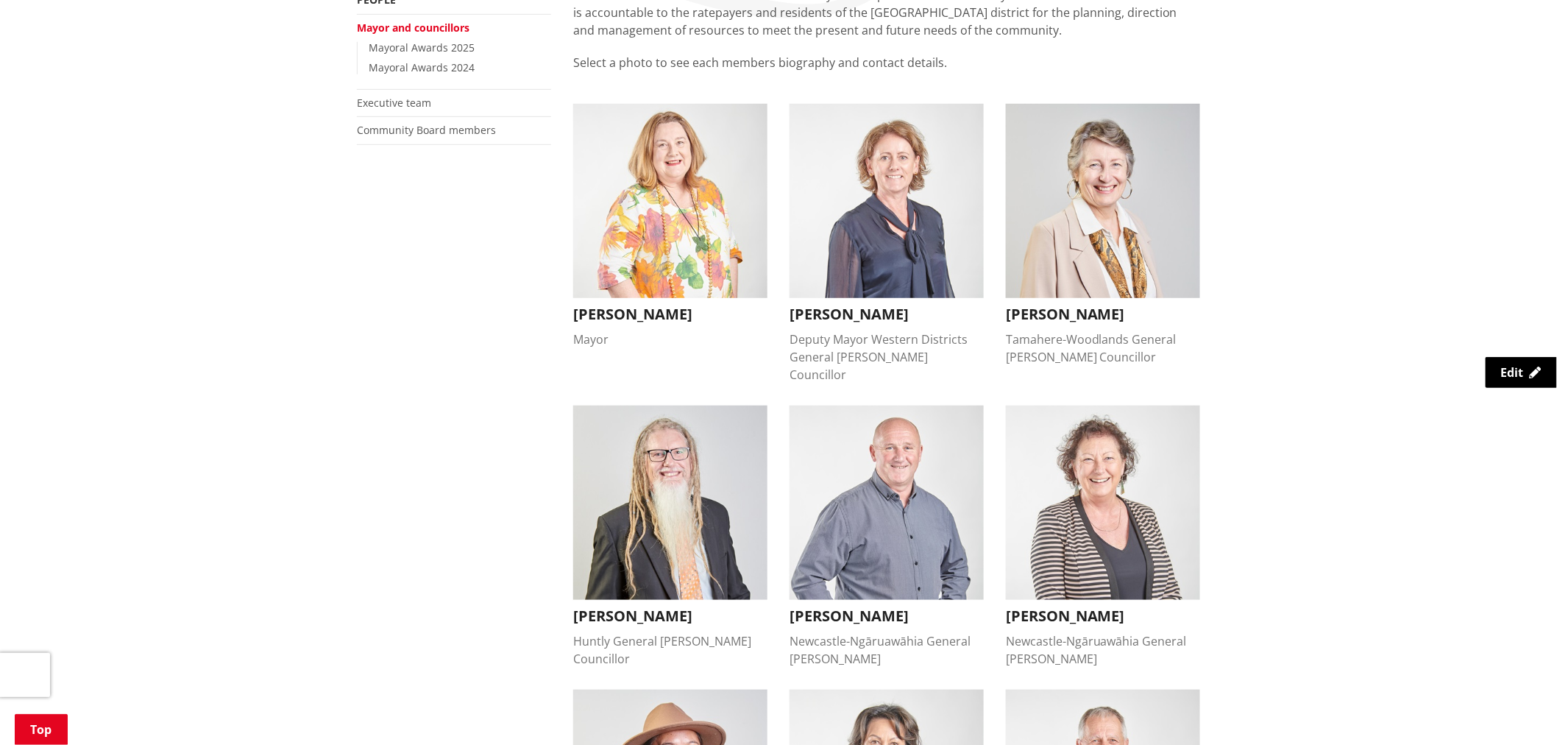
scroll to position [0, 0]
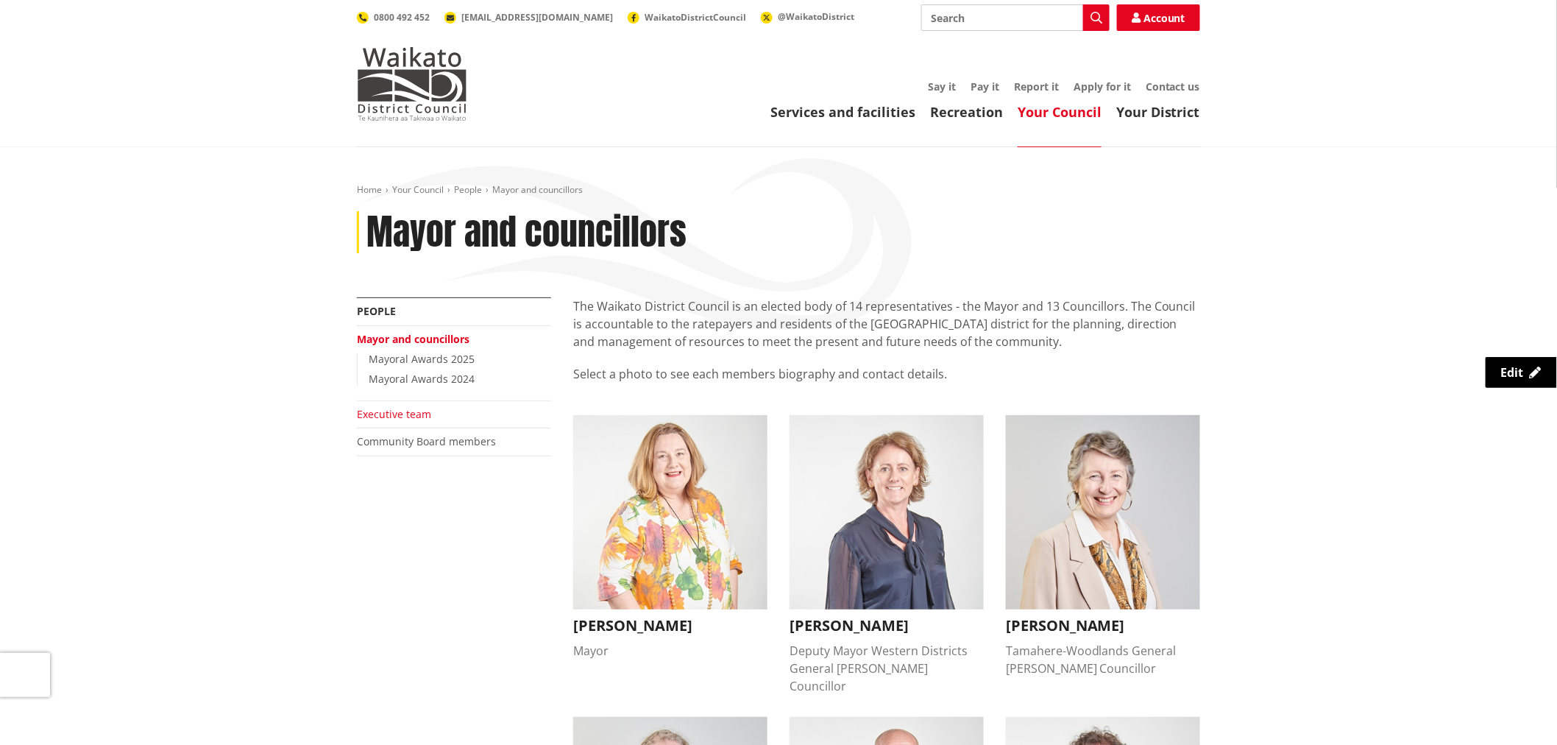
click at [383, 409] on link "Executive team" at bounding box center [394, 414] width 74 height 14
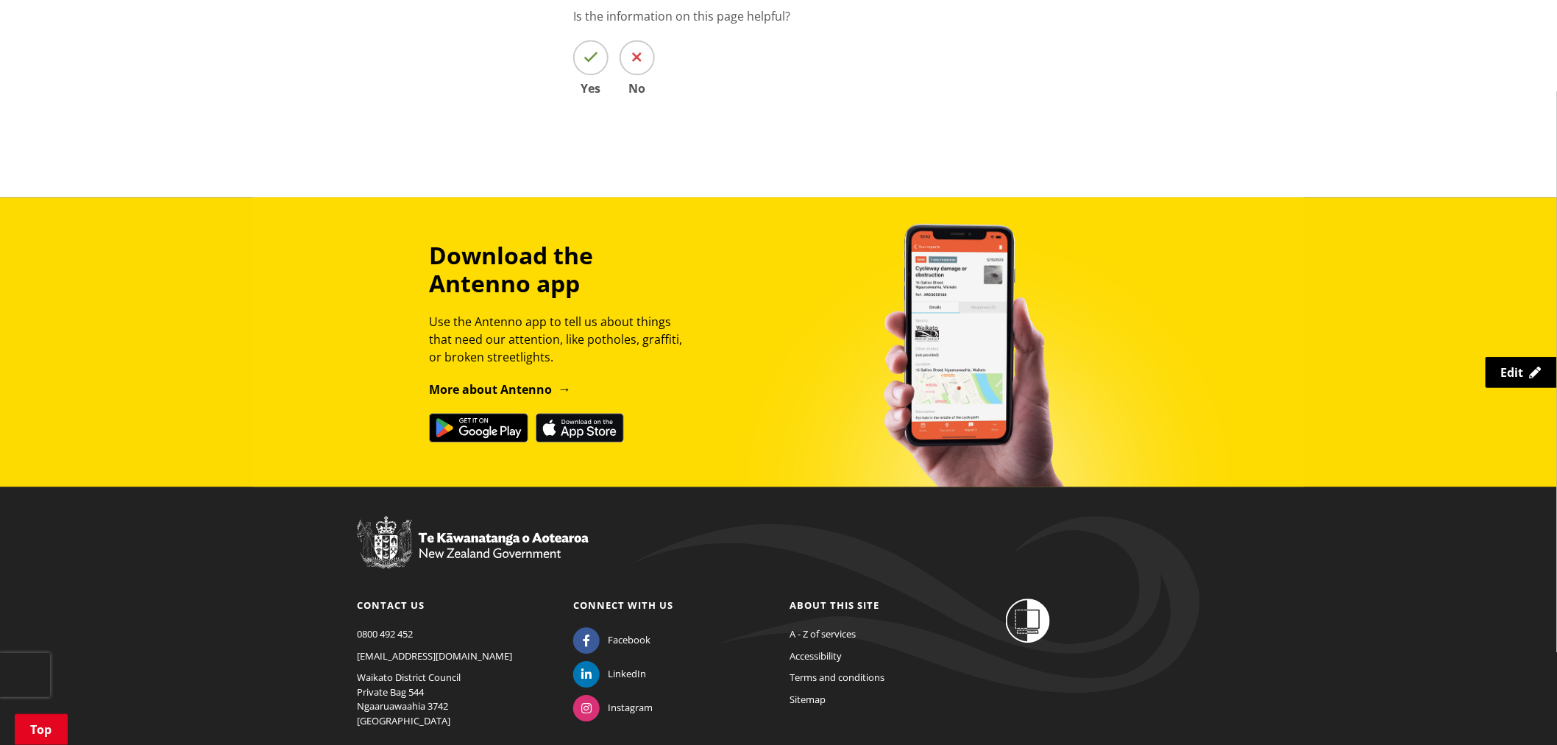
scroll to position [1261, 0]
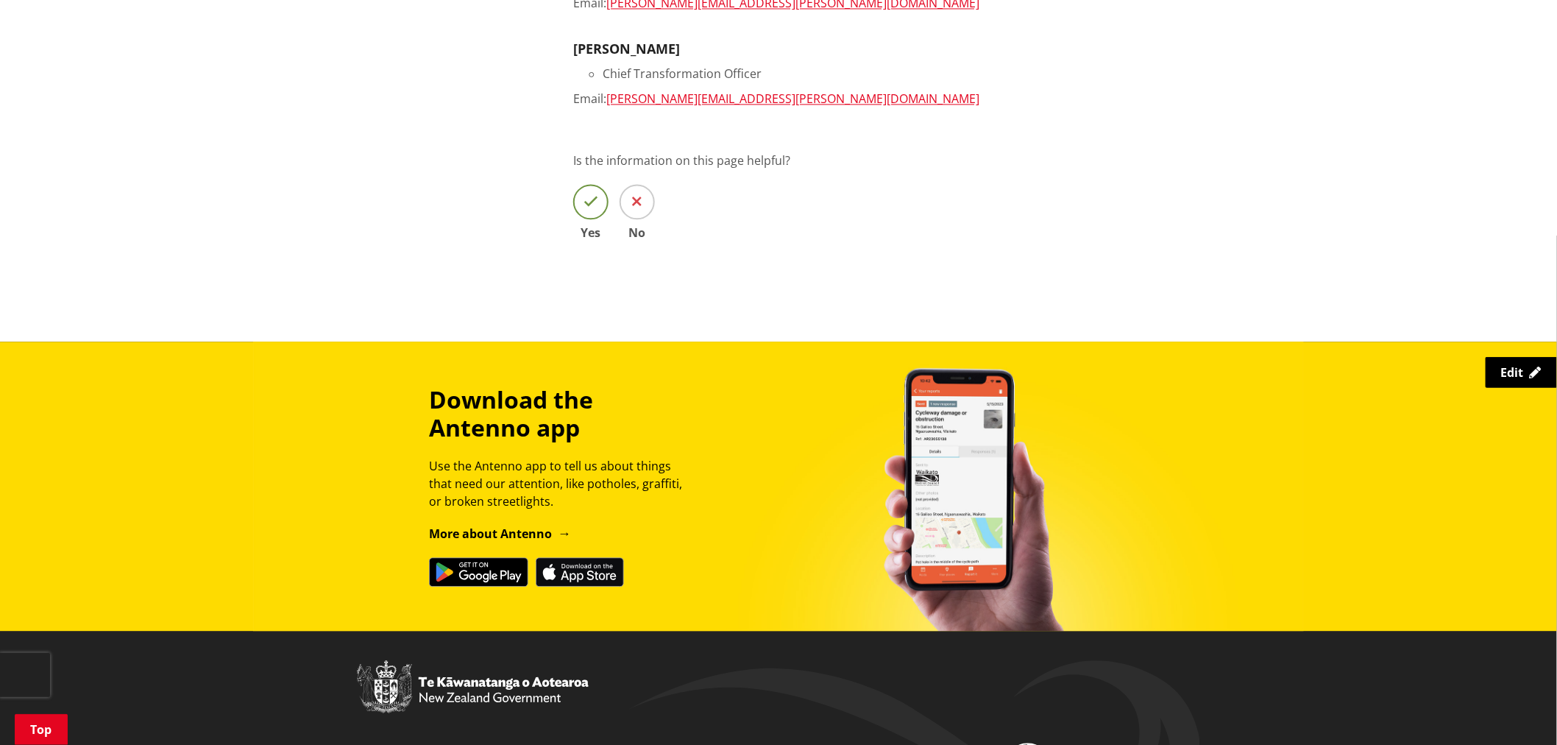
click at [599, 202] on span at bounding box center [590, 201] width 35 height 35
click at [0, 0] on input "Yes" at bounding box center [0, 0] width 0 height 0
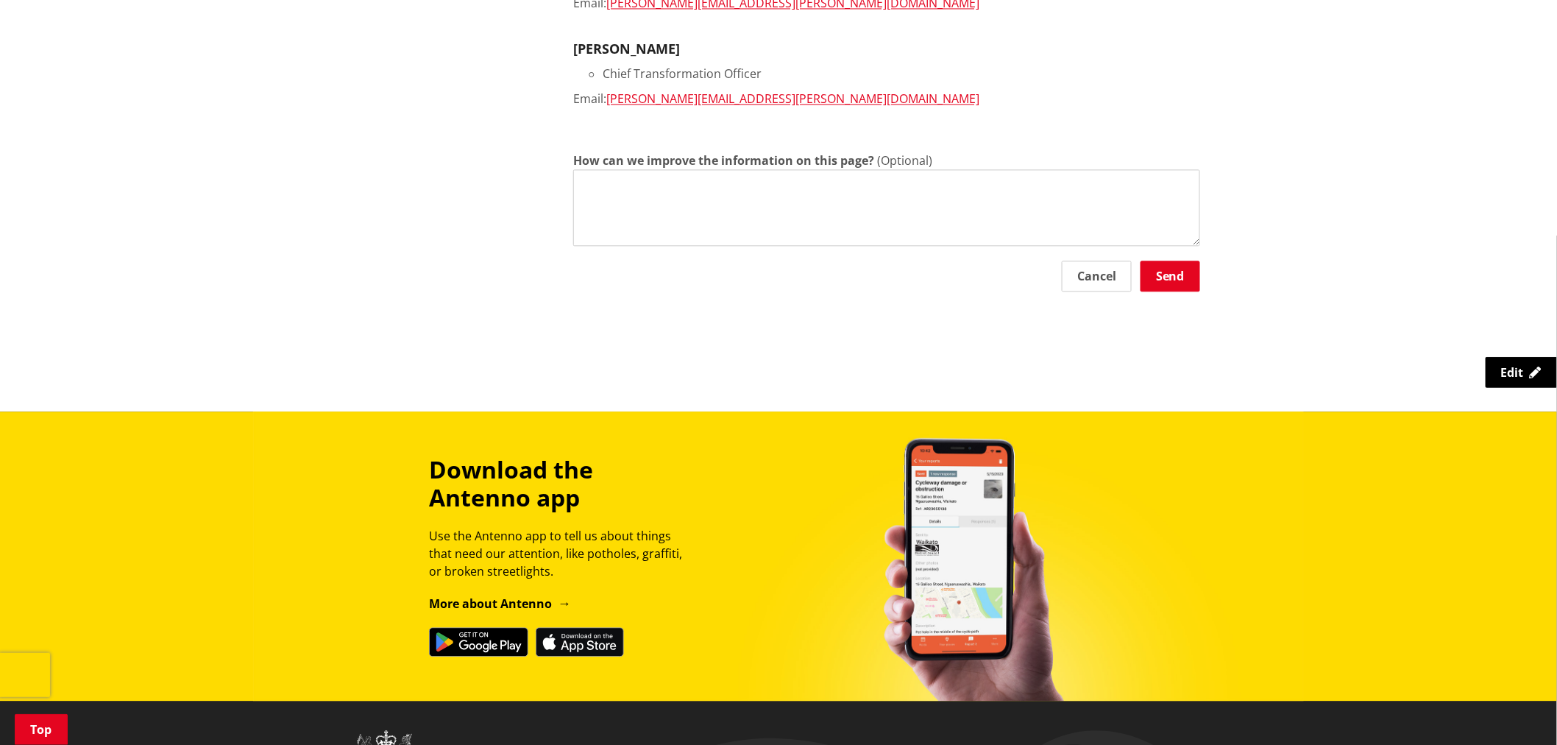
click at [603, 199] on textarea "How can we improve the information on this page?" at bounding box center [886, 207] width 627 height 77
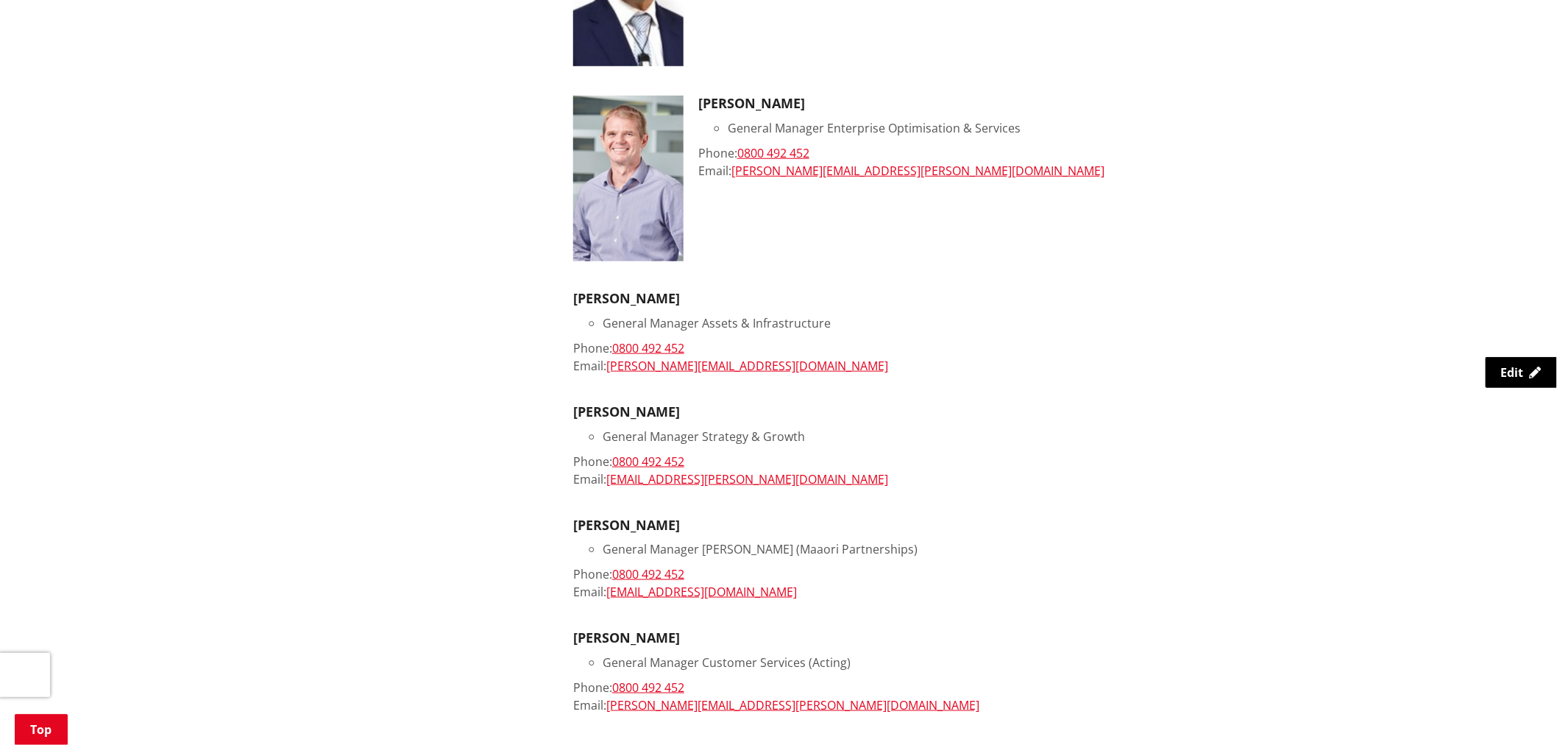
scroll to position [408, 0]
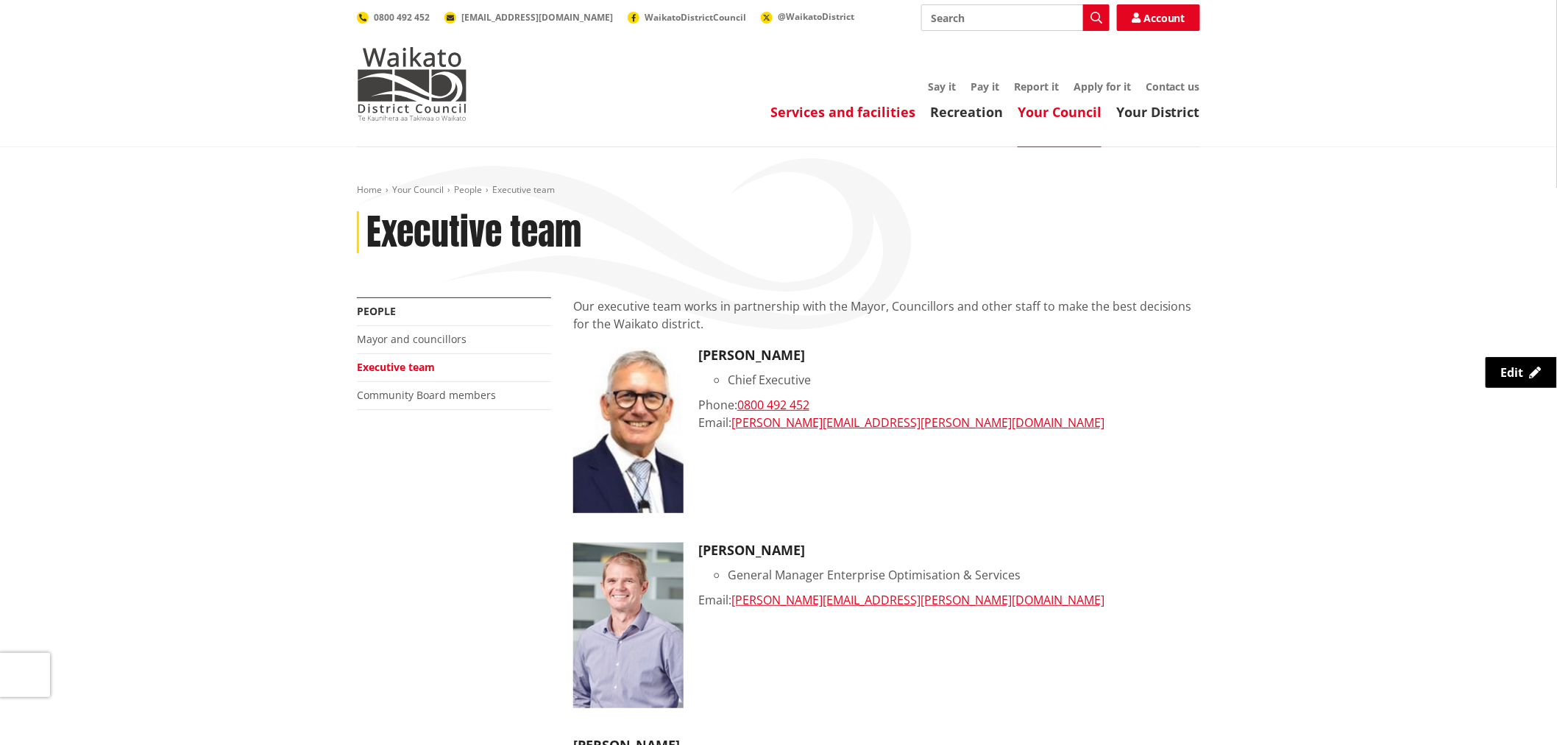
click at [873, 107] on link "Services and facilities" at bounding box center [842, 112] width 145 height 18
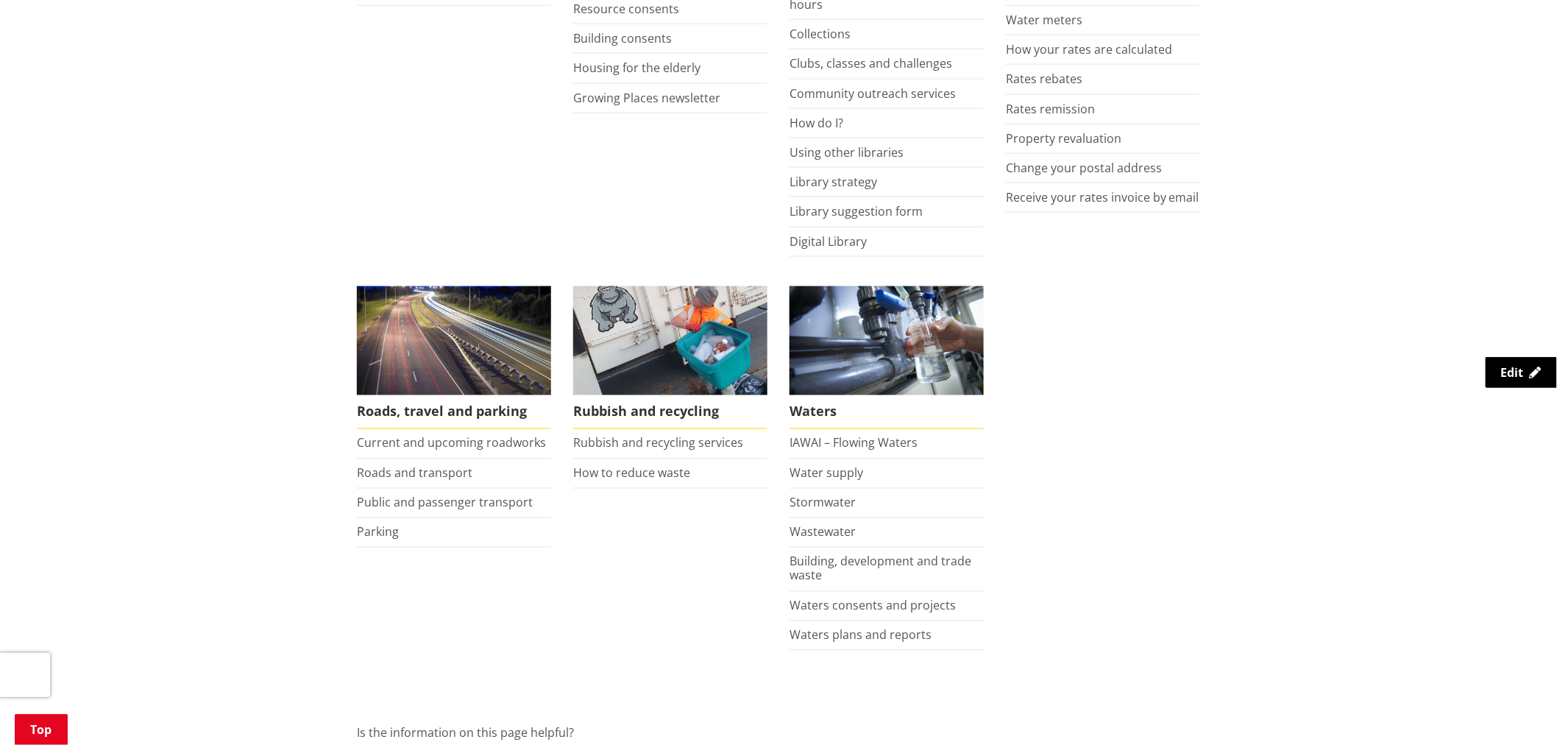
scroll to position [818, 0]
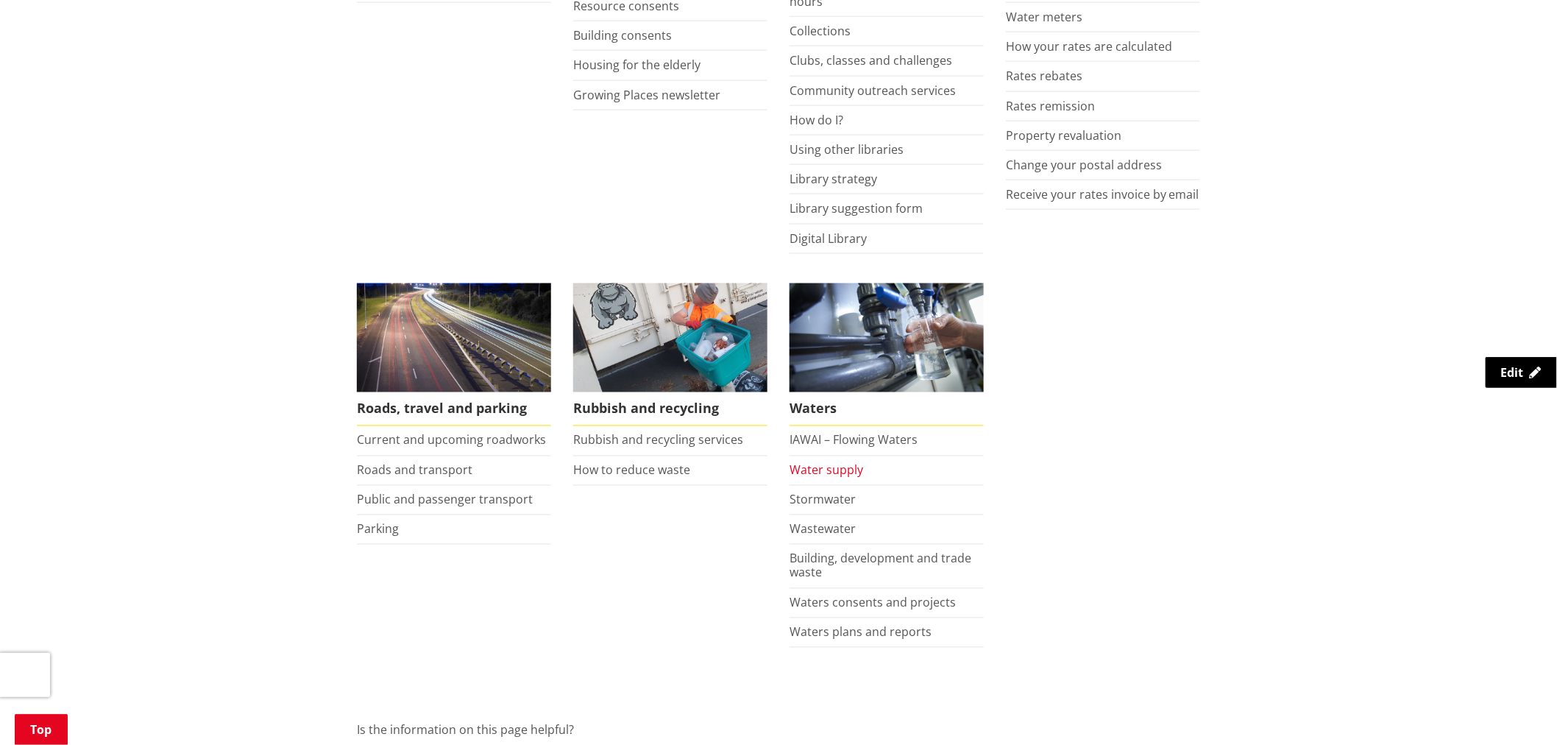
click at [841, 475] on link "Water supply" at bounding box center [827, 470] width 74 height 16
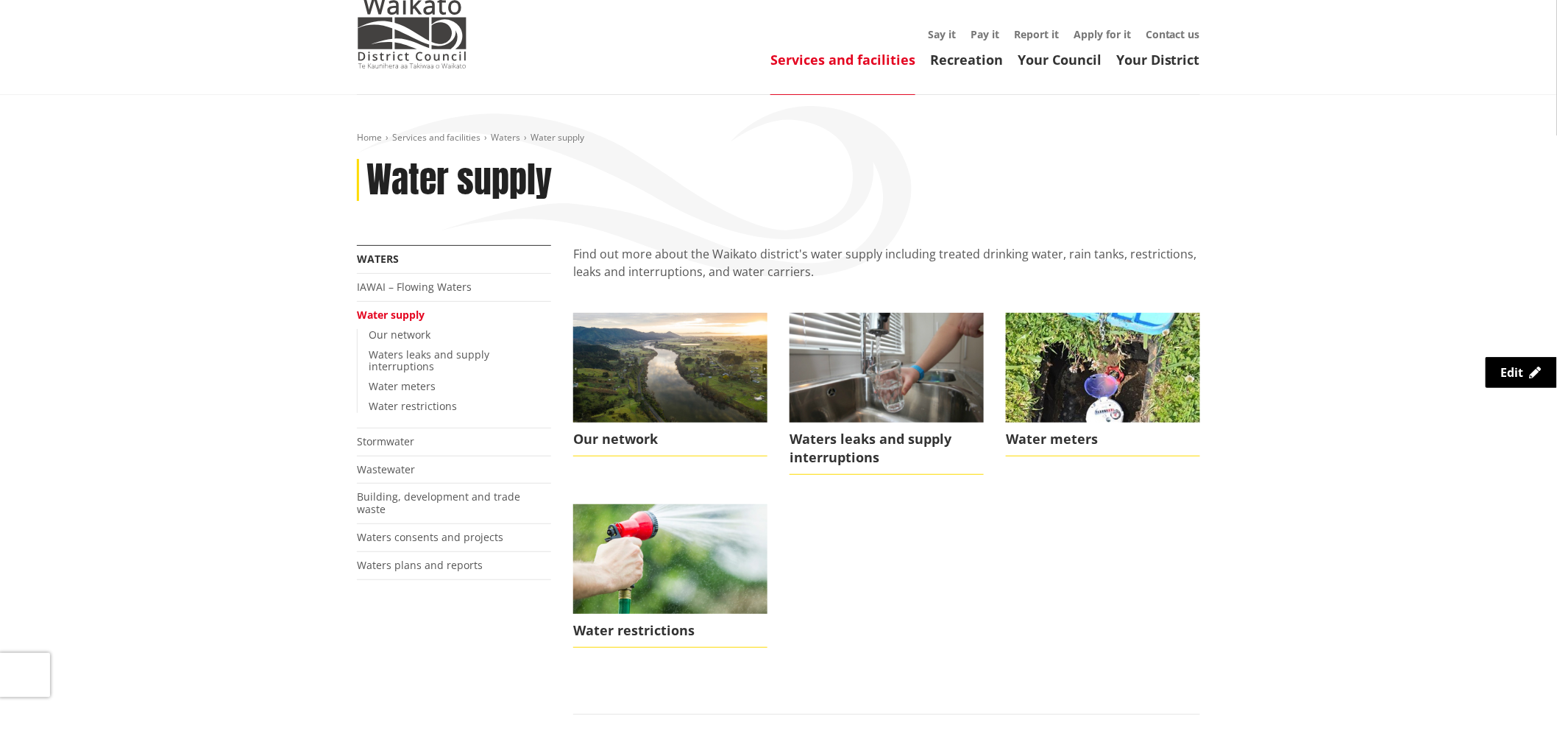
scroll to position [82, 0]
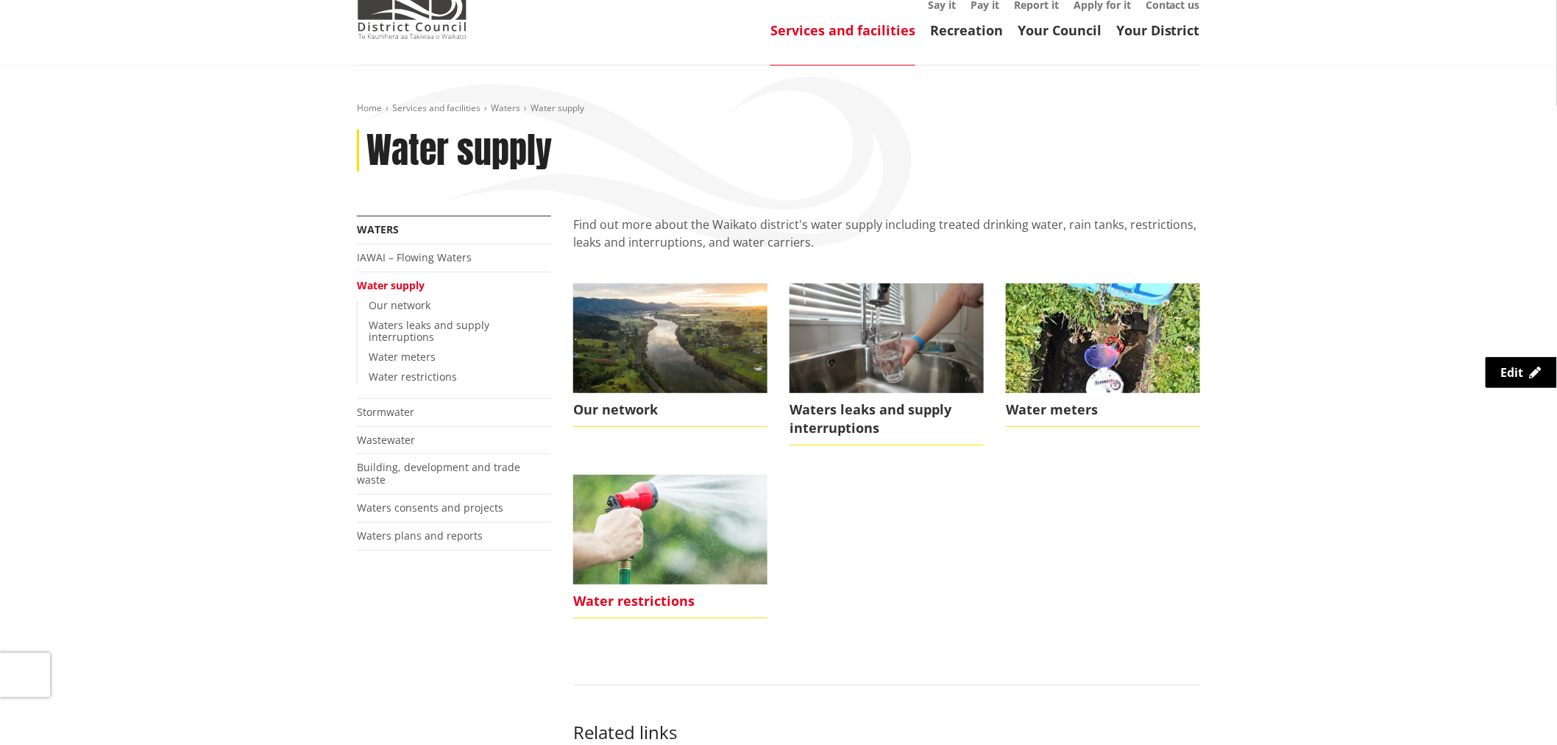
click at [679, 526] on img at bounding box center [670, 529] width 194 height 109
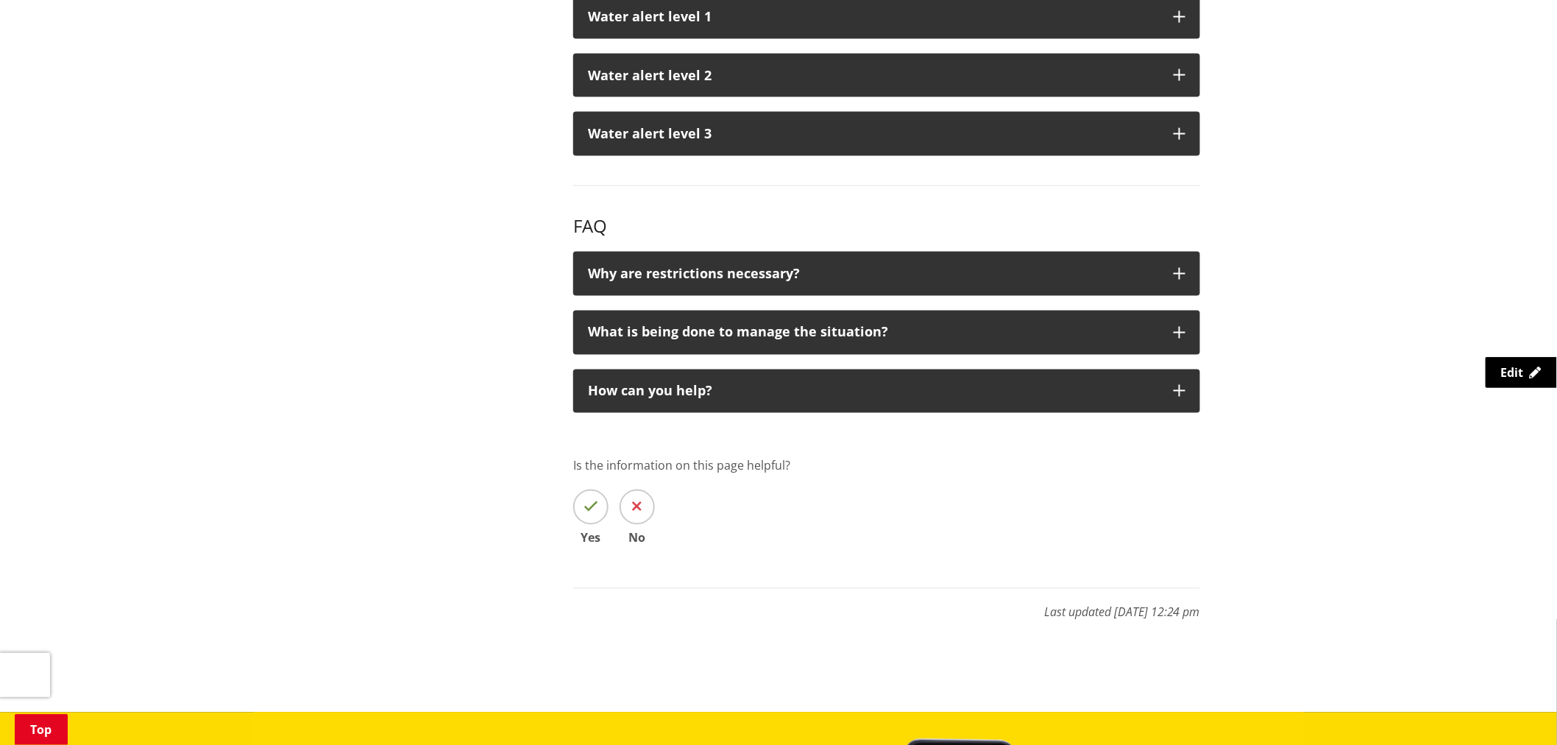
scroll to position [899, 0]
